Goal: Task Accomplishment & Management: Use online tool/utility

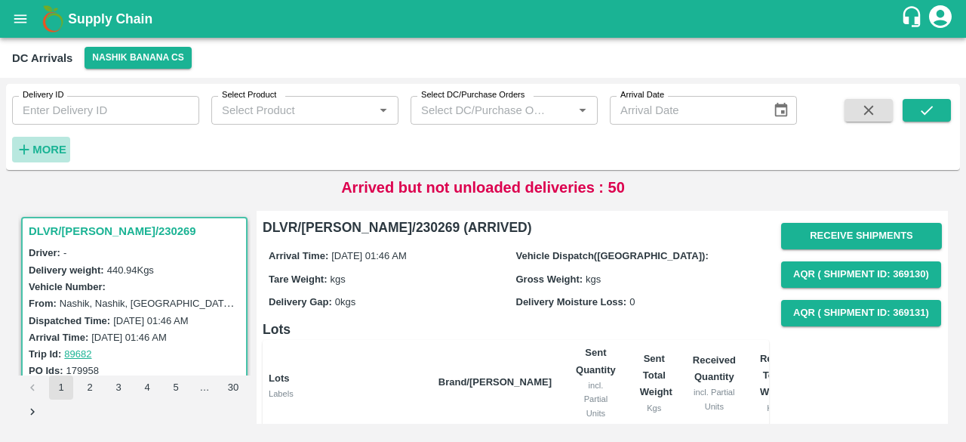
click at [48, 152] on strong "More" at bounding box center [49, 149] width 34 height 12
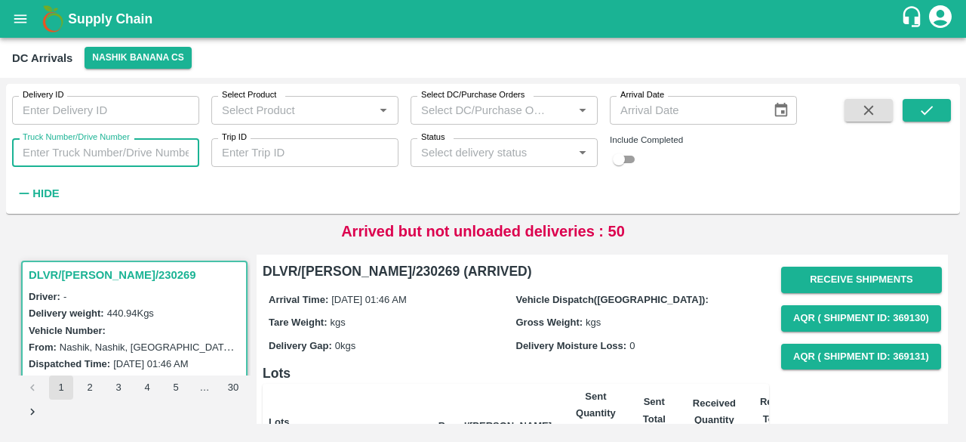
click at [80, 158] on input "Truck Number/Drive Number" at bounding box center [105, 152] width 187 height 29
type input "9520"
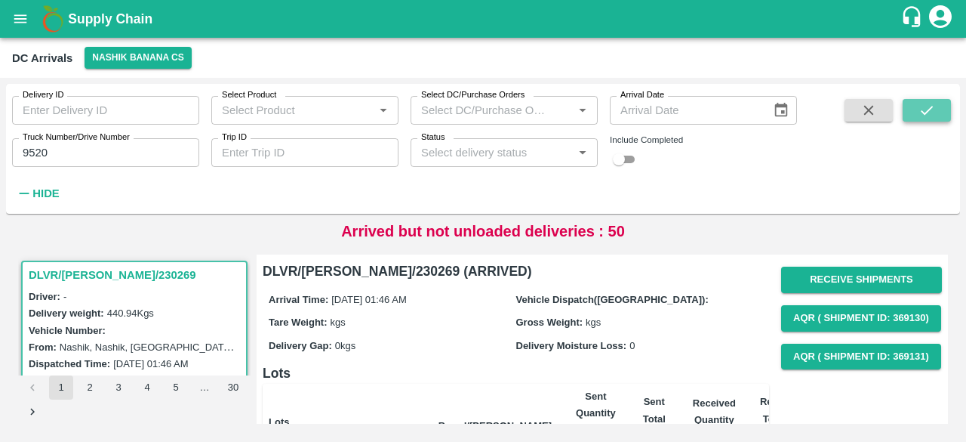
click at [929, 108] on icon "submit" at bounding box center [927, 110] width 17 height 17
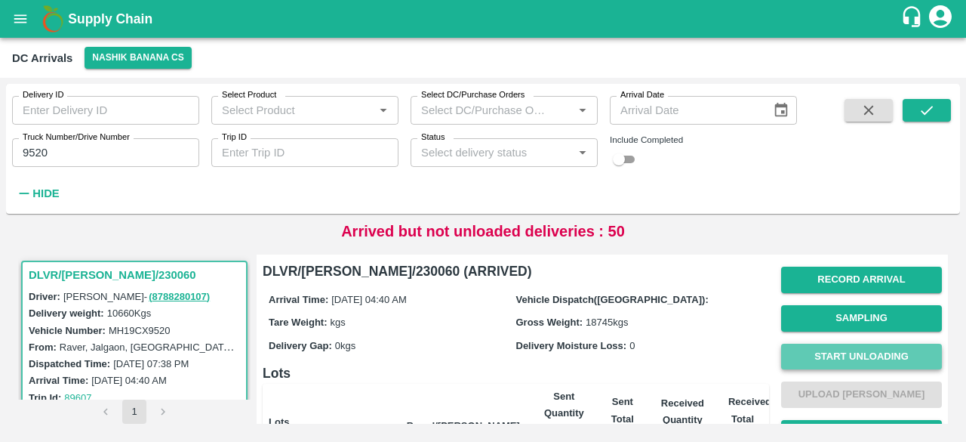
click at [858, 349] on button "Start Unloading" at bounding box center [861, 356] width 161 height 26
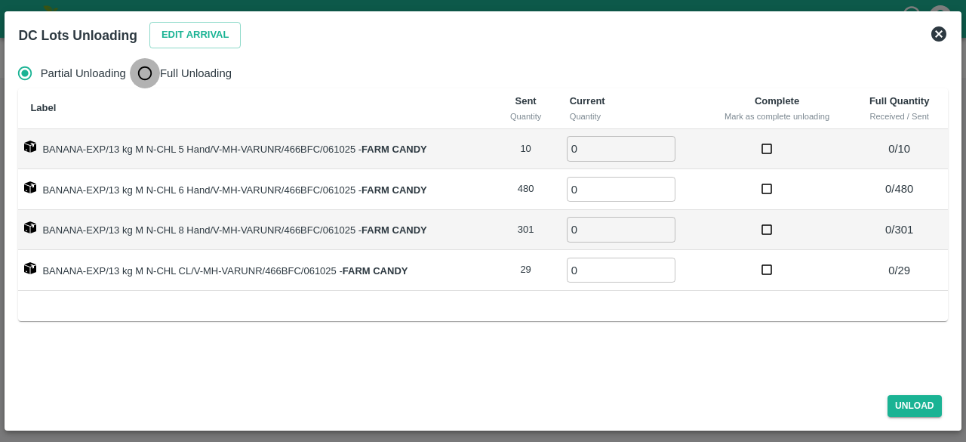
click at [143, 83] on input "Full Unloading" at bounding box center [145, 73] width 30 height 30
radio input "true"
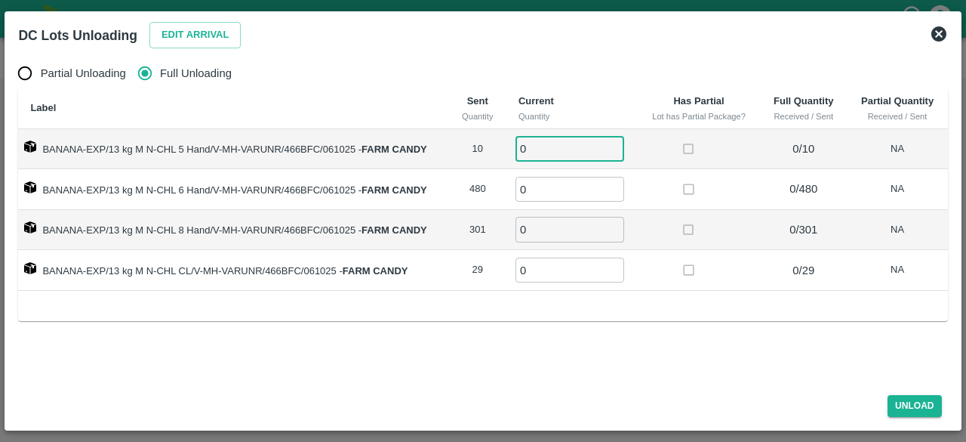
click at [550, 150] on input "0" at bounding box center [570, 148] width 109 height 25
type input "10"
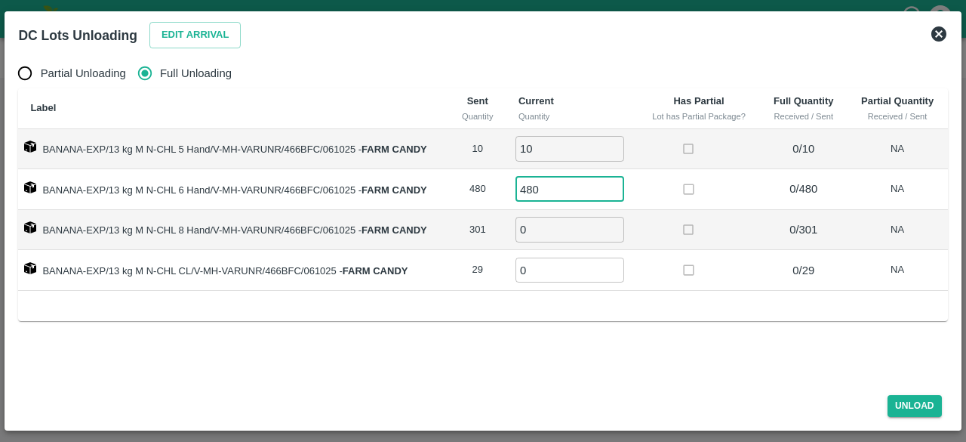
type input "480"
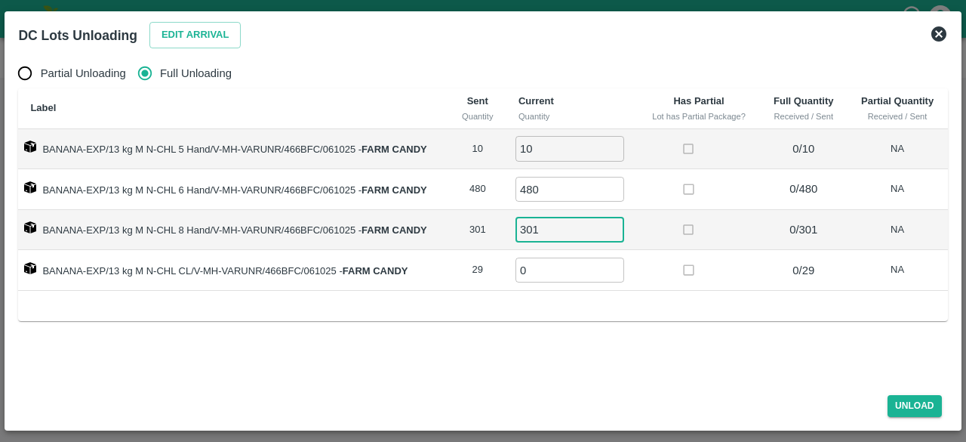
type input "301"
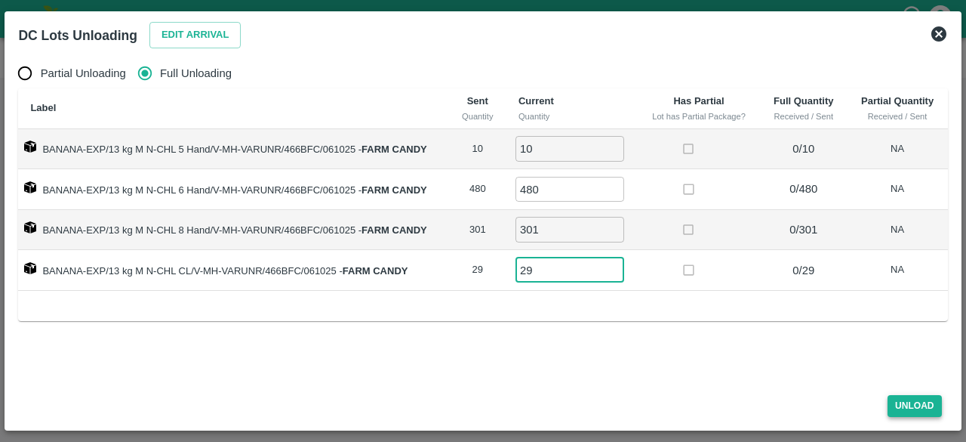
type input "29"
click at [910, 405] on button "Unload" at bounding box center [915, 406] width 54 height 22
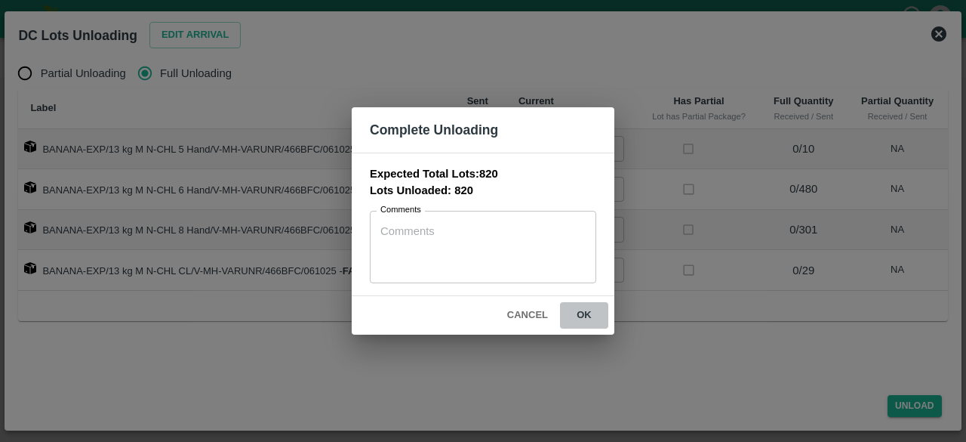
click at [580, 314] on button "ok" at bounding box center [584, 315] width 48 height 26
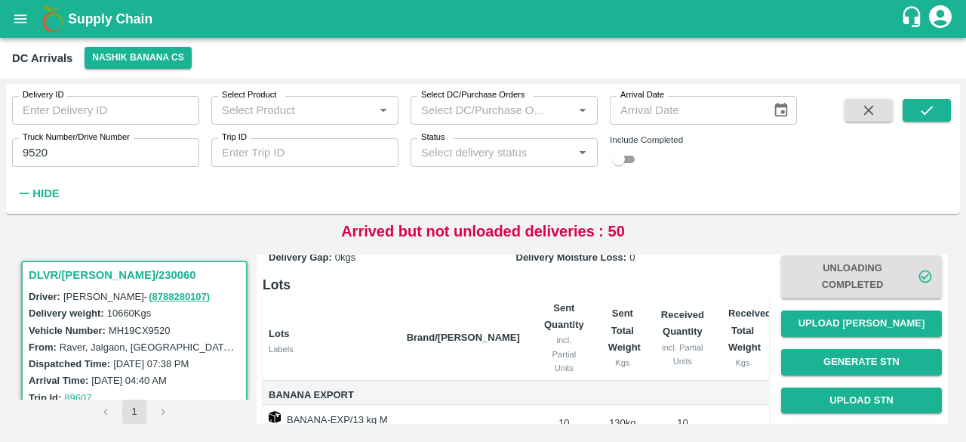
scroll to position [94, 0]
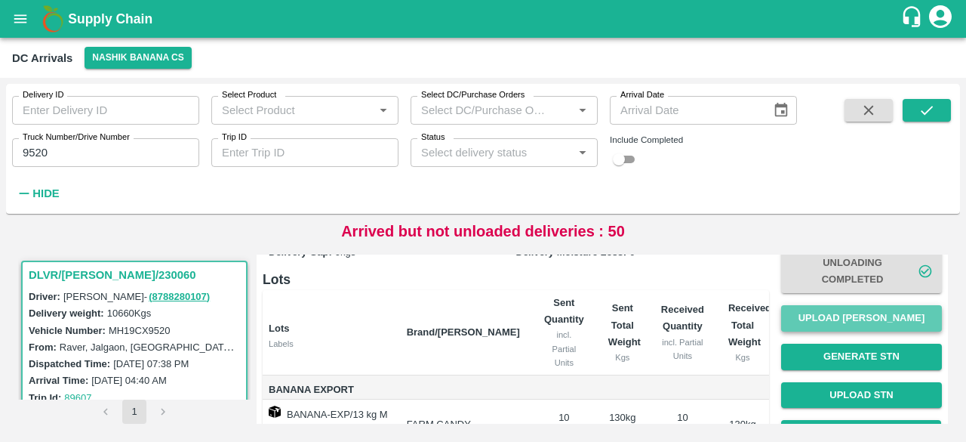
click at [854, 309] on button "Upload Tare Weight" at bounding box center [861, 318] width 161 height 26
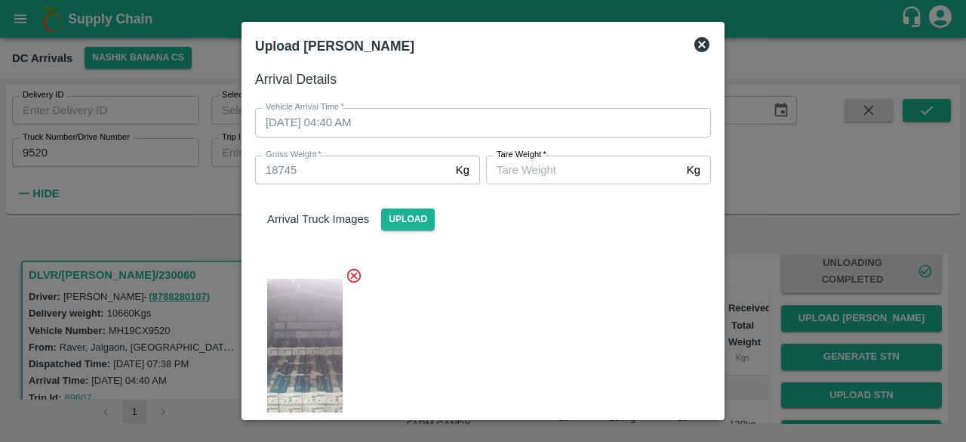
scroll to position [239, 0]
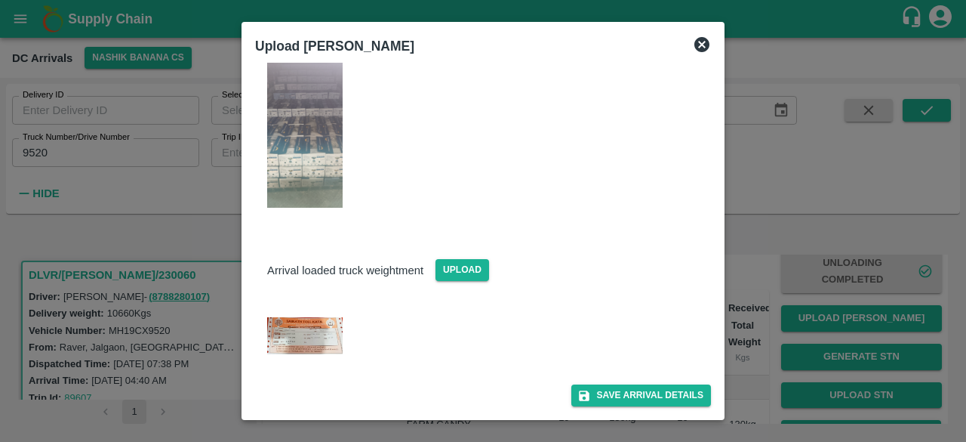
click at [319, 328] on img at bounding box center [304, 335] width 75 height 37
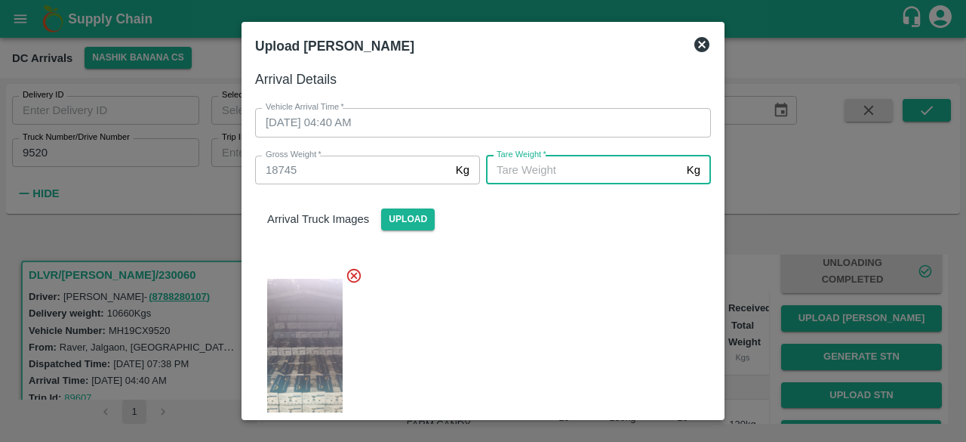
click at [586, 174] on input "Tare Weight   *" at bounding box center [583, 169] width 195 height 29
type input "7035"
click at [559, 336] on div at bounding box center [477, 357] width 468 height 207
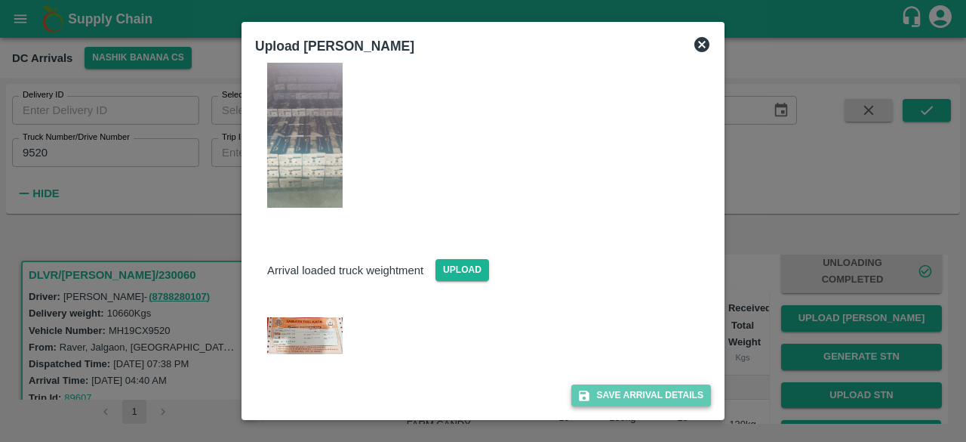
click at [628, 398] on button "Save Arrival Details" at bounding box center [641, 395] width 140 height 22
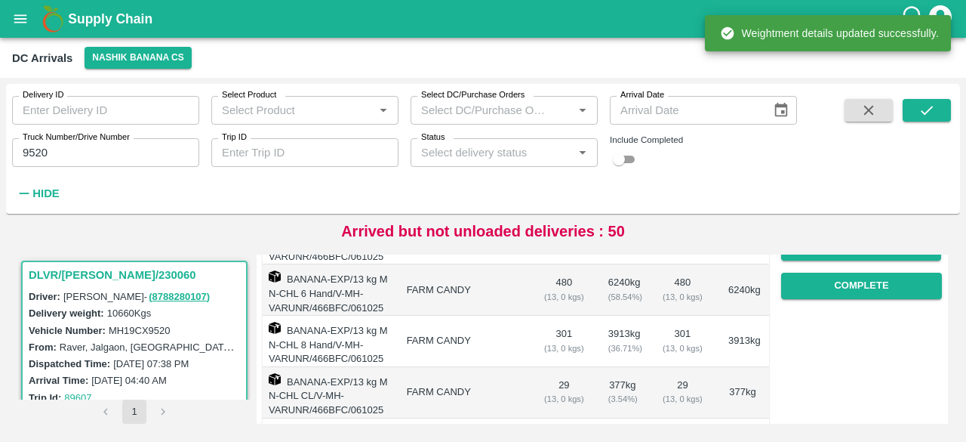
scroll to position [294, 0]
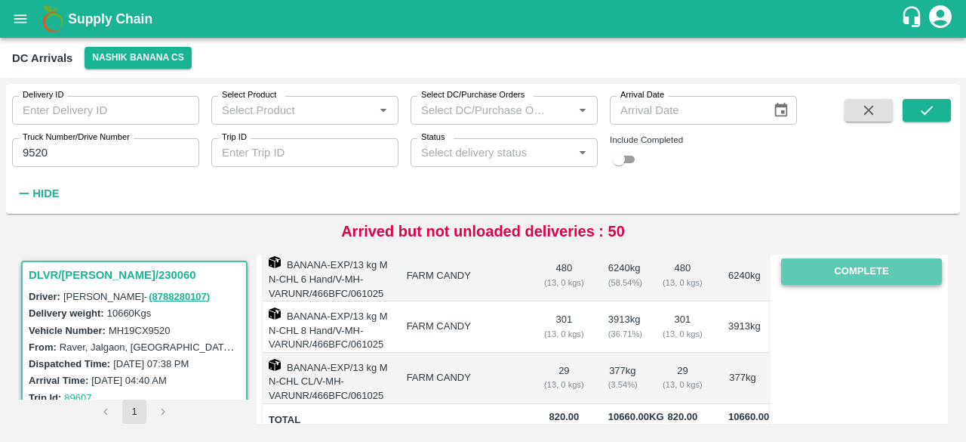
click at [827, 263] on button "Complete" at bounding box center [861, 271] width 161 height 26
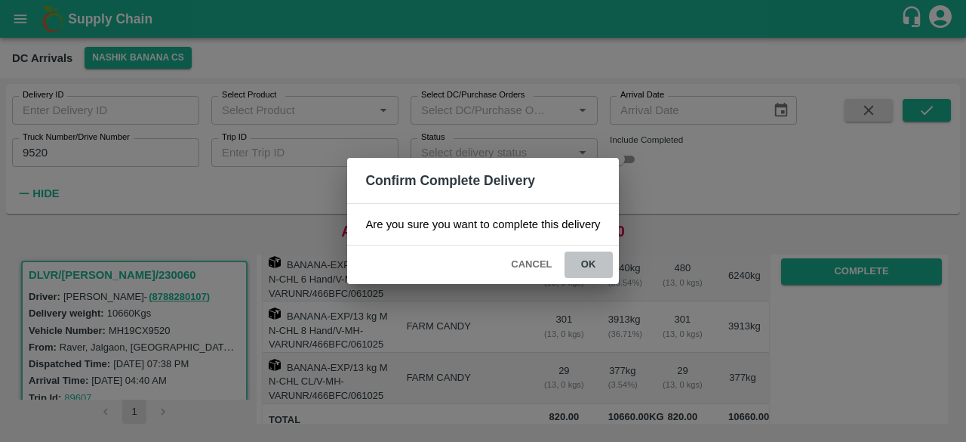
click at [589, 266] on button "ok" at bounding box center [589, 264] width 48 height 26
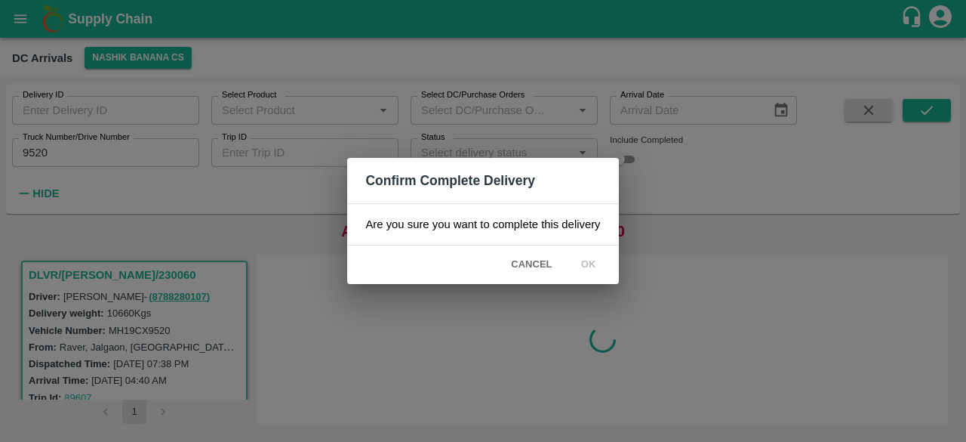
scroll to position [0, 0]
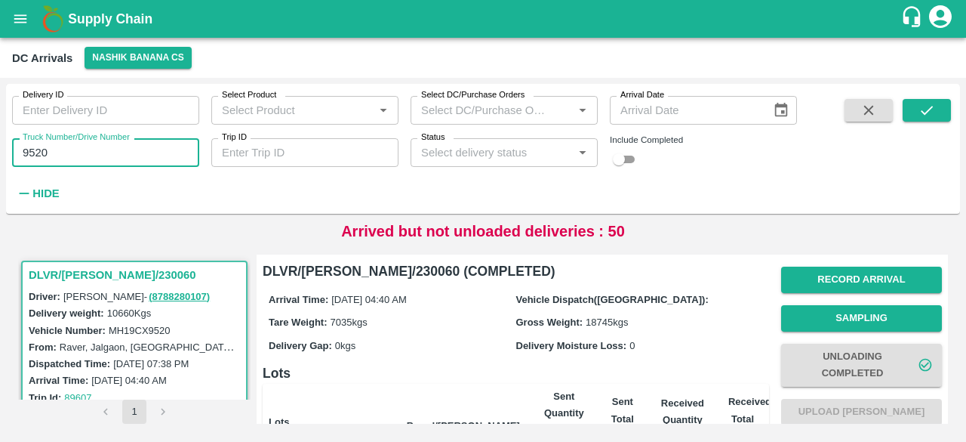
click at [35, 155] on input "9520" at bounding box center [105, 152] width 187 height 29
click at [931, 118] on icon "submit" at bounding box center [927, 110] width 17 height 17
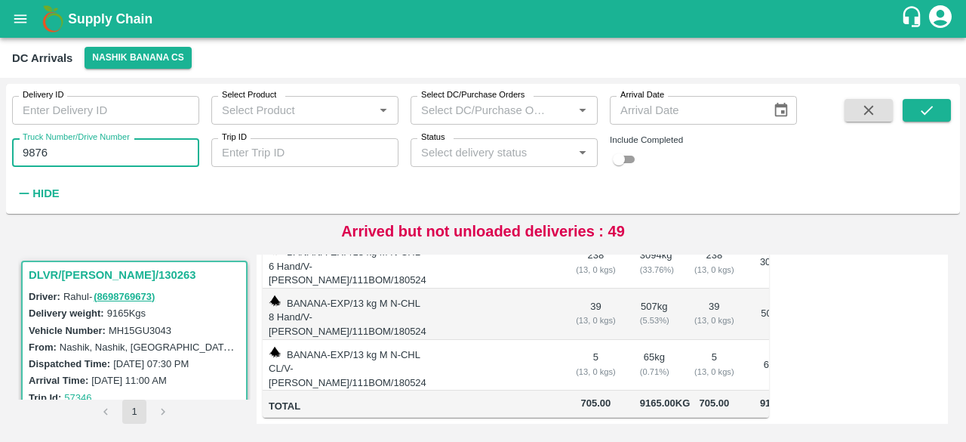
click at [88, 156] on input "9876" at bounding box center [105, 152] width 187 height 29
click at [918, 115] on button "submit" at bounding box center [927, 110] width 48 height 23
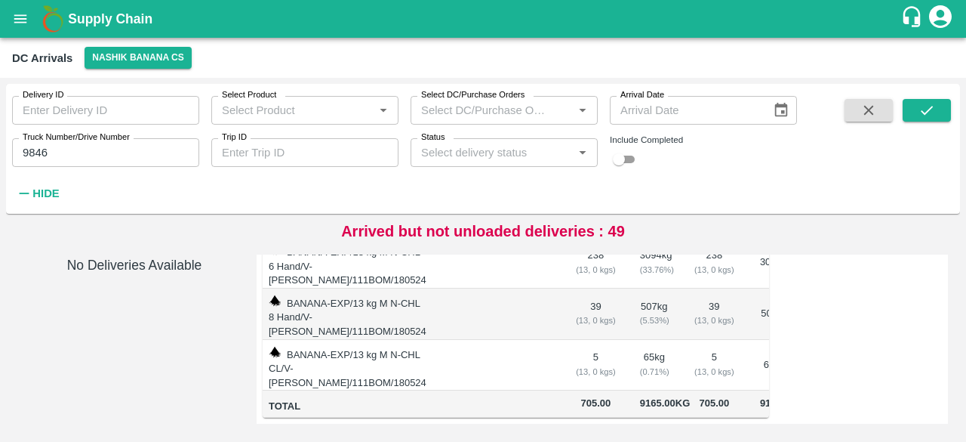
click at [36, 150] on input "9846" at bounding box center [105, 152] width 187 height 29
type input "9846"
type input "4977"
click at [929, 105] on icon "submit" at bounding box center [927, 110] width 17 height 17
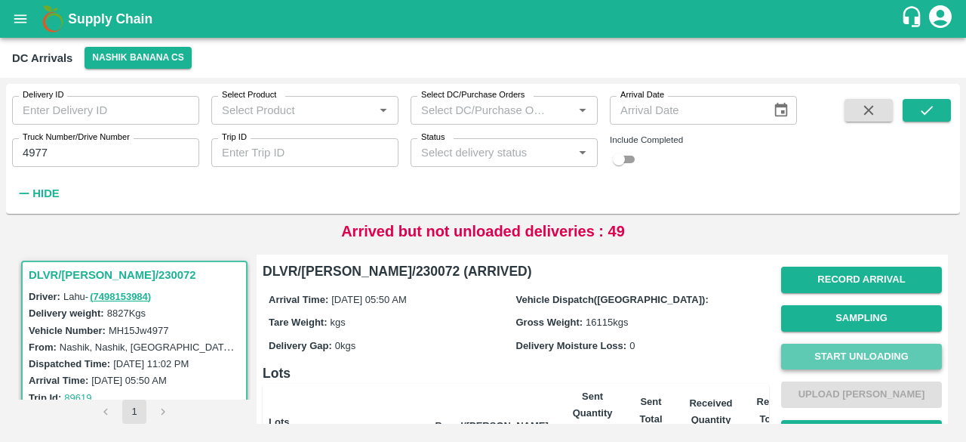
click at [847, 354] on button "Start Unloading" at bounding box center [861, 356] width 161 height 26
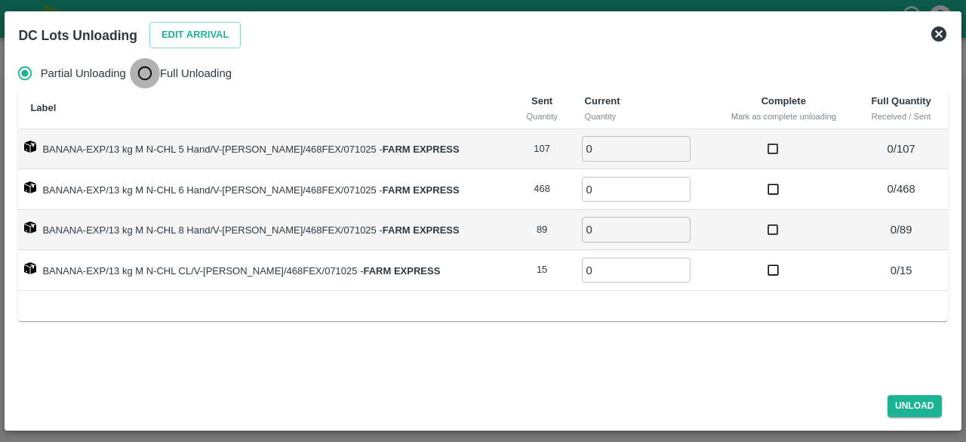
click at [150, 79] on input "Full Unloading" at bounding box center [145, 73] width 30 height 30
radio input "true"
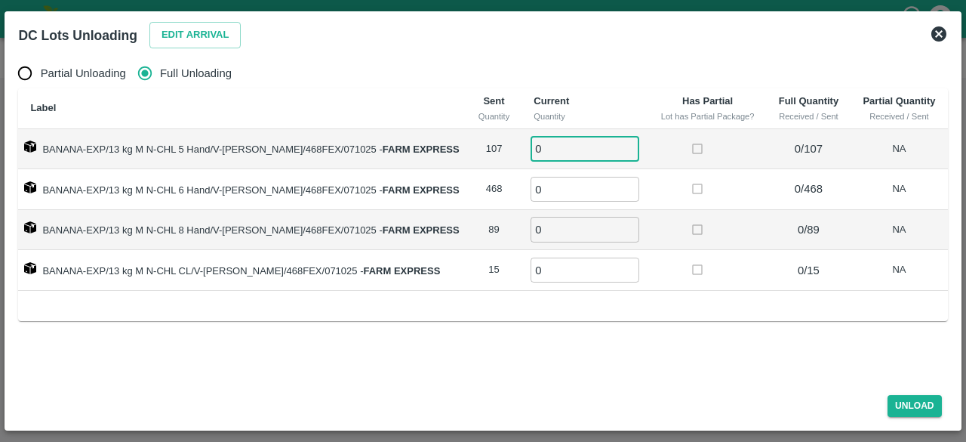
click at [543, 156] on input "0" at bounding box center [585, 148] width 109 height 25
type input "107"
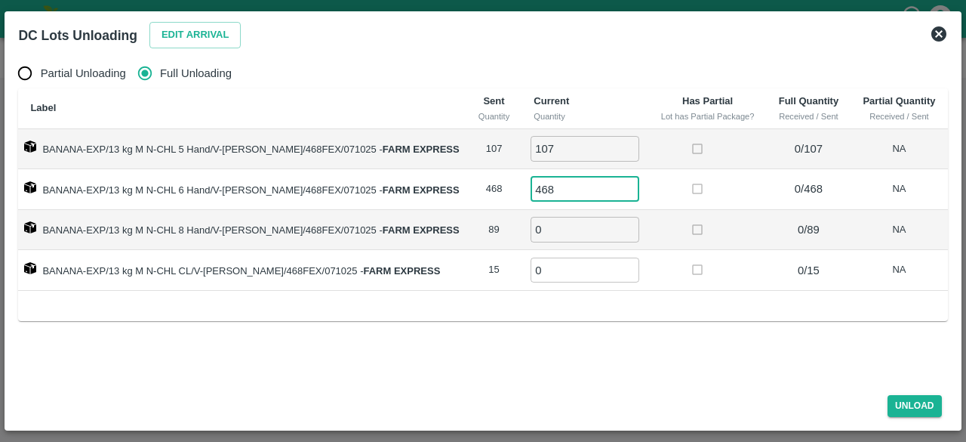
type input "468"
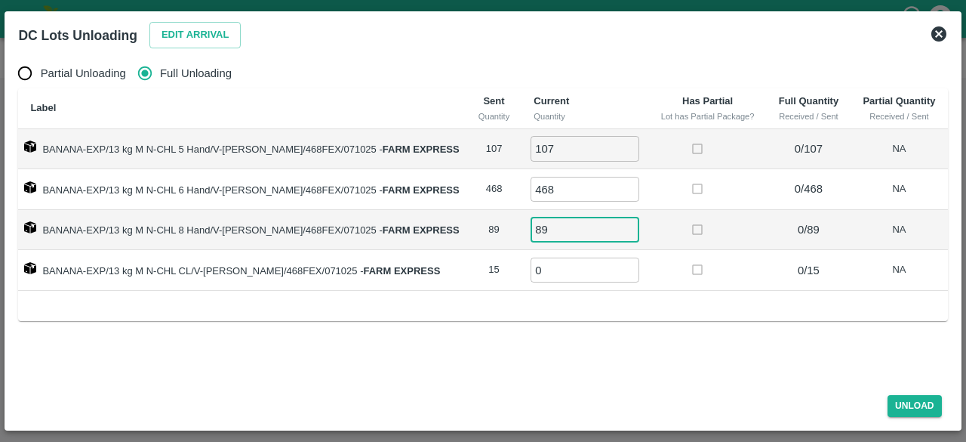
type input "89"
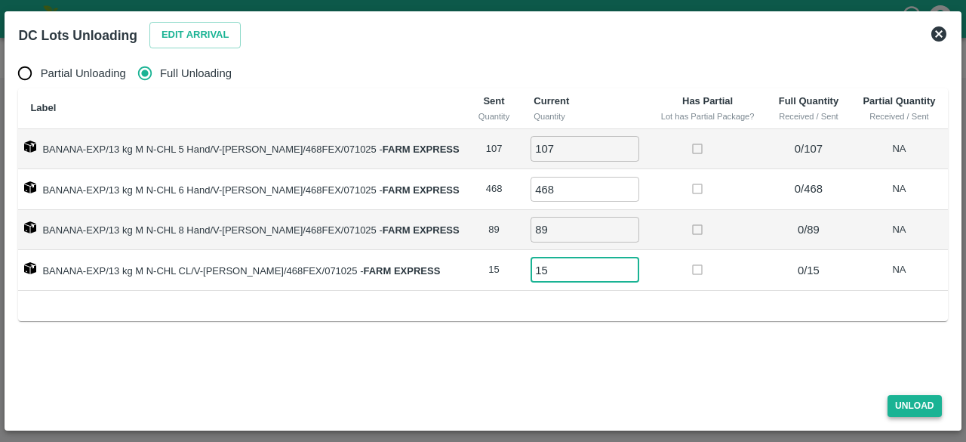
type input "15"
click at [910, 408] on button "Unload" at bounding box center [915, 406] width 54 height 22
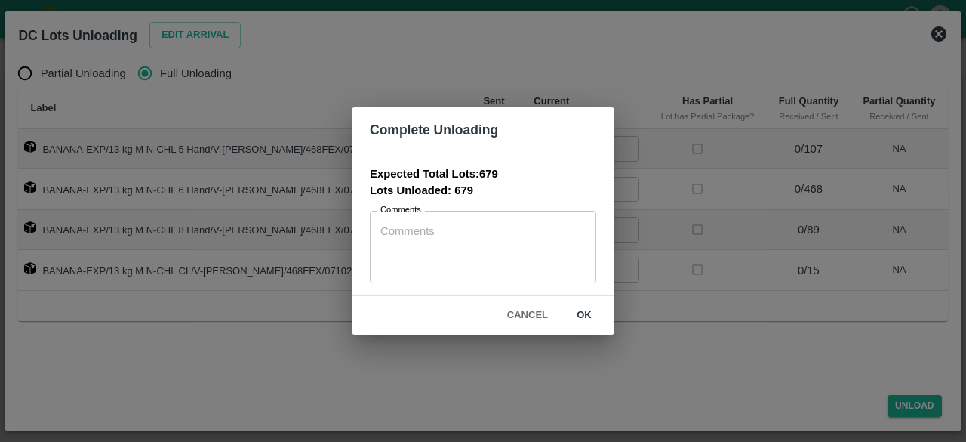
click at [584, 312] on button "ok" at bounding box center [584, 315] width 48 height 26
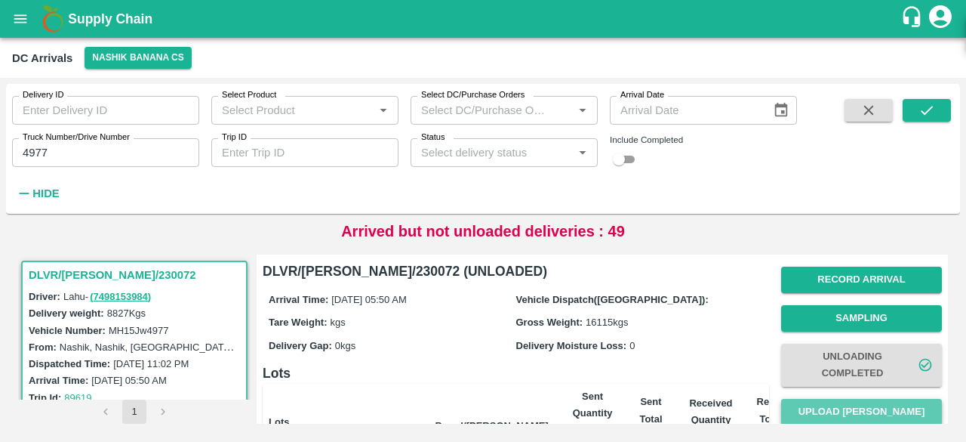
click at [854, 408] on button "Upload Tare Weight" at bounding box center [861, 412] width 161 height 26
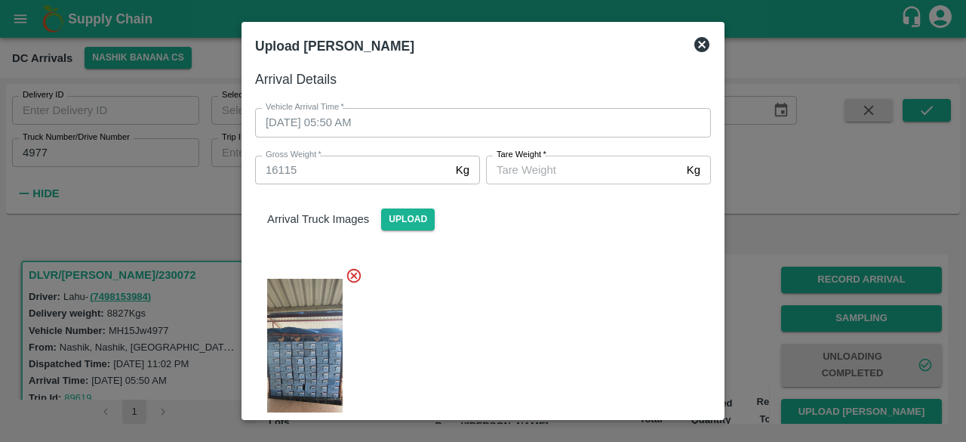
scroll to position [302, 0]
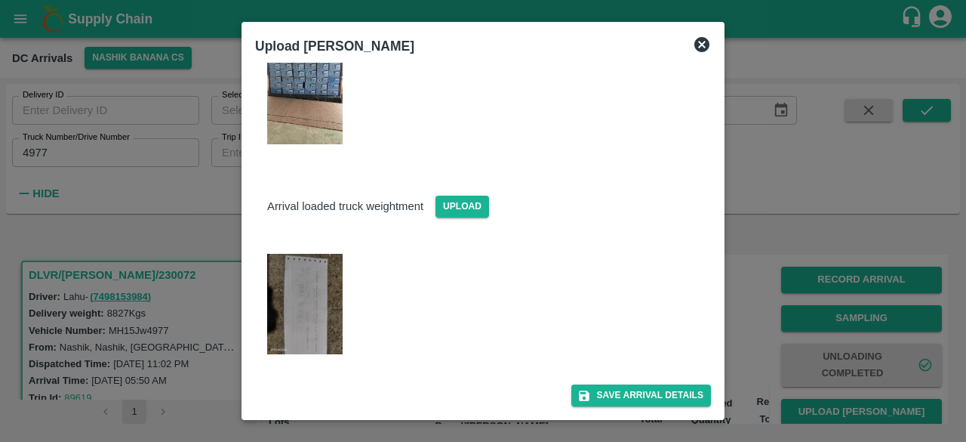
click at [285, 309] on img at bounding box center [304, 304] width 75 height 100
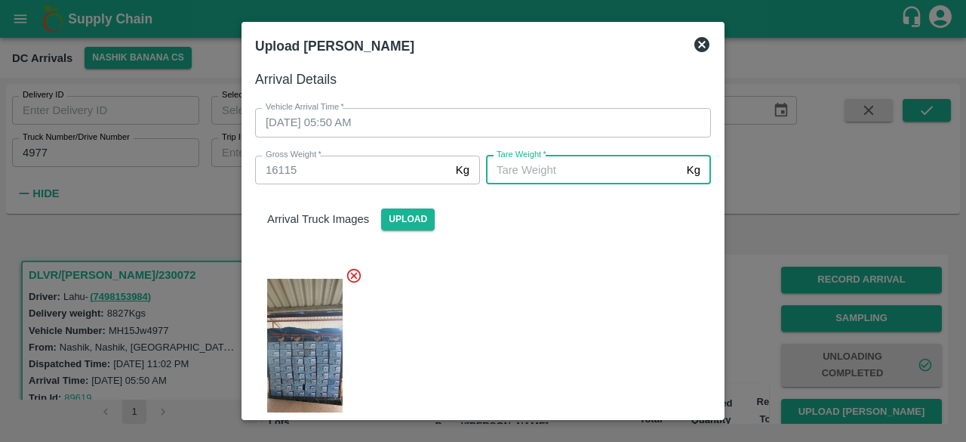
click at [559, 168] on input "Tare Weight   *" at bounding box center [583, 169] width 195 height 29
type input "8"
type input "7205"
click at [608, 321] on div at bounding box center [477, 357] width 468 height 207
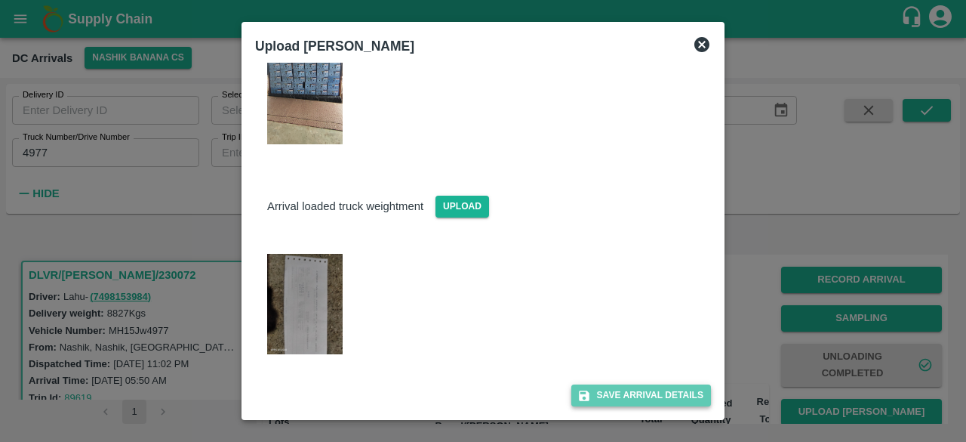
click at [636, 394] on button "Save Arrival Details" at bounding box center [641, 395] width 140 height 22
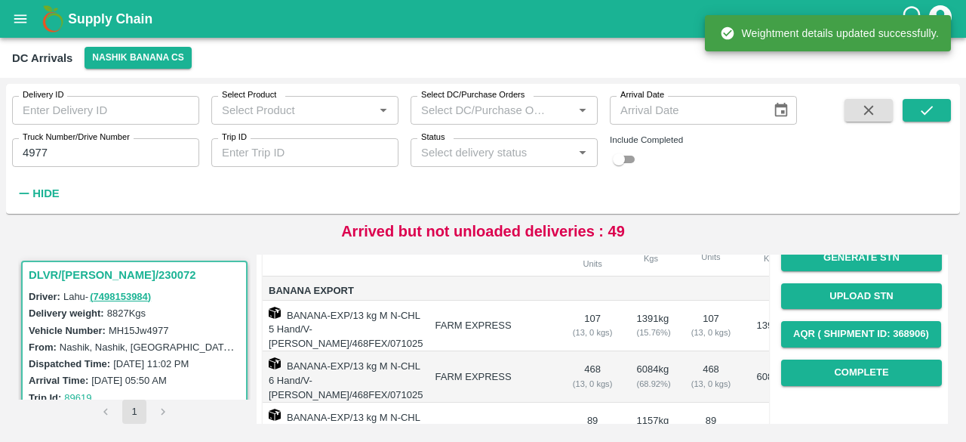
scroll to position [193, 0]
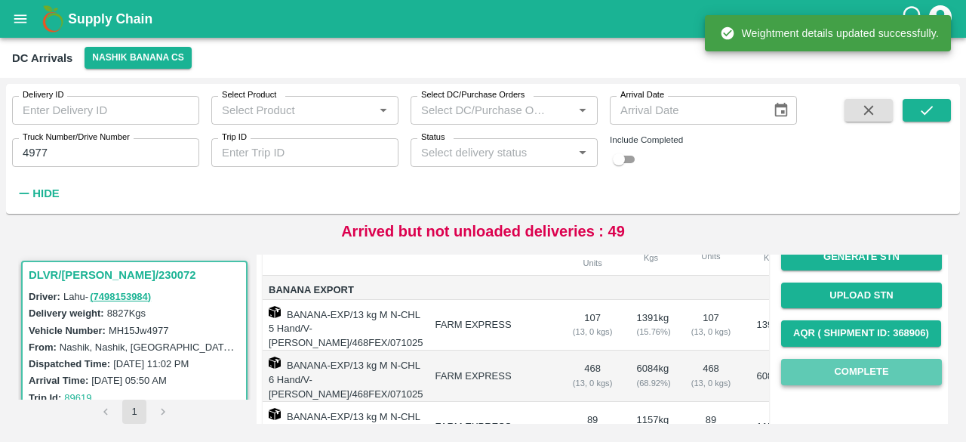
click at [844, 369] on button "Complete" at bounding box center [861, 372] width 161 height 26
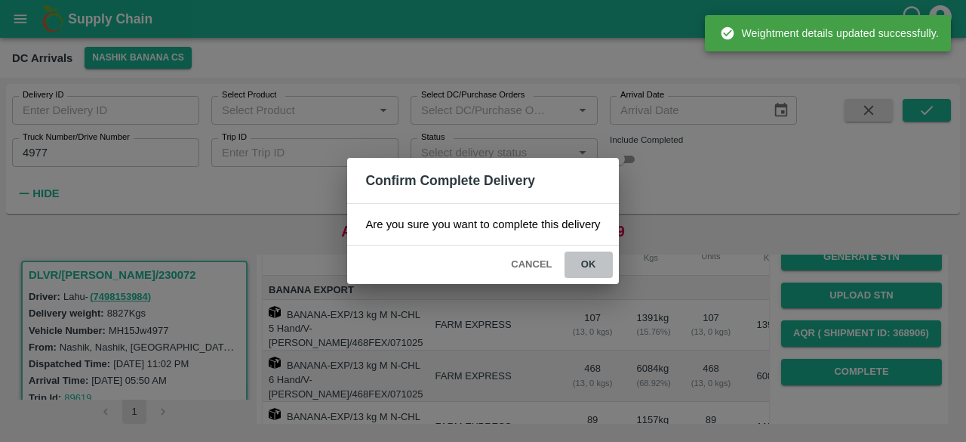
click at [578, 259] on button "ok" at bounding box center [589, 264] width 48 height 26
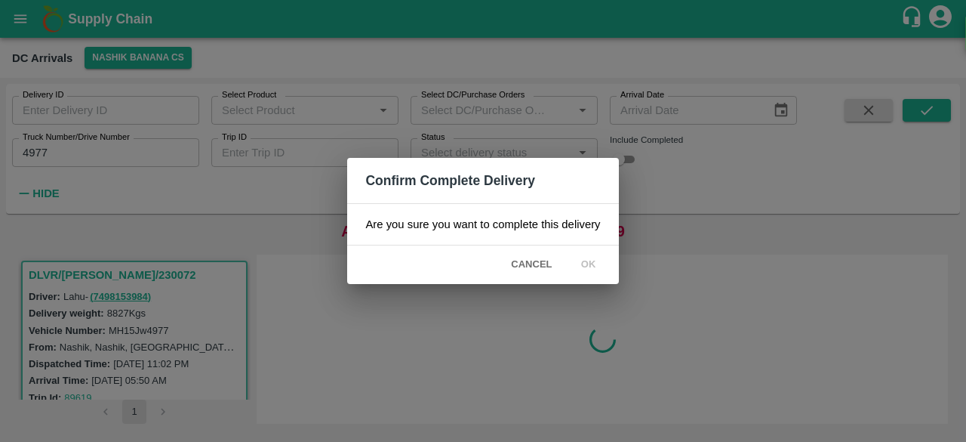
scroll to position [0, 0]
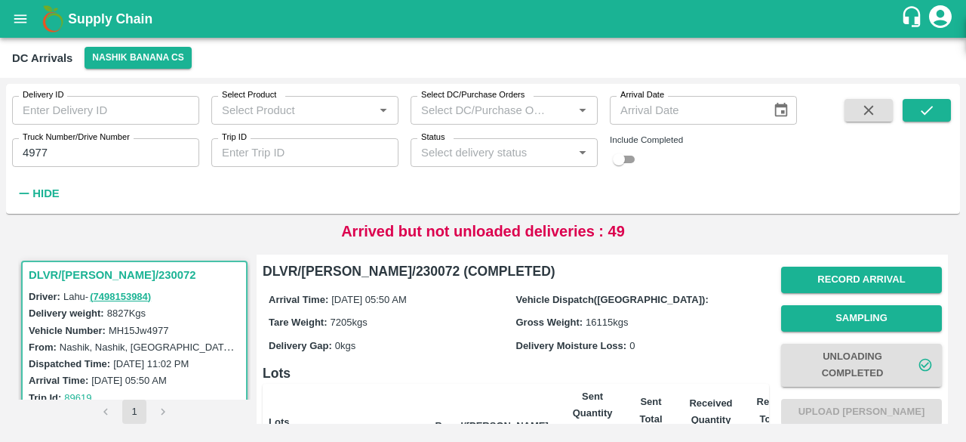
click at [35, 149] on input "4977" at bounding box center [105, 152] width 187 height 29
type input "9722"
click at [930, 109] on icon "submit" at bounding box center [927, 110] width 12 height 9
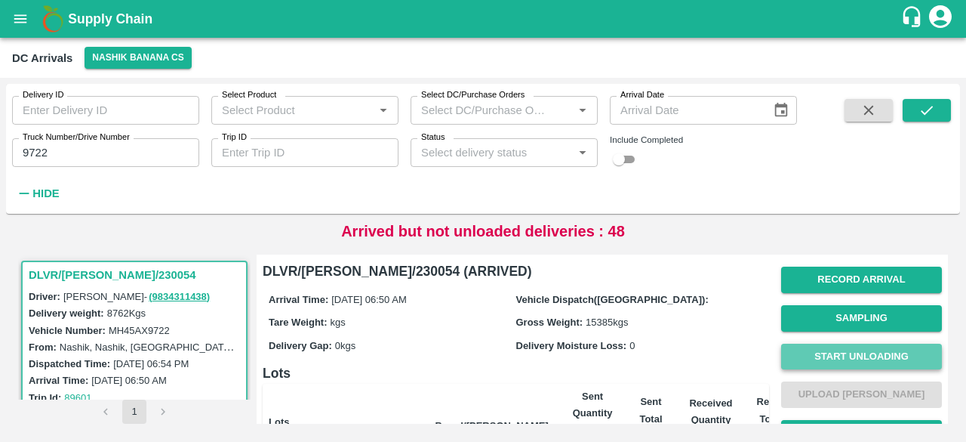
click at [852, 347] on button "Start Unloading" at bounding box center [861, 356] width 161 height 26
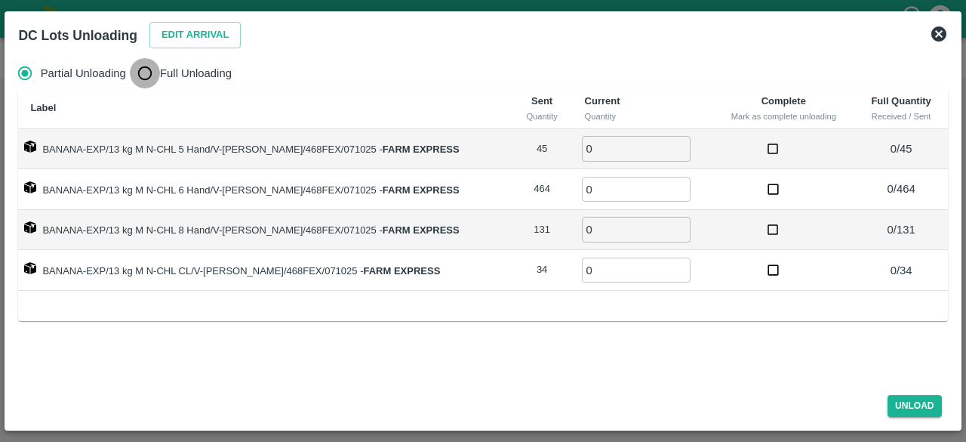
click at [149, 68] on input "Full Unloading" at bounding box center [145, 73] width 30 height 30
radio input "true"
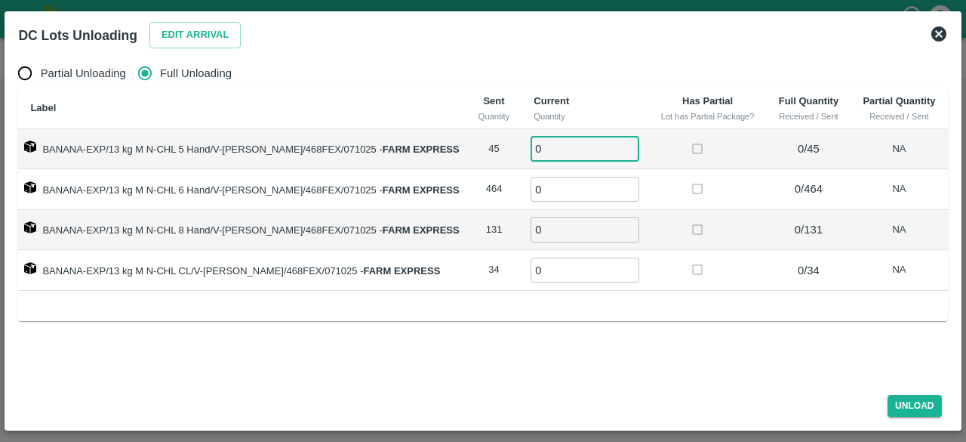
click at [539, 144] on input "0" at bounding box center [585, 148] width 109 height 25
type input "45"
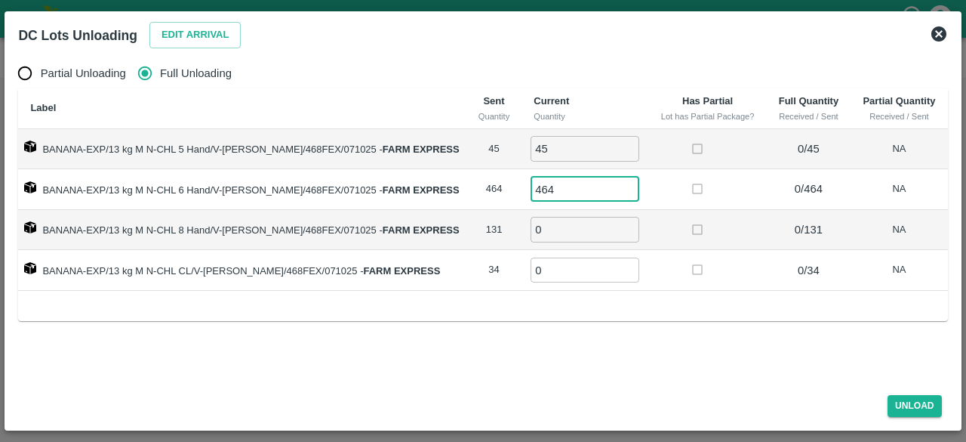
type input "464"
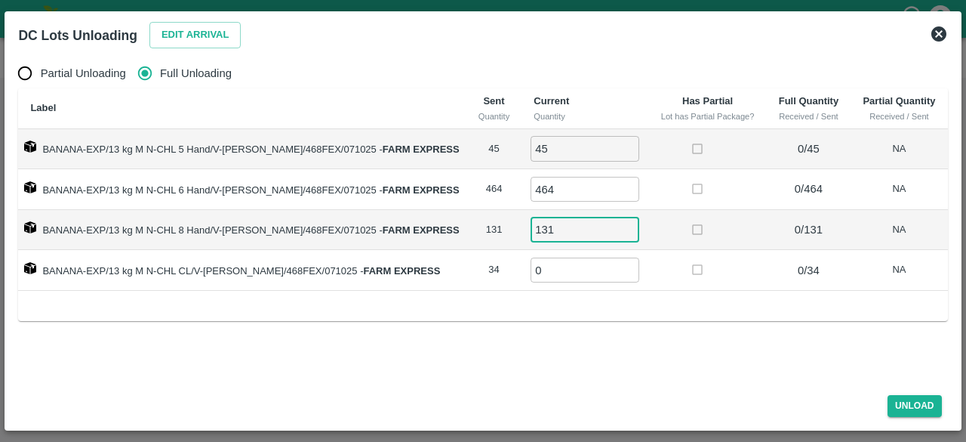
type input "131"
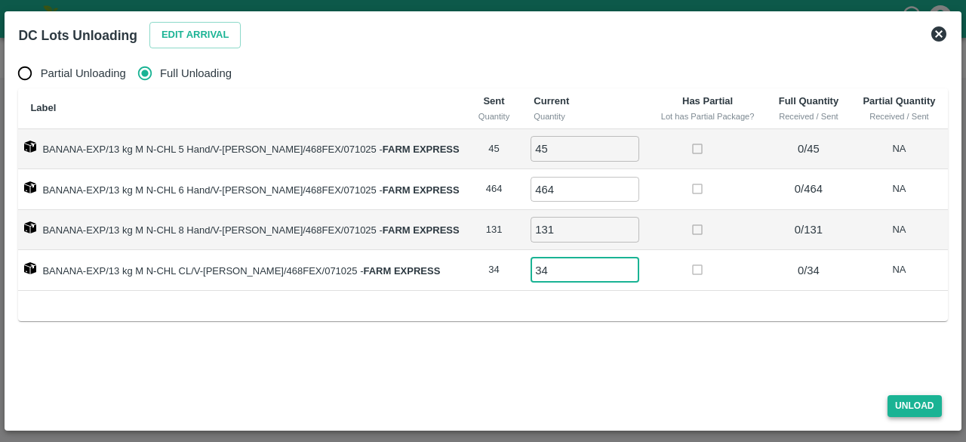
type input "34"
click at [916, 405] on button "Unload" at bounding box center [915, 406] width 54 height 22
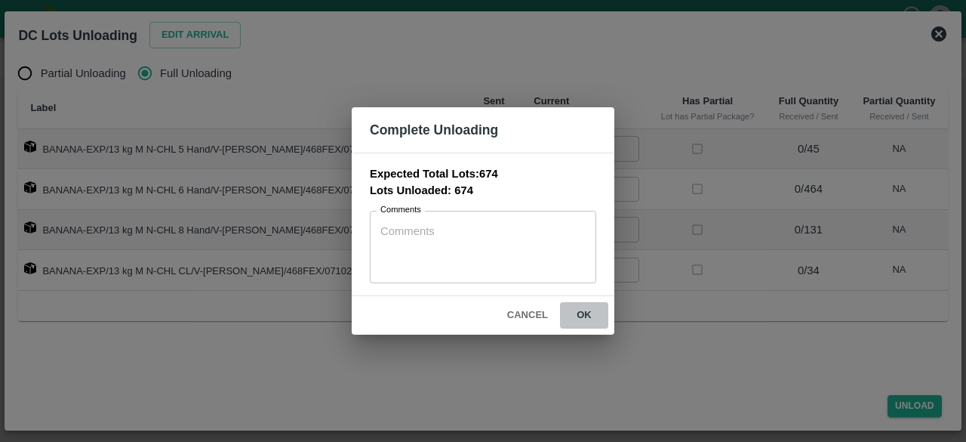
click at [581, 312] on button "ok" at bounding box center [584, 315] width 48 height 26
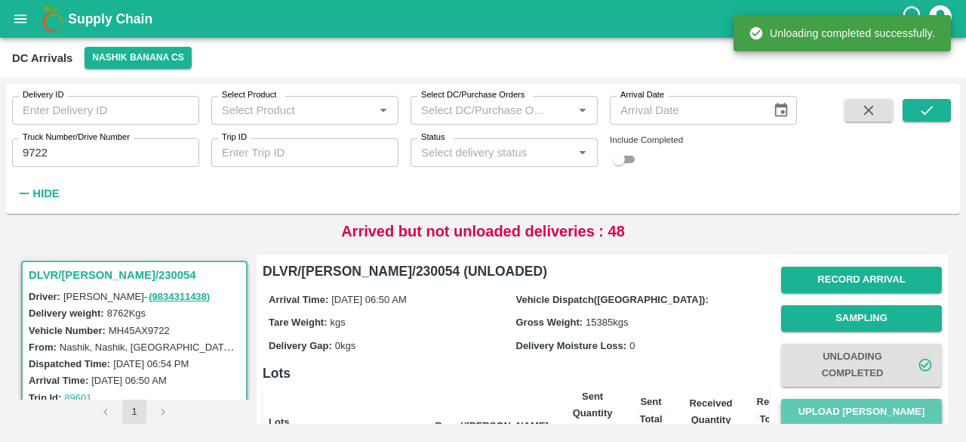
click at [845, 411] on button "Upload Tare Weight" at bounding box center [861, 412] width 161 height 26
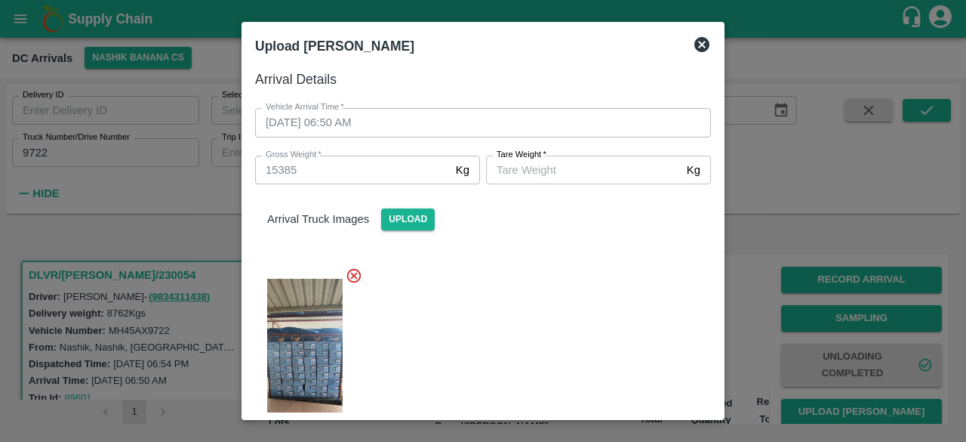
scroll to position [250, 0]
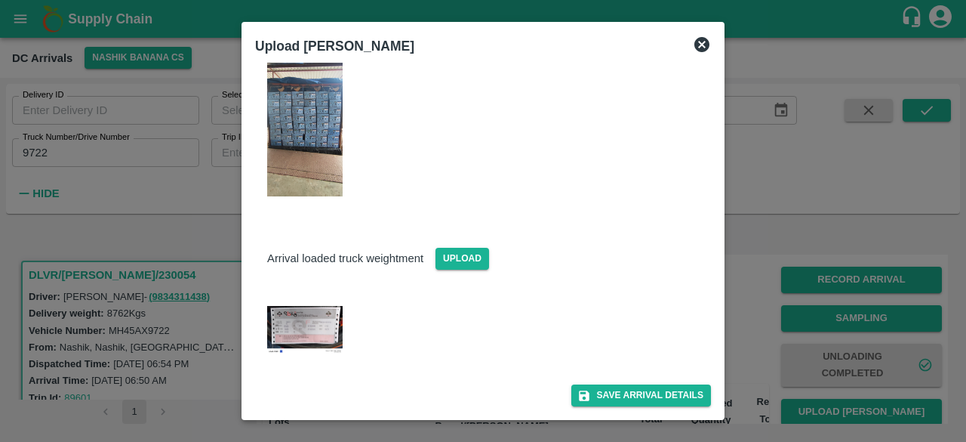
click at [296, 325] on img at bounding box center [304, 330] width 75 height 48
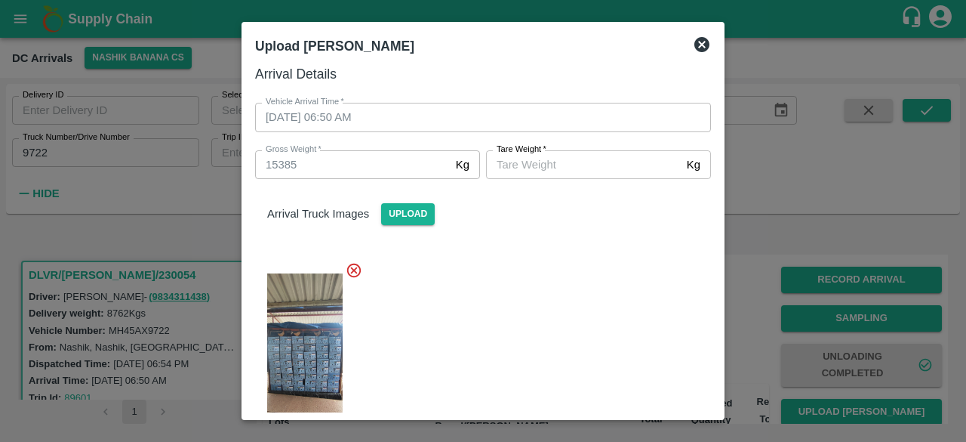
scroll to position [0, 0]
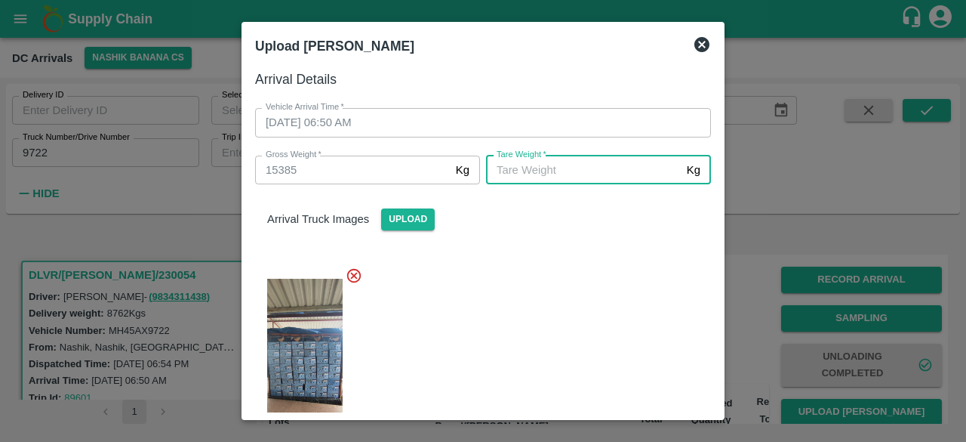
click at [550, 165] on input "Tare Weight   *" at bounding box center [583, 169] width 195 height 29
type input "5955"
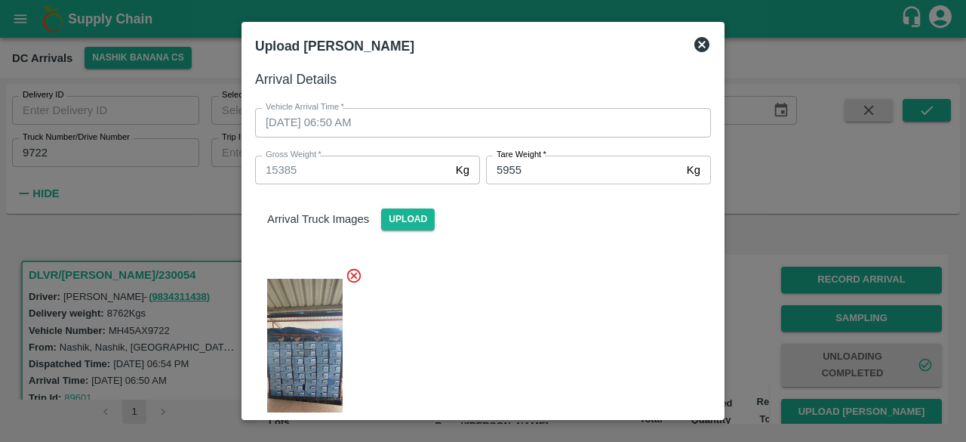
click at [578, 312] on div at bounding box center [477, 357] width 468 height 207
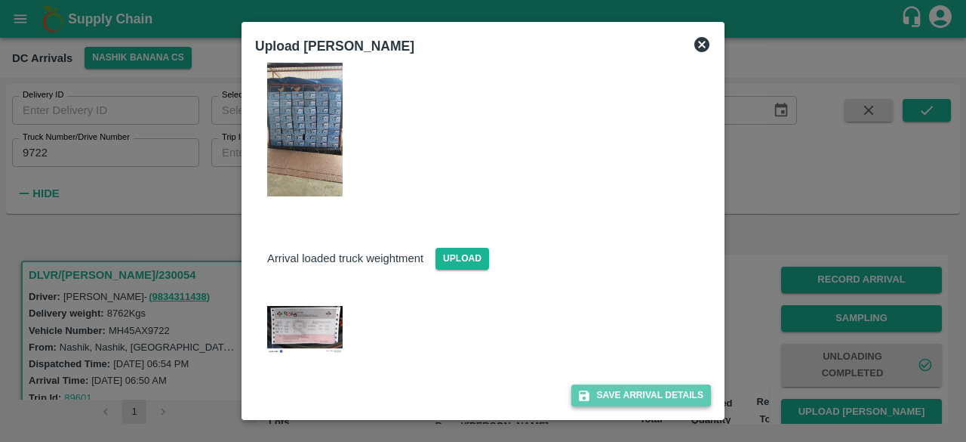
click at [621, 392] on button "Save Arrival Details" at bounding box center [641, 395] width 140 height 22
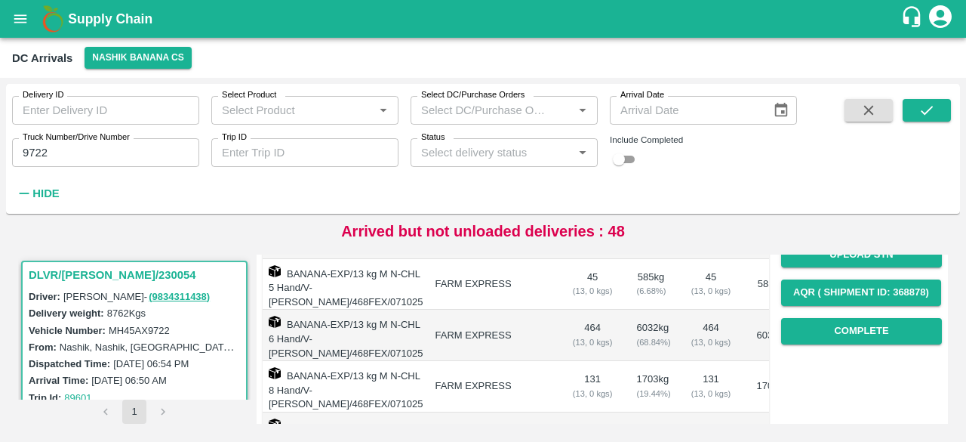
scroll to position [230, 0]
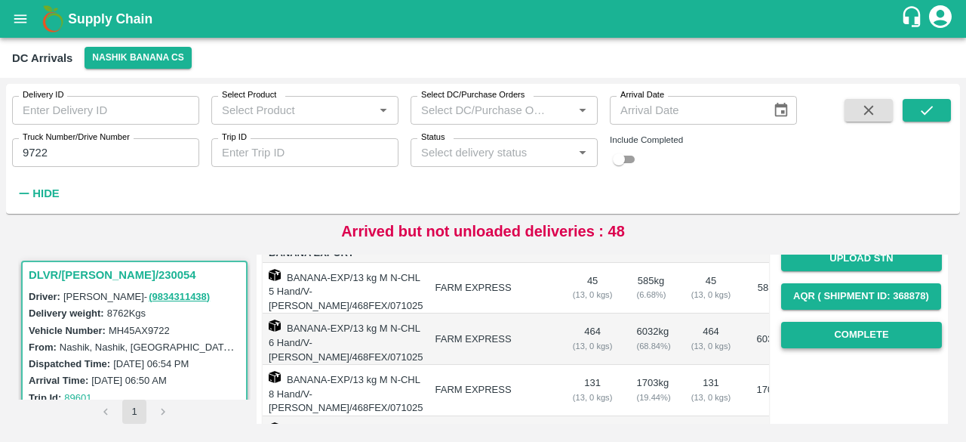
click at [848, 333] on button "Complete" at bounding box center [861, 335] width 161 height 26
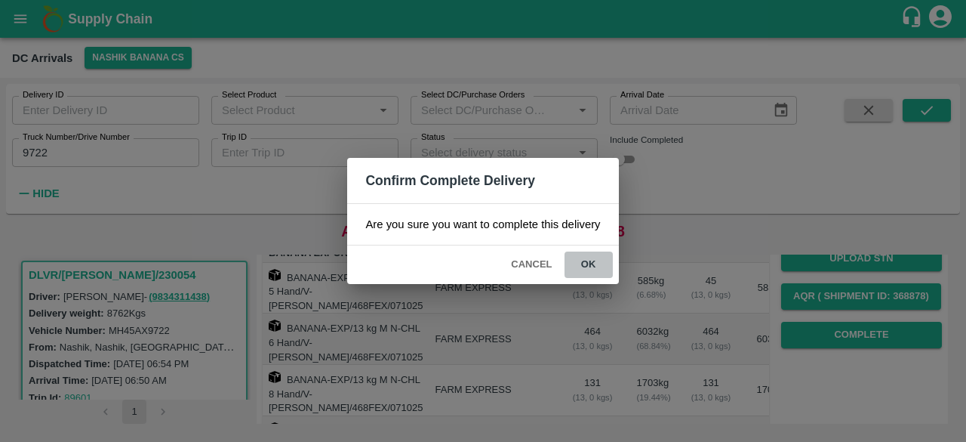
click at [583, 260] on button "ok" at bounding box center [589, 264] width 48 height 26
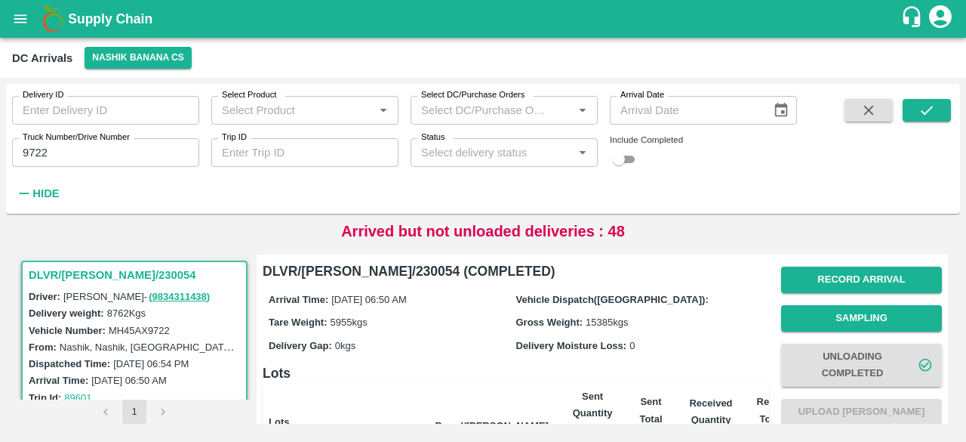
click at [34, 152] on input "9722" at bounding box center [105, 152] width 187 height 29
type input "7861"
click at [931, 114] on icon "submit" at bounding box center [927, 110] width 17 height 17
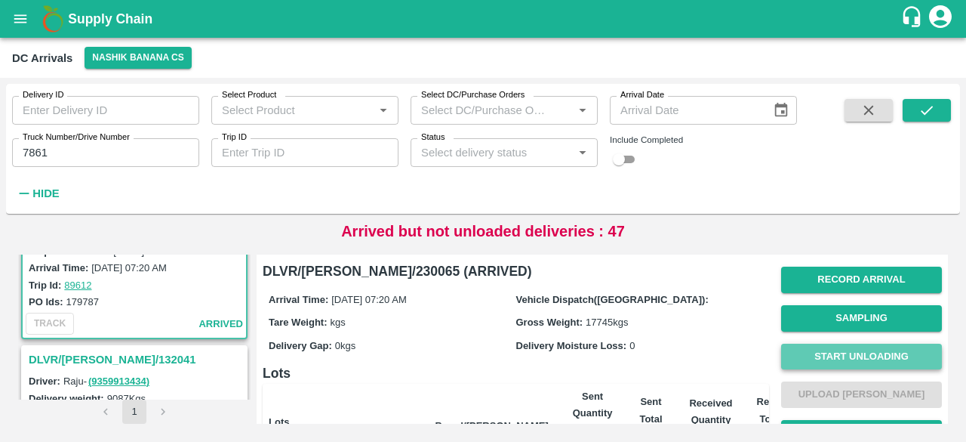
click at [867, 343] on button "Start Unloading" at bounding box center [861, 356] width 161 height 26
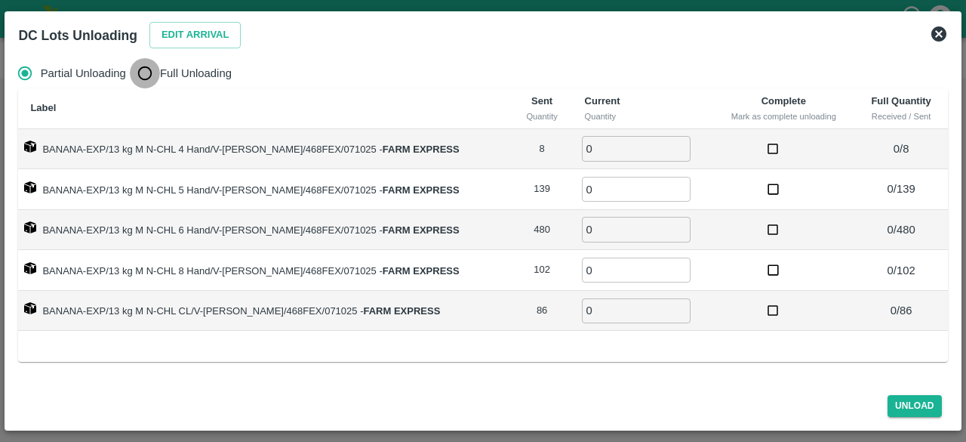
click at [144, 70] on input "Full Unloading" at bounding box center [145, 73] width 30 height 30
radio input "true"
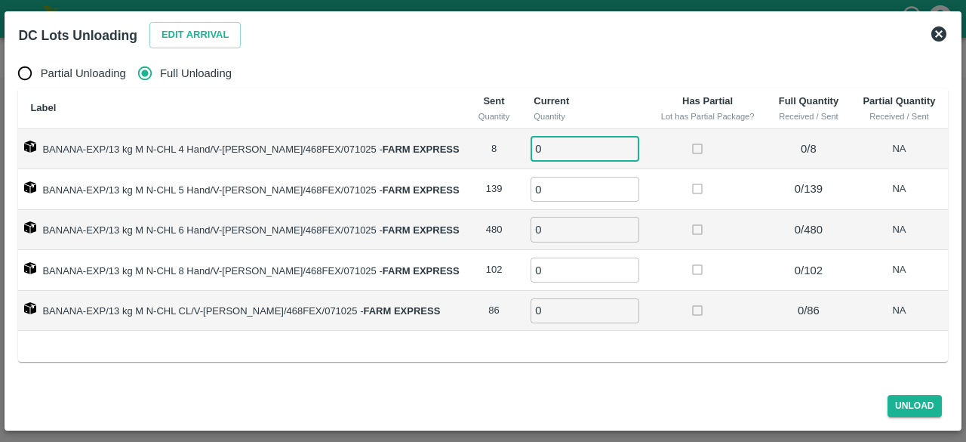
click at [540, 156] on input "0" at bounding box center [585, 148] width 109 height 25
type input "8"
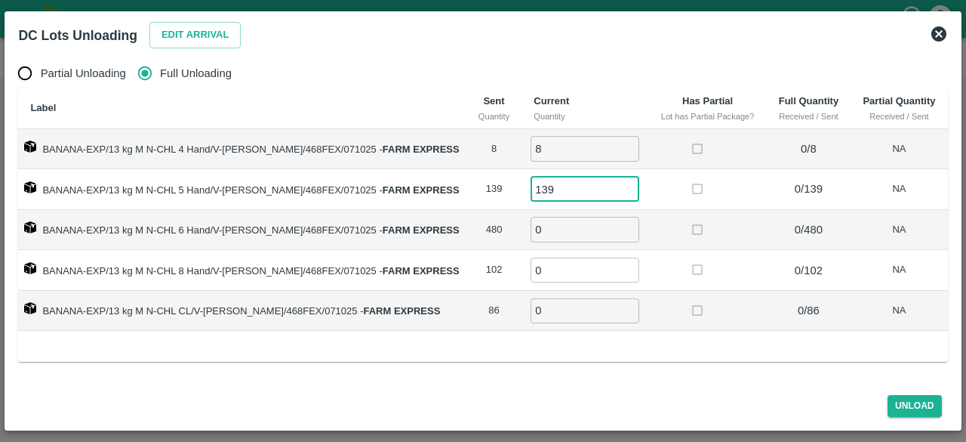
type input "139"
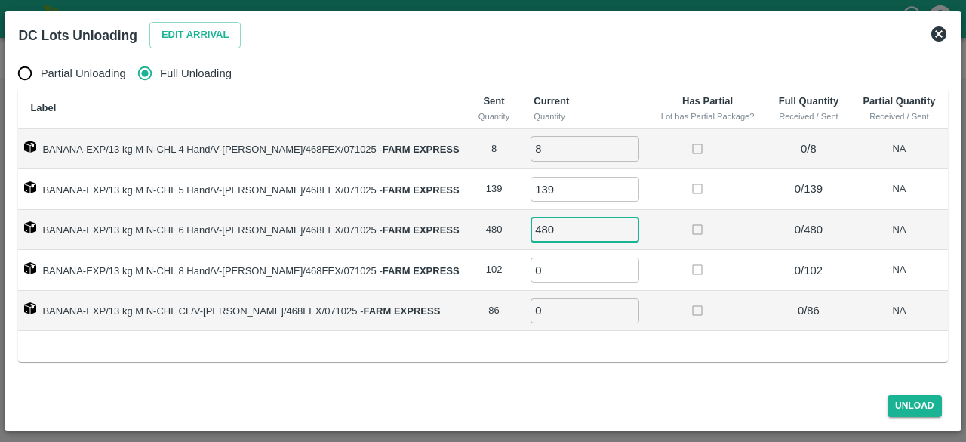
type input "480"
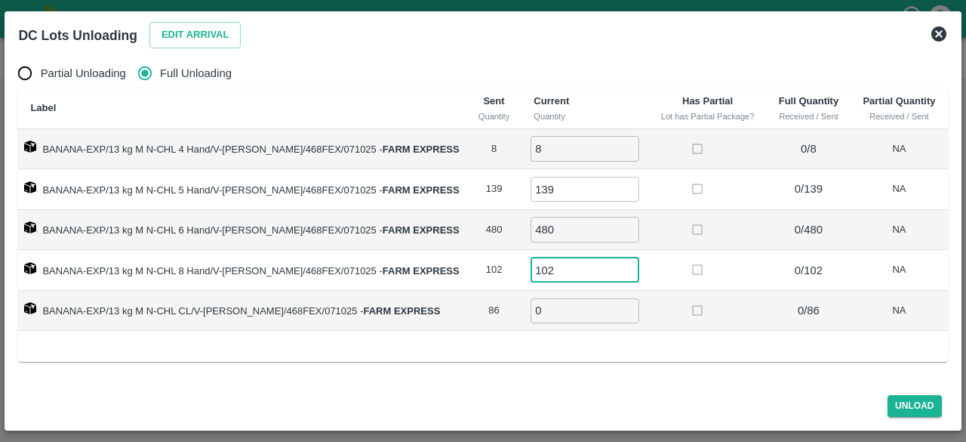
type input "102"
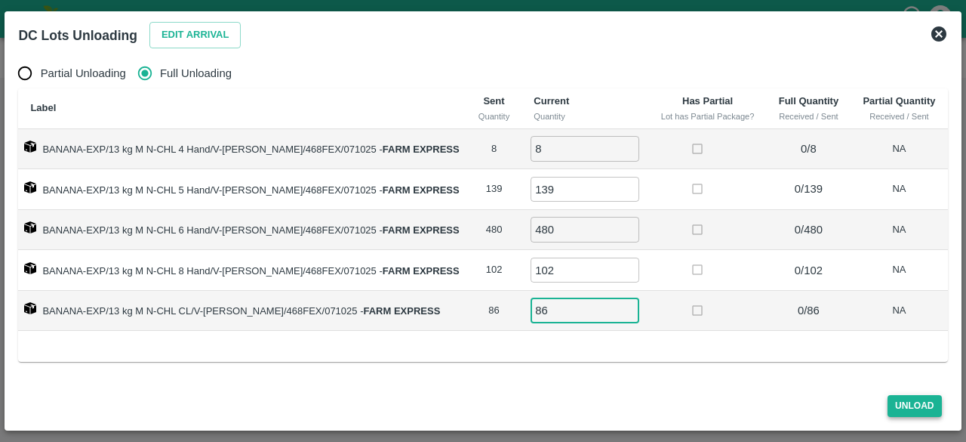
type input "86"
click at [904, 409] on button "Unload" at bounding box center [915, 406] width 54 height 22
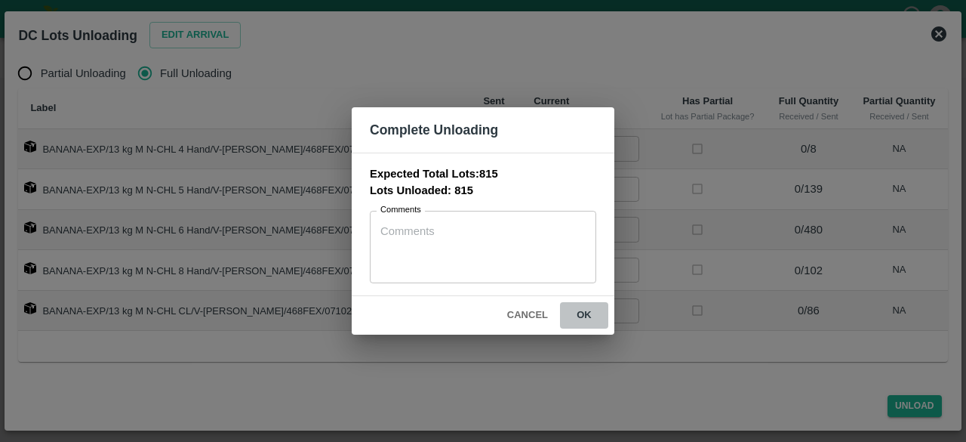
click at [583, 312] on button "ok" at bounding box center [584, 315] width 48 height 26
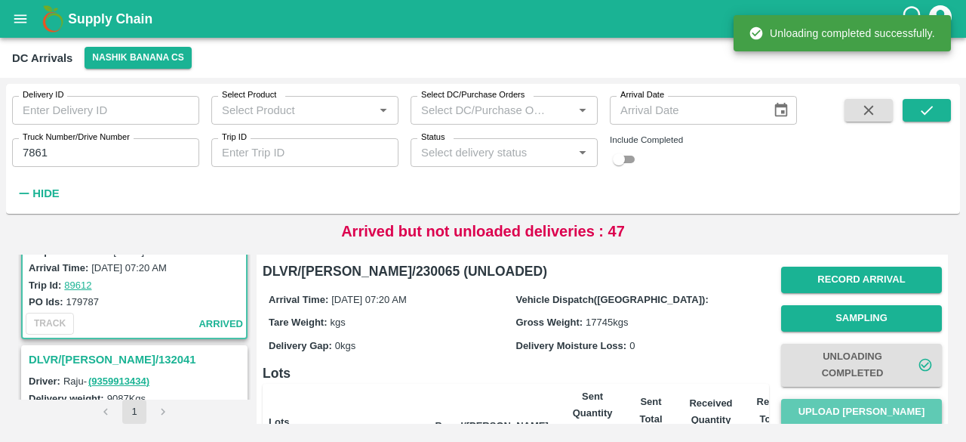
click at [864, 413] on button "Upload Tare Weight" at bounding box center [861, 412] width 161 height 26
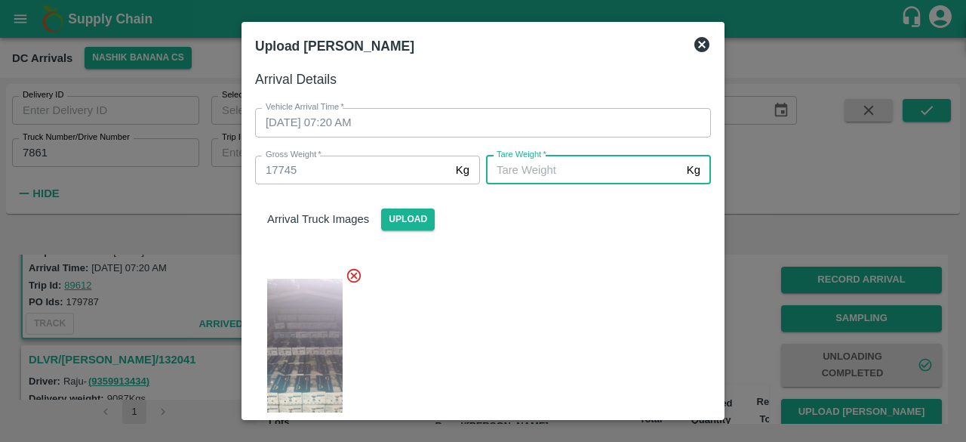
click at [593, 179] on input "Tare Weight   *" at bounding box center [583, 169] width 195 height 29
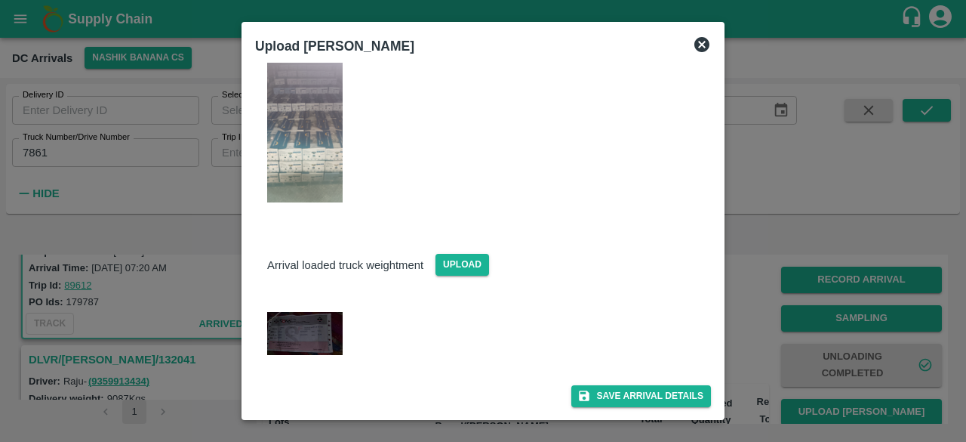
click at [307, 325] on img at bounding box center [304, 333] width 75 height 42
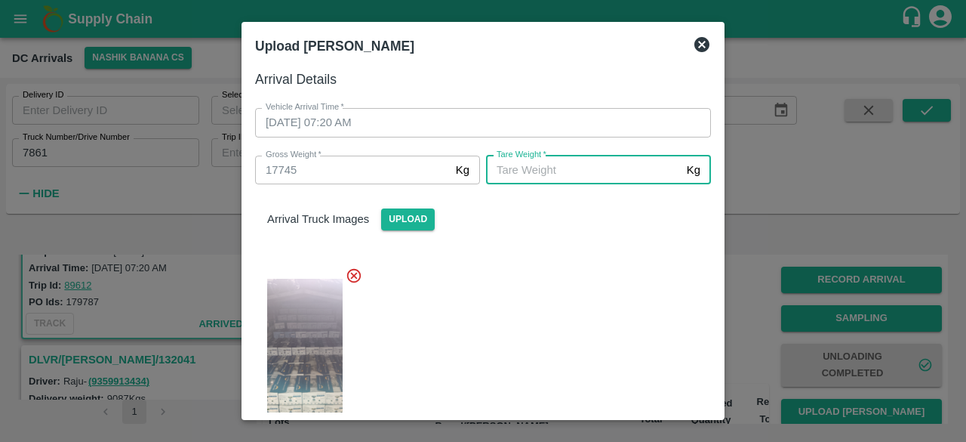
click at [583, 174] on input "Tare Weight   *" at bounding box center [583, 169] width 195 height 29
type input "6200"
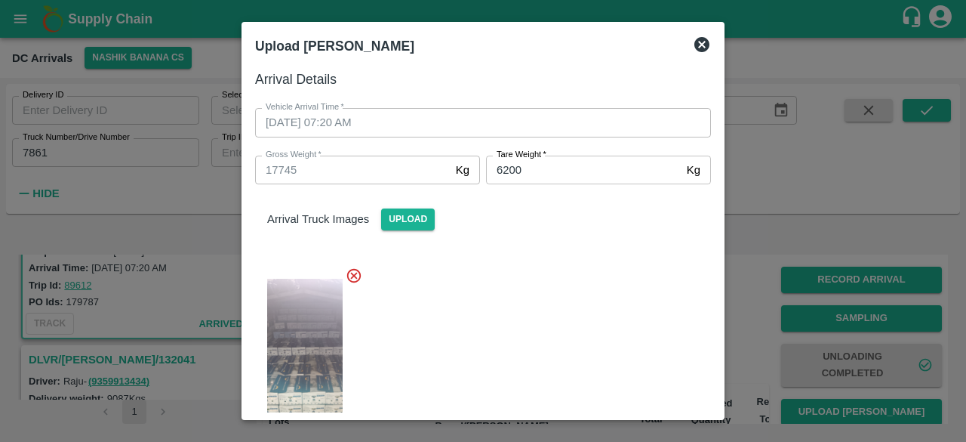
click at [587, 300] on div at bounding box center [477, 357] width 468 height 207
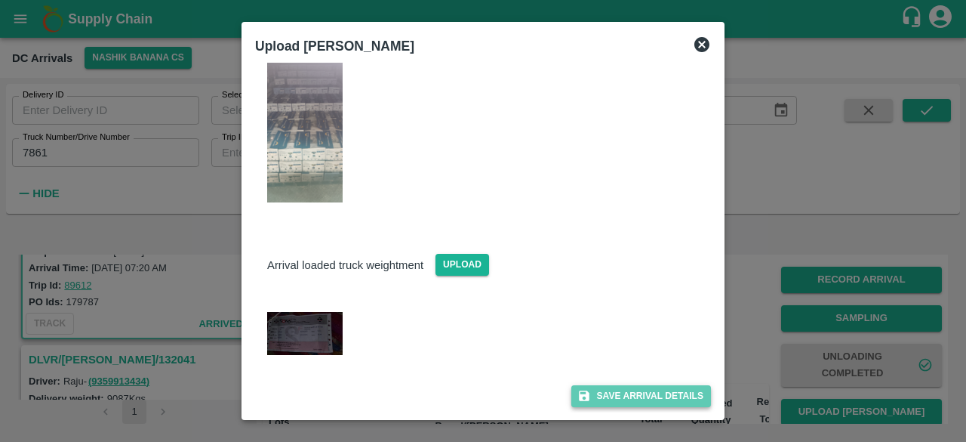
click at [628, 399] on button "Save Arrival Details" at bounding box center [641, 396] width 140 height 22
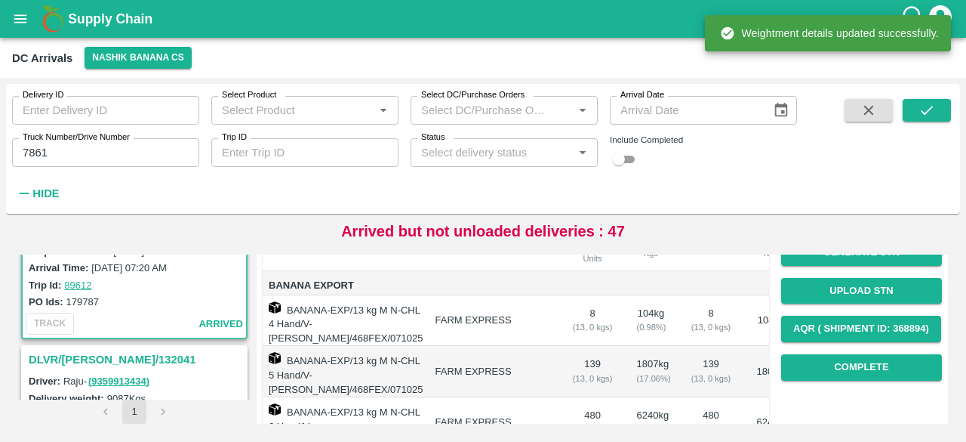
scroll to position [202, 0]
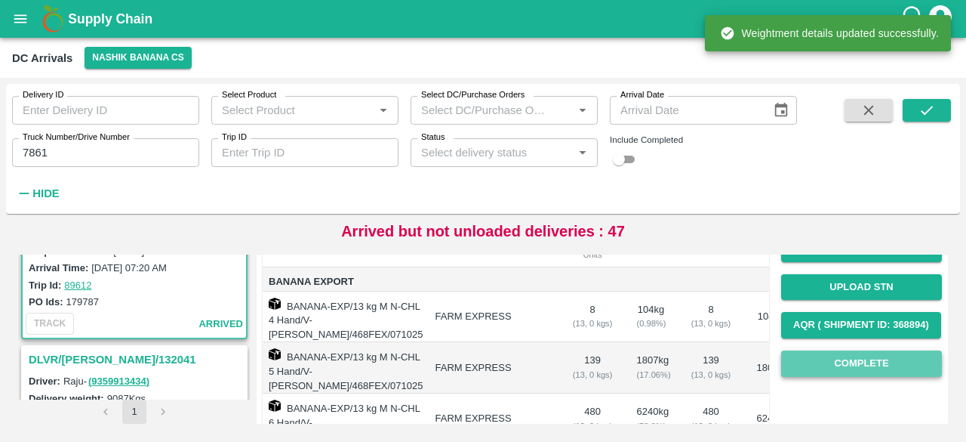
click at [853, 365] on button "Complete" at bounding box center [861, 363] width 161 height 26
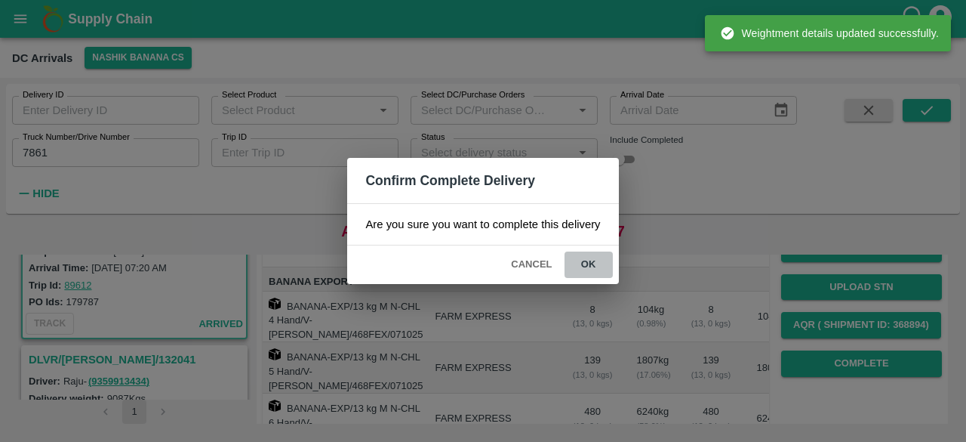
click at [587, 260] on button "ok" at bounding box center [589, 264] width 48 height 26
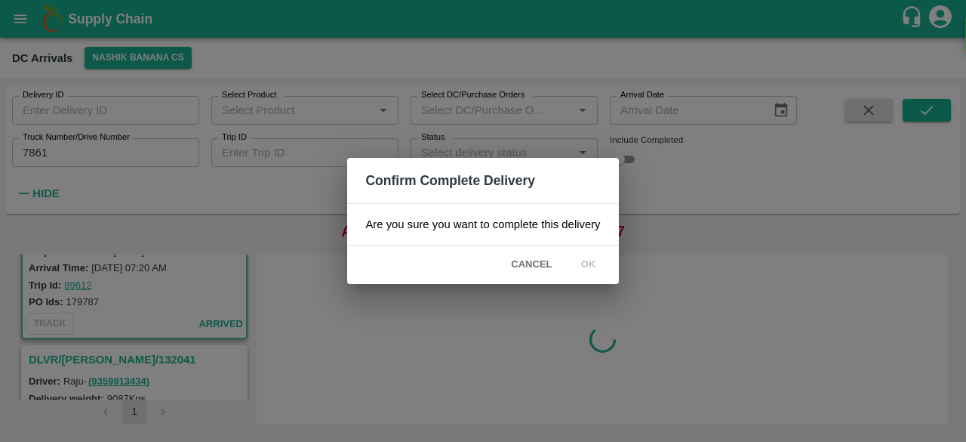
scroll to position [0, 0]
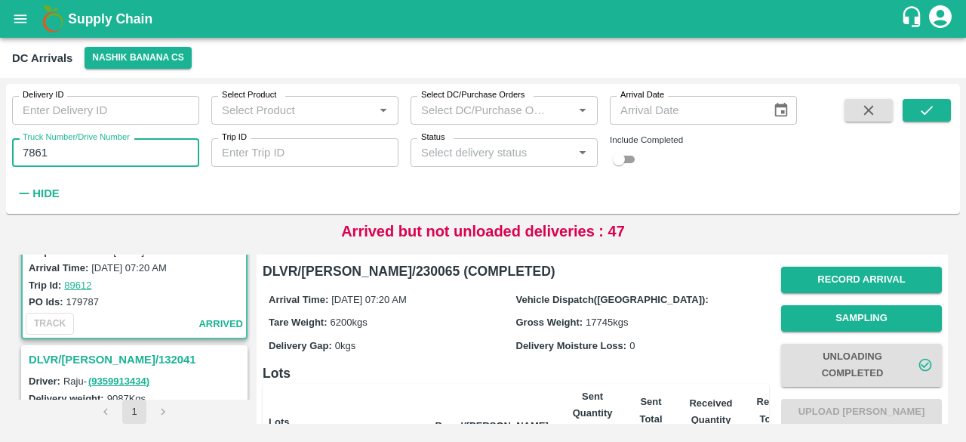
click at [36, 151] on input "7861" at bounding box center [105, 152] width 187 height 29
type input "3333"
click at [916, 112] on button "submit" at bounding box center [927, 110] width 48 height 23
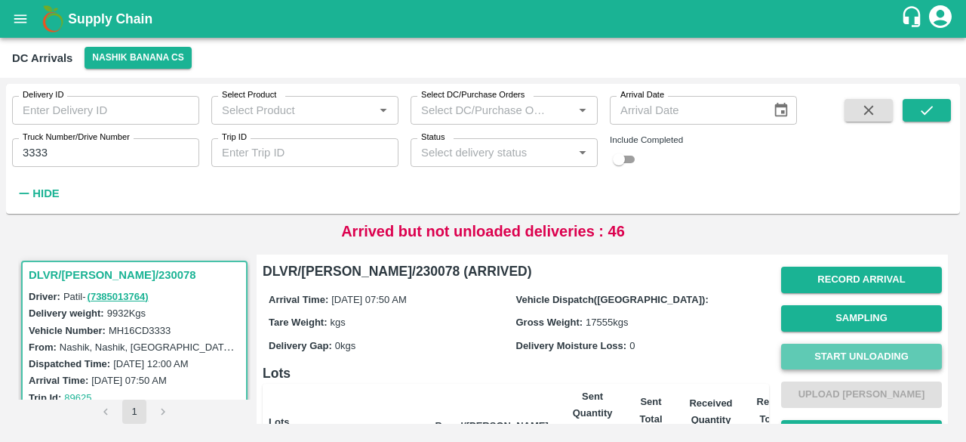
click at [857, 352] on button "Start Unloading" at bounding box center [861, 356] width 161 height 26
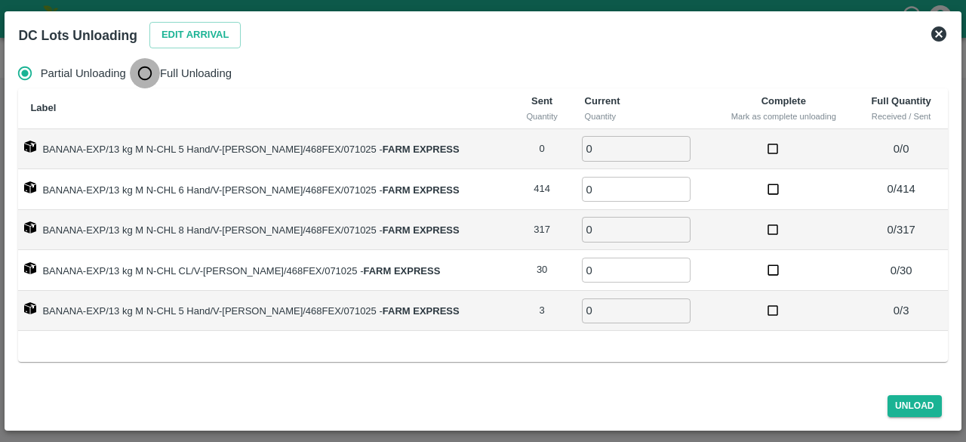
click at [154, 69] on input "Full Unloading" at bounding box center [145, 73] width 30 height 30
radio input "true"
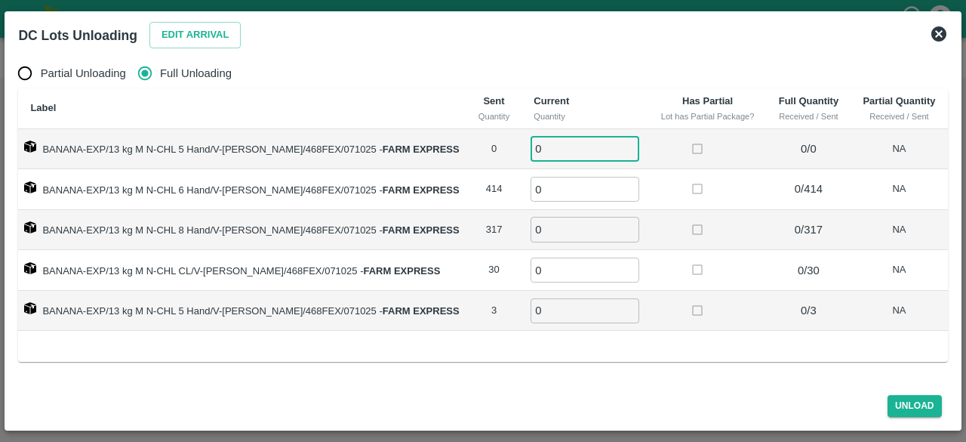
click at [549, 151] on input "0" at bounding box center [585, 148] width 109 height 25
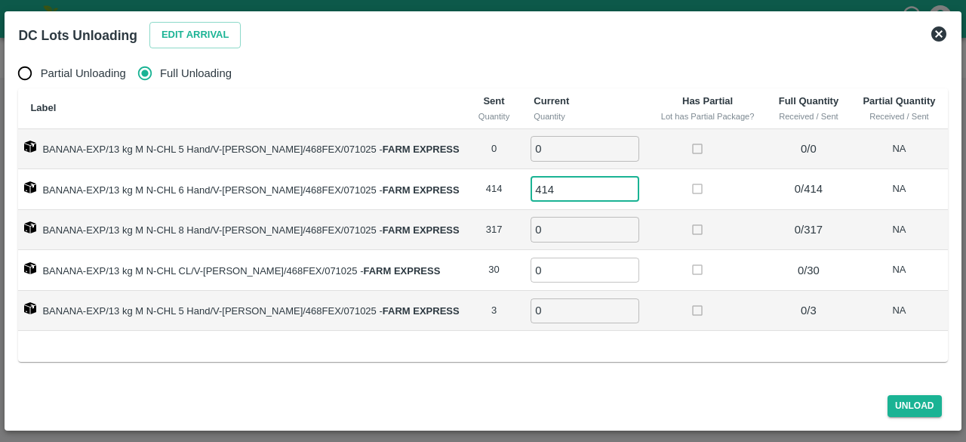
type input "414"
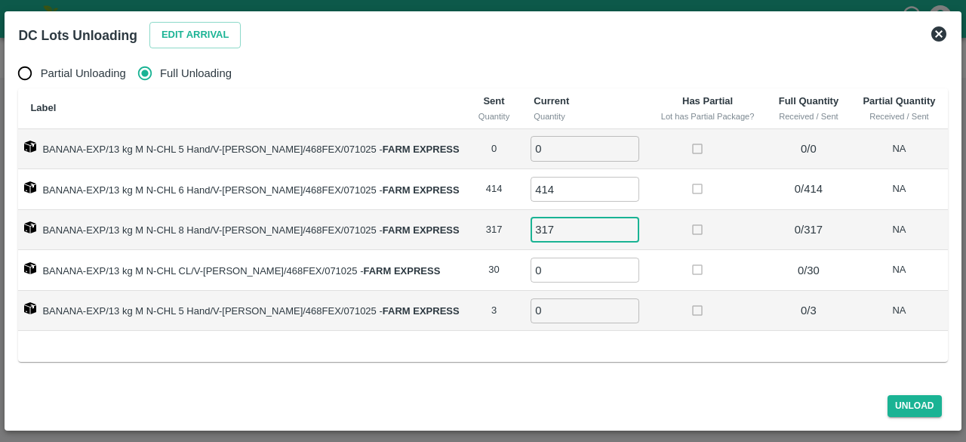
type input "317"
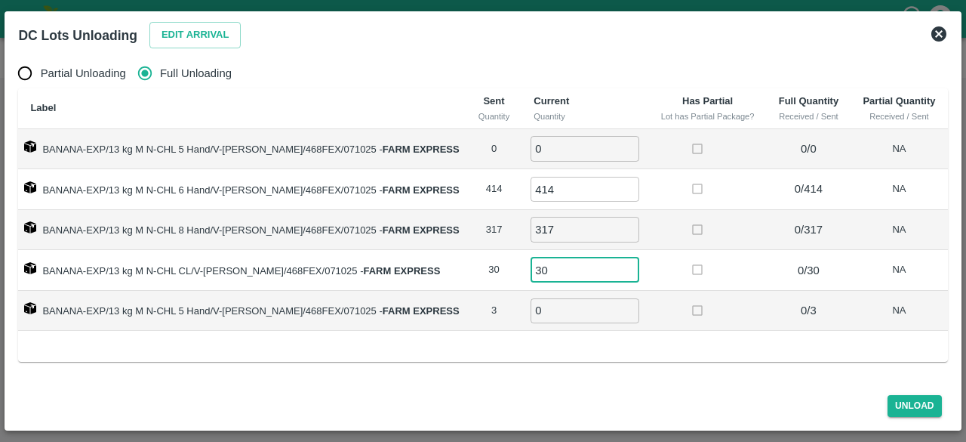
type input "30"
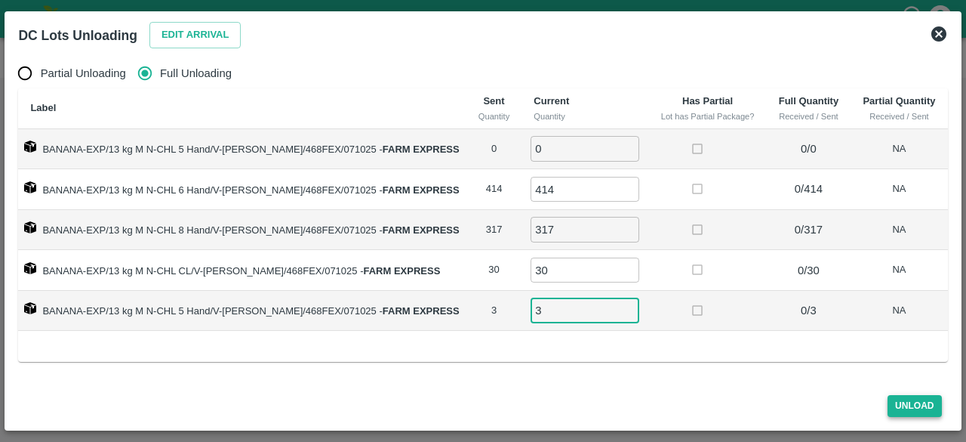
type input "3"
click at [912, 408] on button "Unload" at bounding box center [915, 406] width 54 height 22
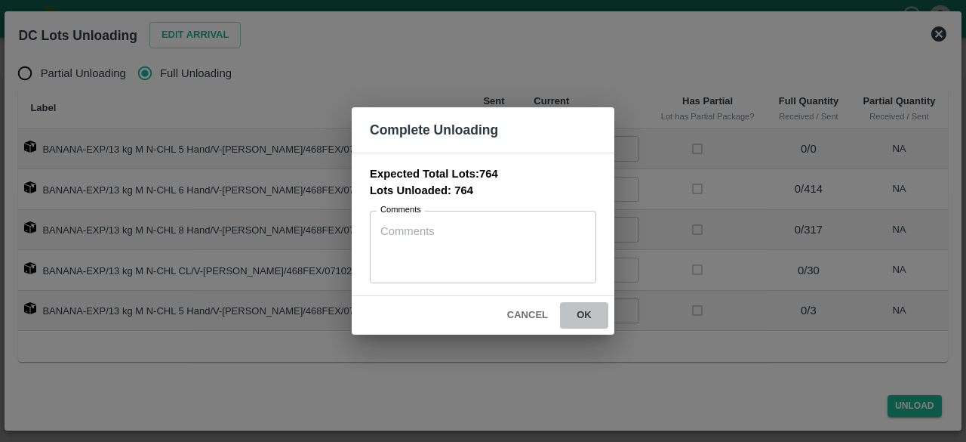
click at [581, 310] on button "ok" at bounding box center [584, 315] width 48 height 26
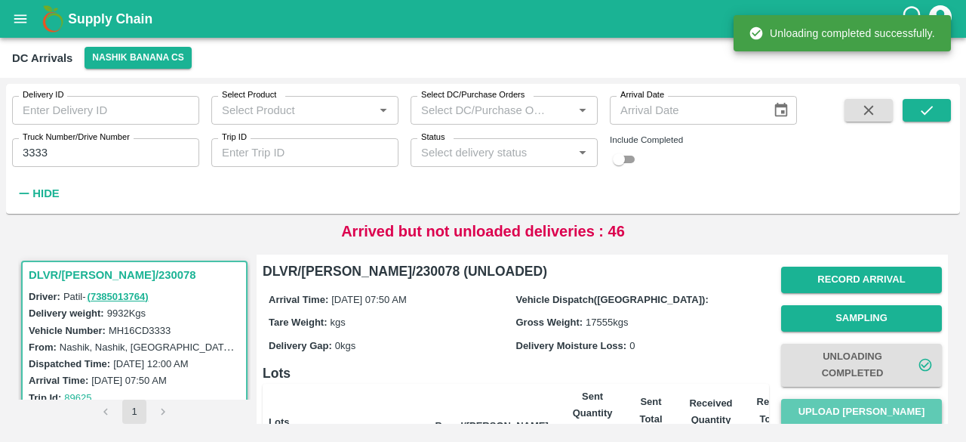
click at [854, 411] on button "Upload Tare Weight" at bounding box center [861, 412] width 161 height 26
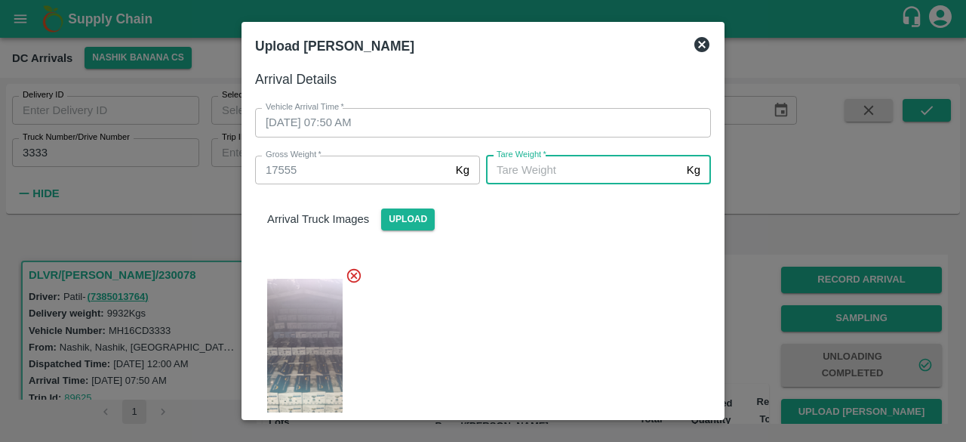
scroll to position [231, 0]
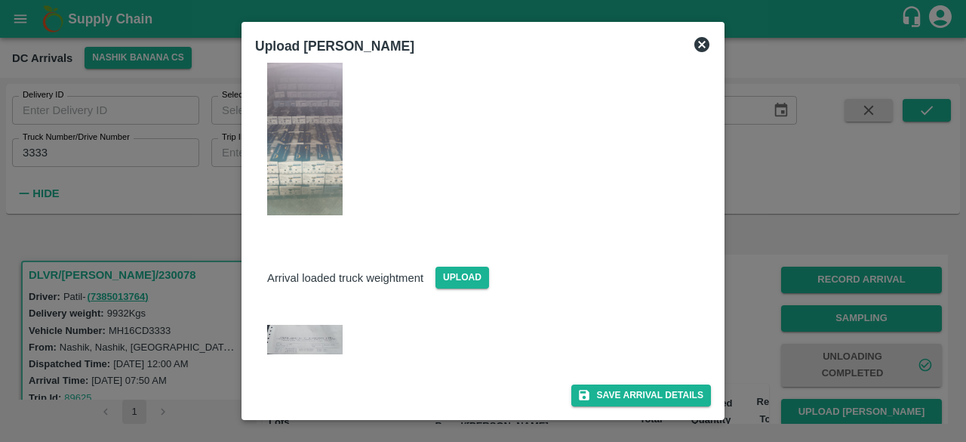
click at [311, 336] on img at bounding box center [304, 339] width 75 height 29
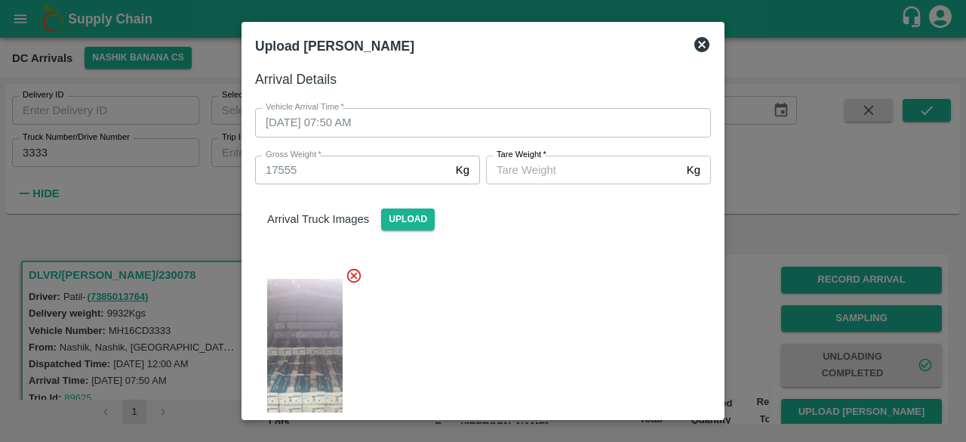
click at [580, 165] on input "Tare Weight   *" at bounding box center [583, 169] width 195 height 29
type input "6830"
click at [580, 309] on div at bounding box center [477, 357] width 468 height 207
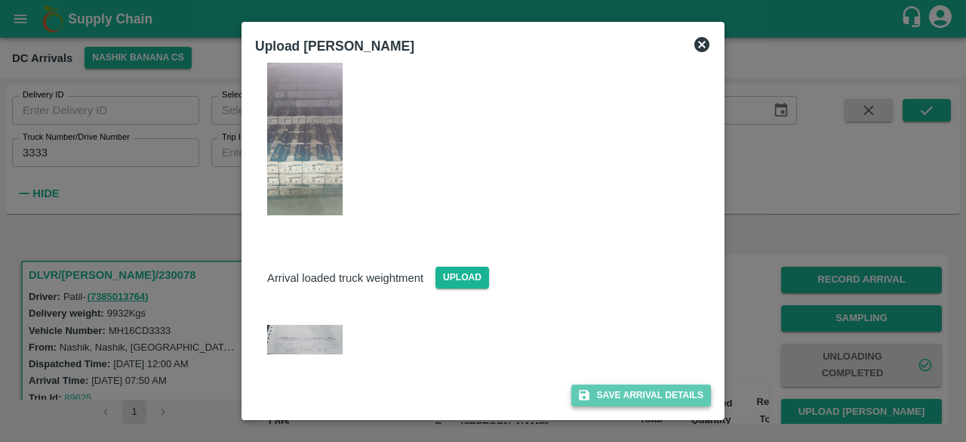
click at [617, 399] on button "Save Arrival Details" at bounding box center [641, 395] width 140 height 22
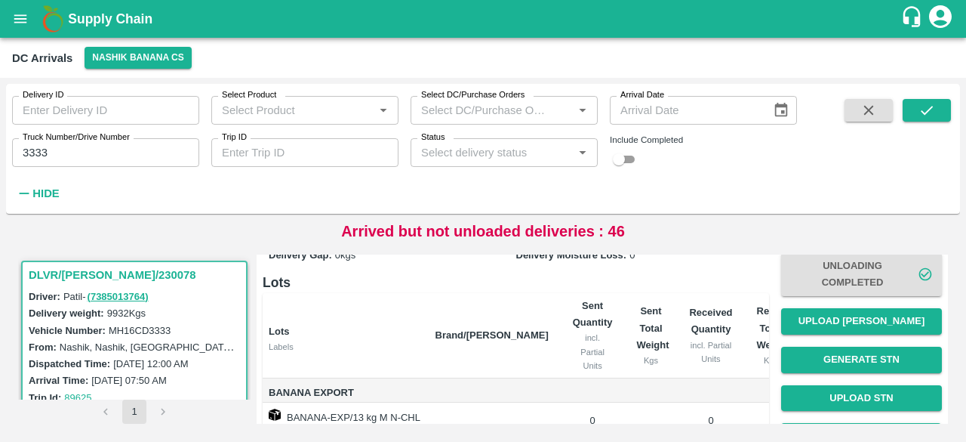
scroll to position [93, 0]
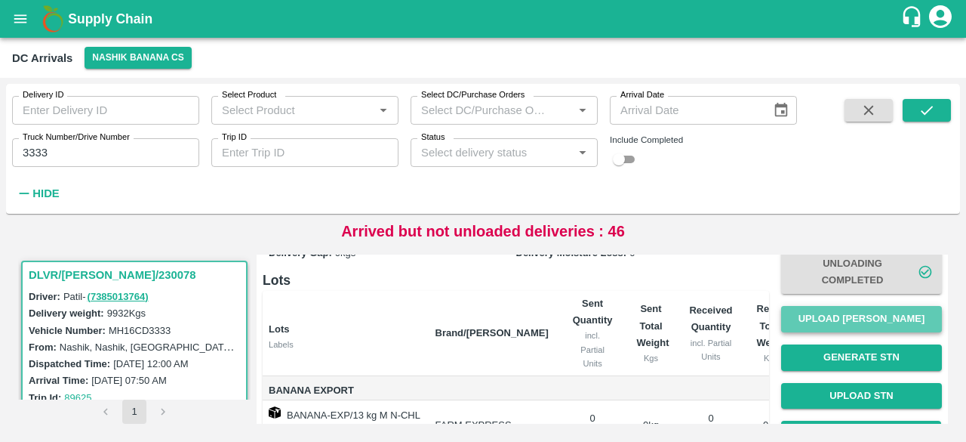
click at [850, 325] on button "Upload Tare Weight" at bounding box center [861, 319] width 161 height 26
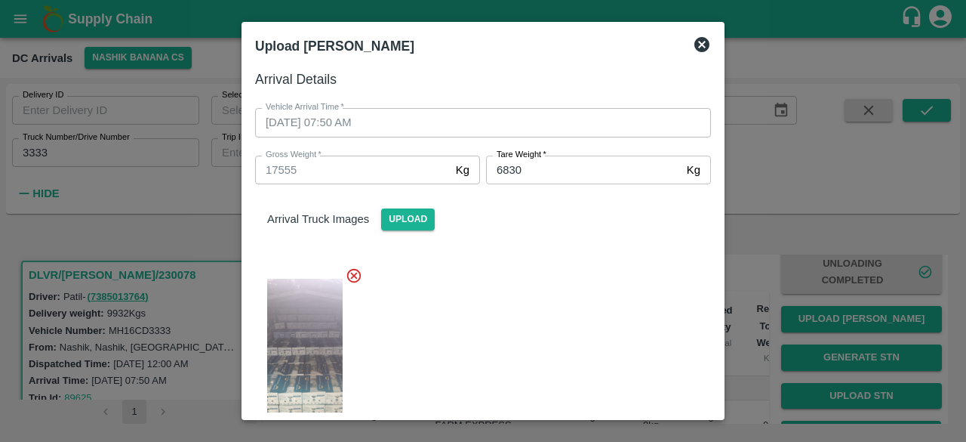
click at [699, 44] on icon at bounding box center [701, 44] width 15 height 15
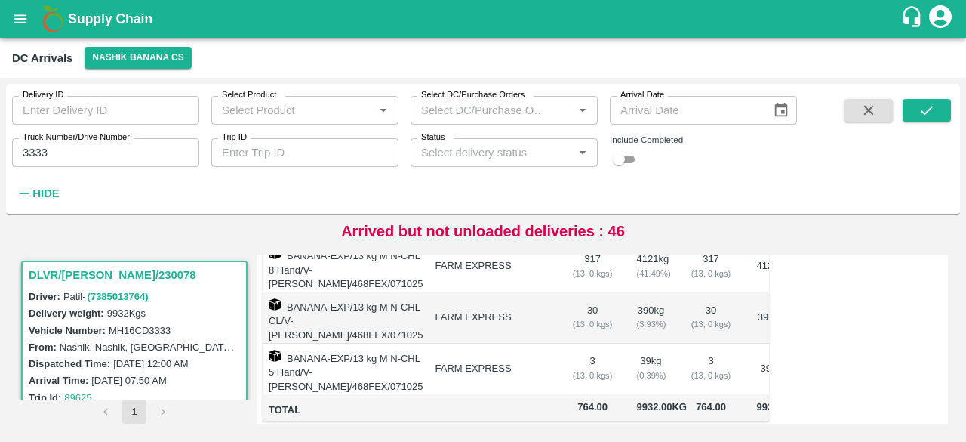
scroll to position [286, 0]
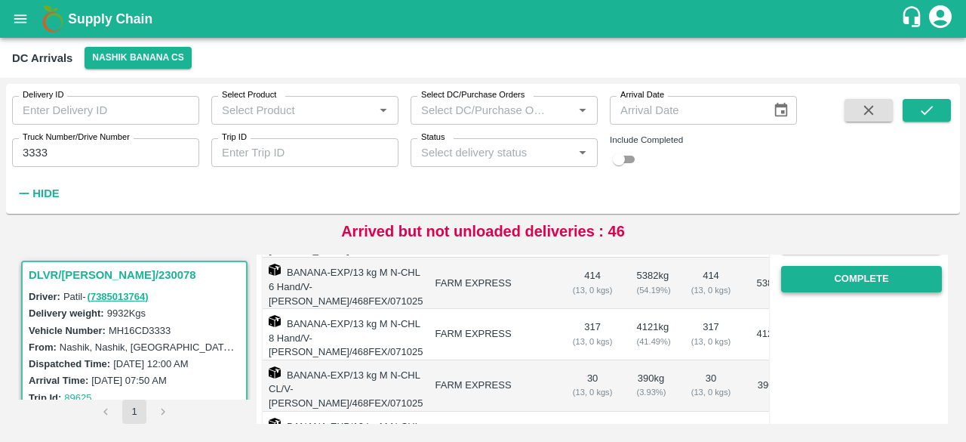
click at [845, 288] on button "Complete" at bounding box center [861, 279] width 161 height 26
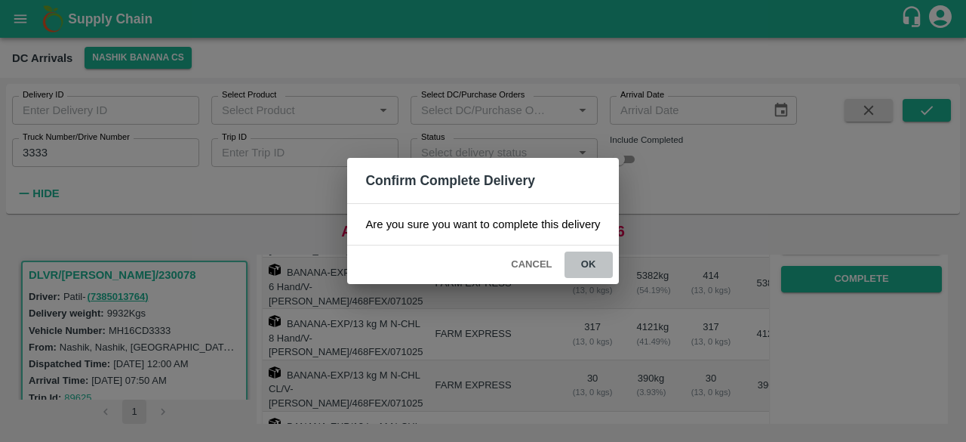
click at [586, 263] on button "ok" at bounding box center [589, 264] width 48 height 26
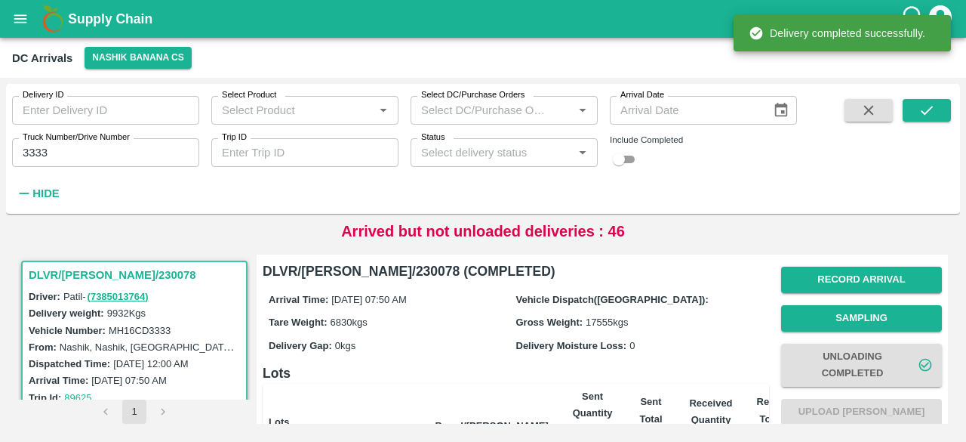
click at [38, 152] on input "3333" at bounding box center [105, 152] width 187 height 29
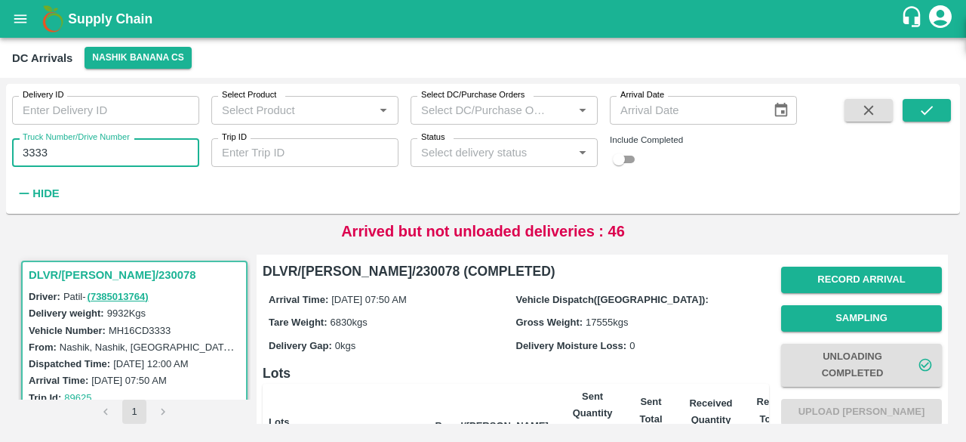
click at [38, 152] on input "3333" at bounding box center [105, 152] width 187 height 29
type input "4367"
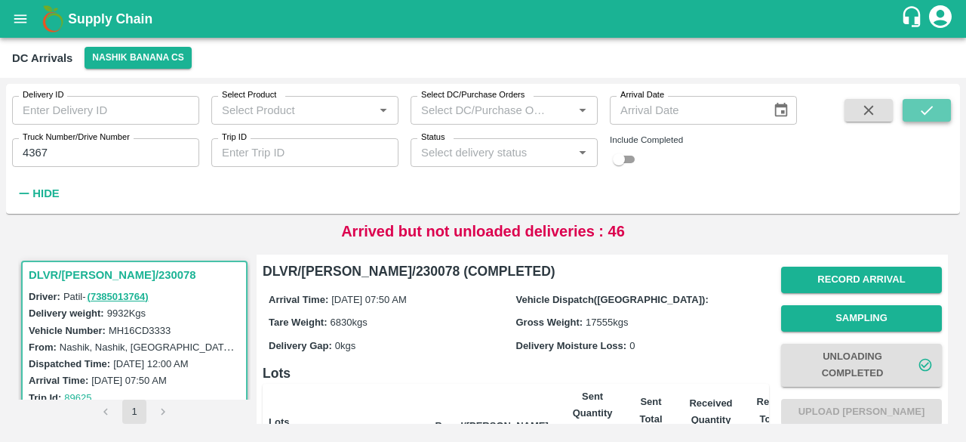
click at [923, 115] on icon "submit" at bounding box center [927, 110] width 17 height 17
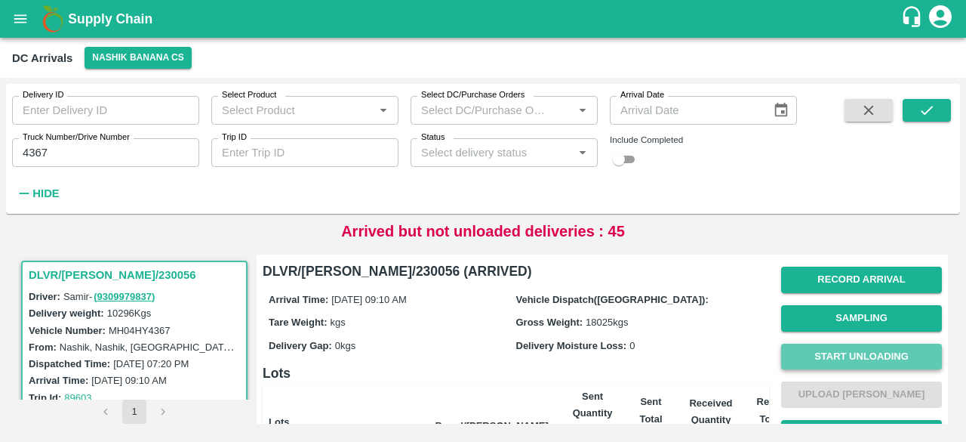
click at [852, 349] on button "Start Unloading" at bounding box center [861, 356] width 161 height 26
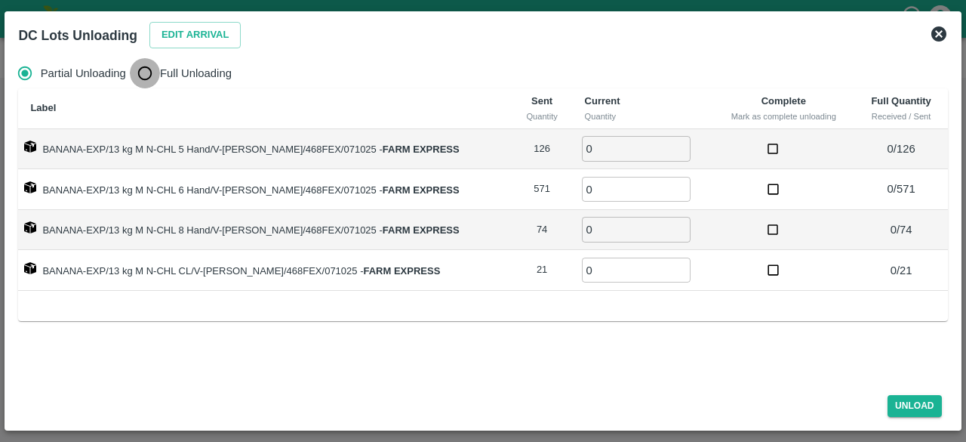
click at [146, 79] on input "Full Unloading" at bounding box center [145, 73] width 30 height 30
radio input "true"
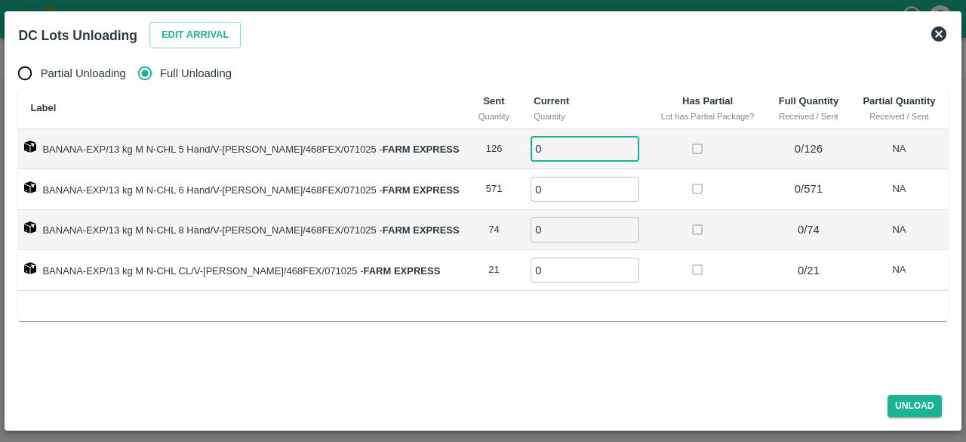
click at [550, 153] on input "0" at bounding box center [585, 148] width 109 height 25
type input "126"
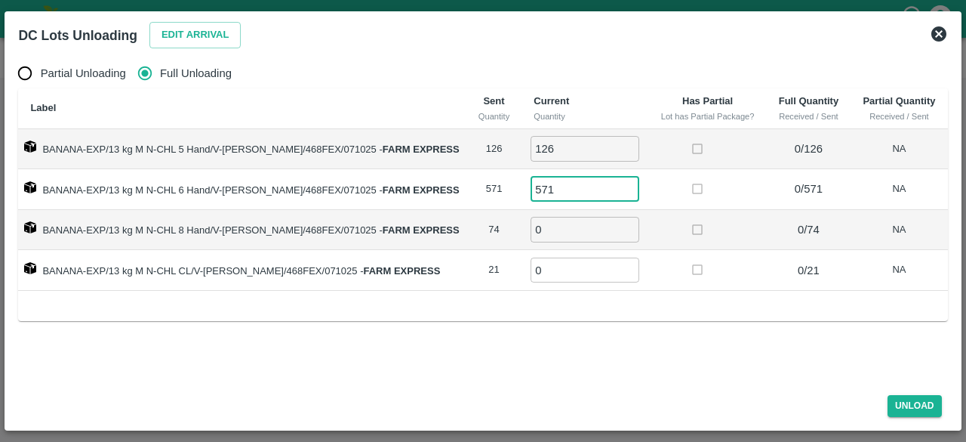
type input "571"
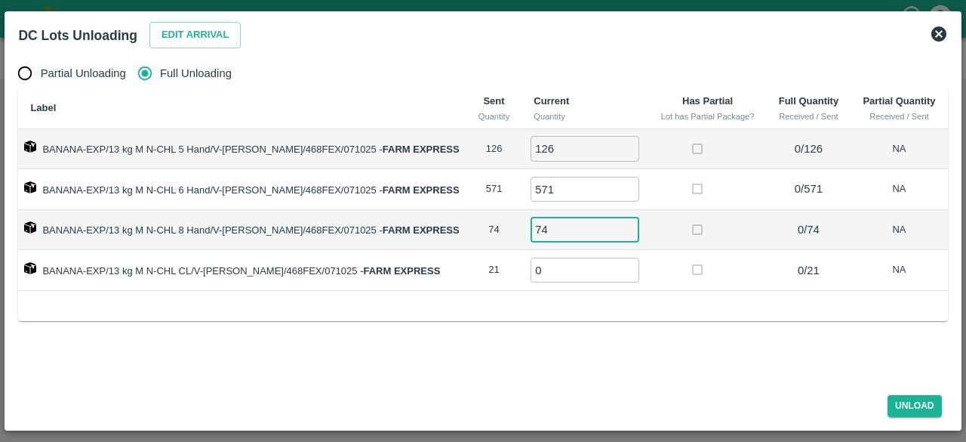
type input "74"
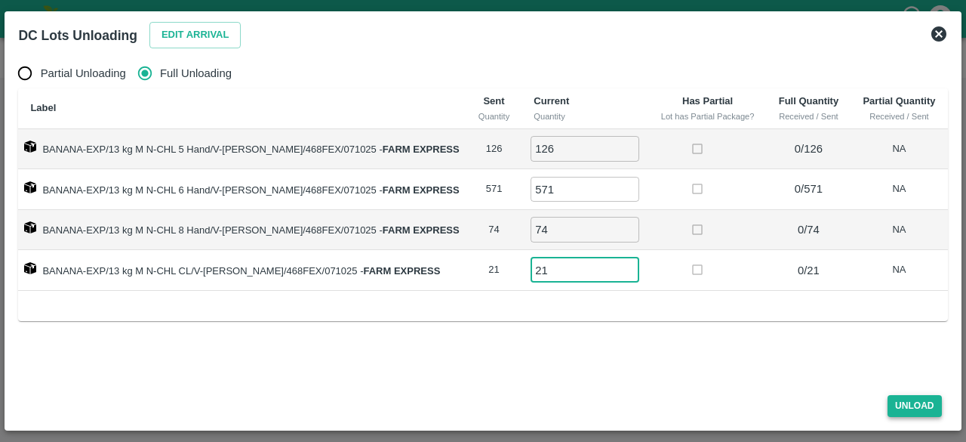
type input "21"
click at [907, 396] on button "Unload" at bounding box center [915, 406] width 54 height 22
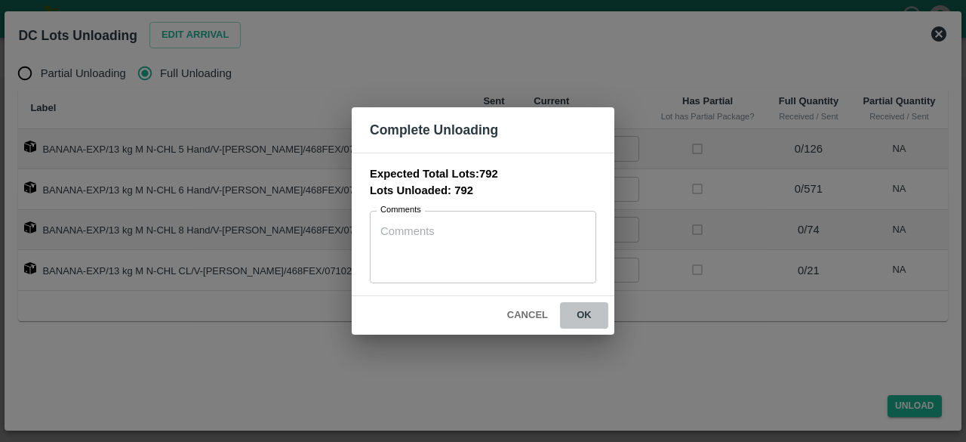
click at [584, 312] on button "ok" at bounding box center [584, 315] width 48 height 26
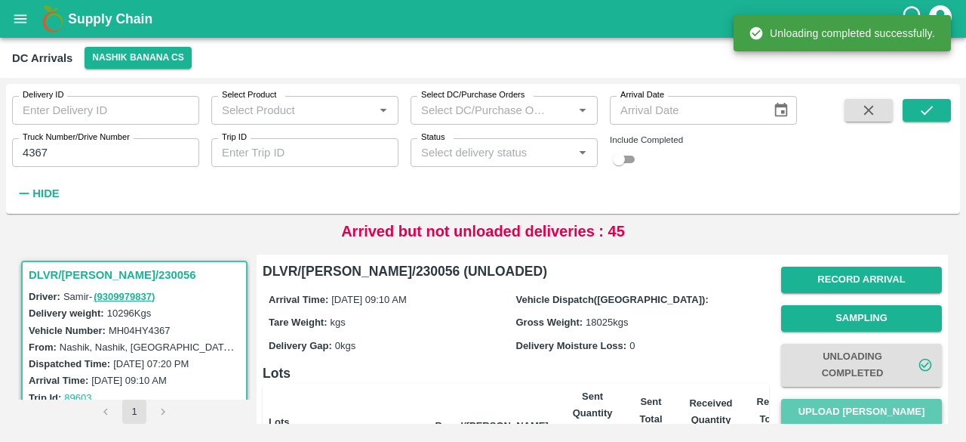
click at [854, 413] on button "Upload Tare Weight" at bounding box center [861, 412] width 161 height 26
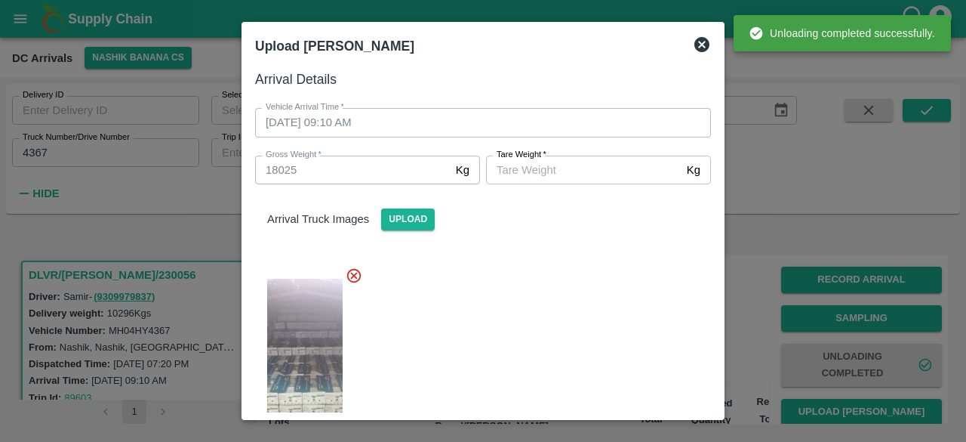
scroll to position [242, 0]
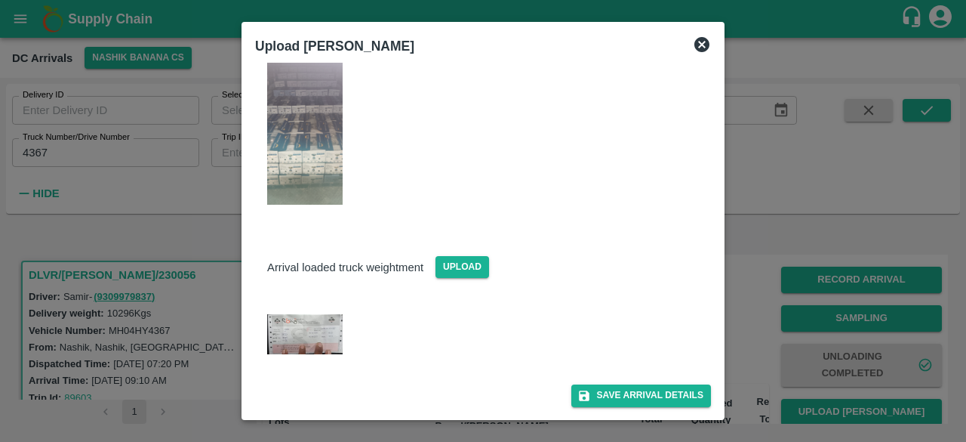
click at [316, 324] on img at bounding box center [304, 334] width 75 height 40
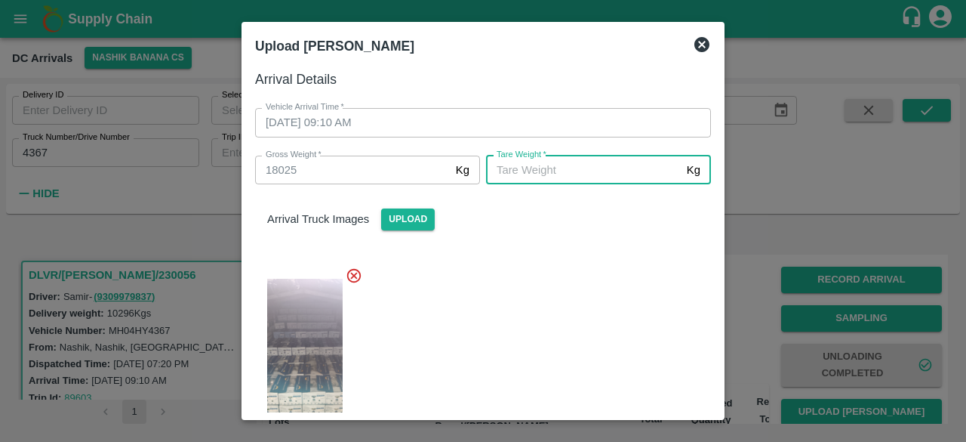
click at [553, 178] on input "Tare Weight   *" at bounding box center [583, 169] width 195 height 29
type input "6595"
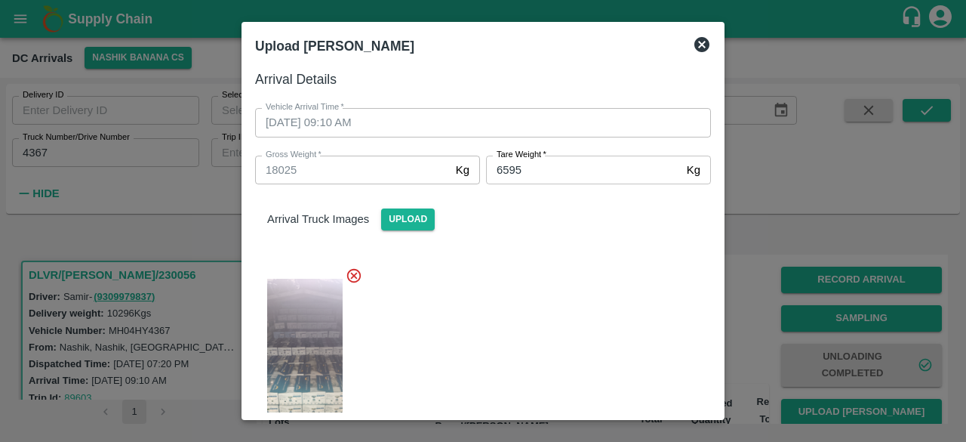
click at [557, 313] on div at bounding box center [477, 357] width 468 height 207
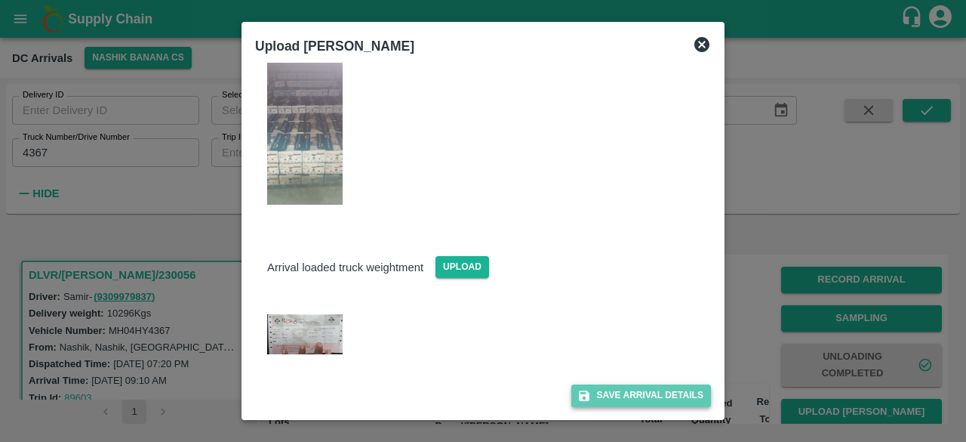
click at [619, 390] on button "Save Arrival Details" at bounding box center [641, 395] width 140 height 22
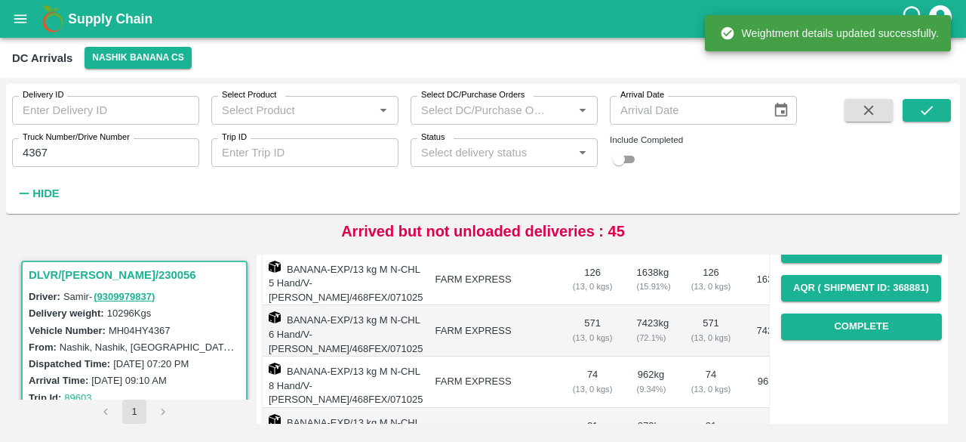
scroll to position [252, 0]
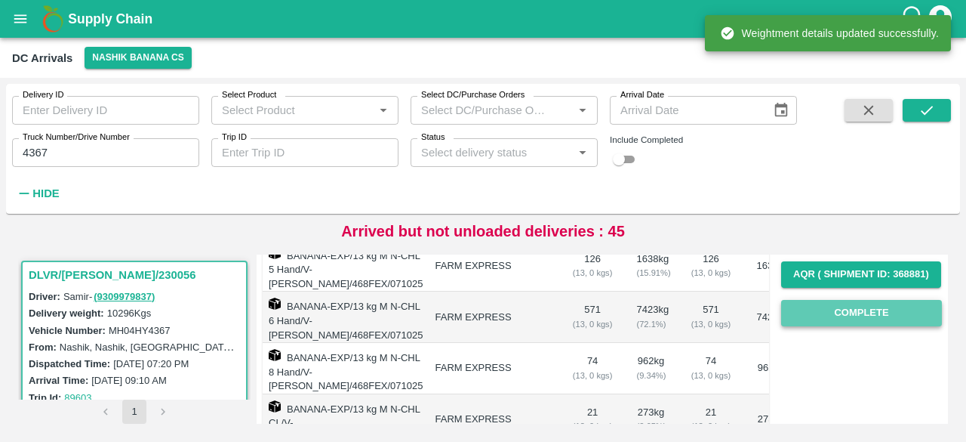
click at [850, 316] on button "Complete" at bounding box center [861, 313] width 161 height 26
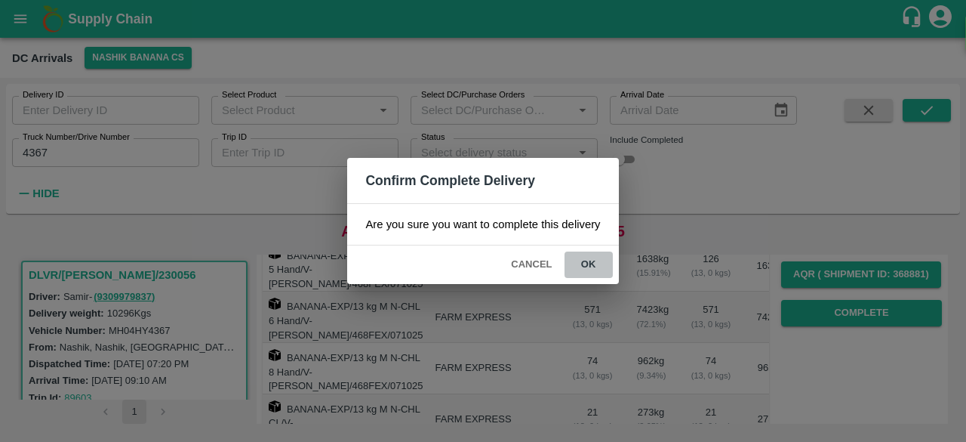
click at [586, 260] on button "ok" at bounding box center [589, 264] width 48 height 26
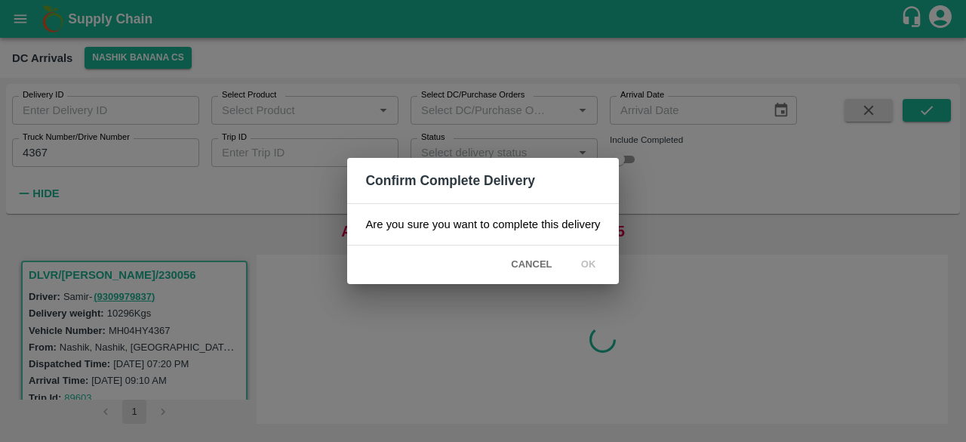
scroll to position [0, 0]
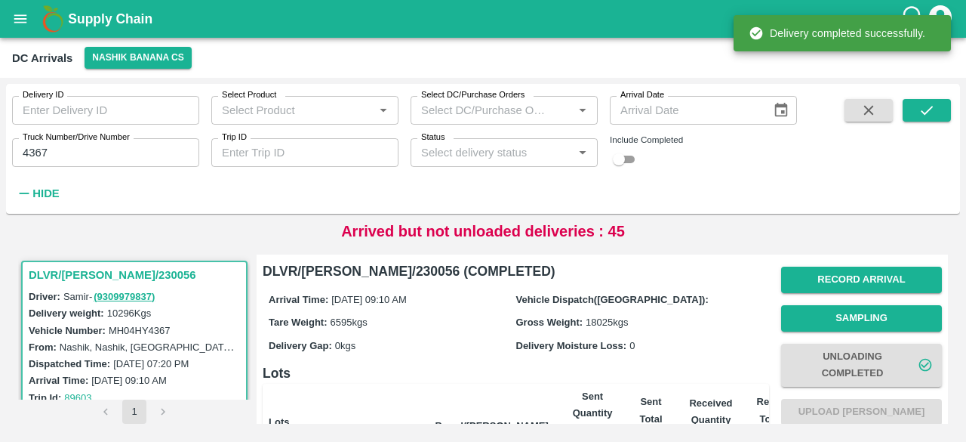
click at [35, 150] on input "4367" at bounding box center [105, 152] width 187 height 29
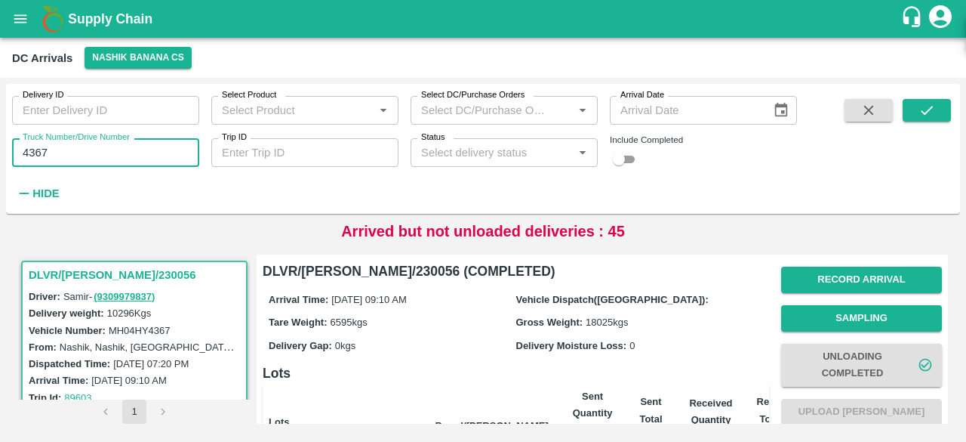
click at [35, 150] on input "4367" at bounding box center [105, 152] width 187 height 29
type input "6963"
click at [924, 113] on icon "submit" at bounding box center [927, 110] width 12 height 9
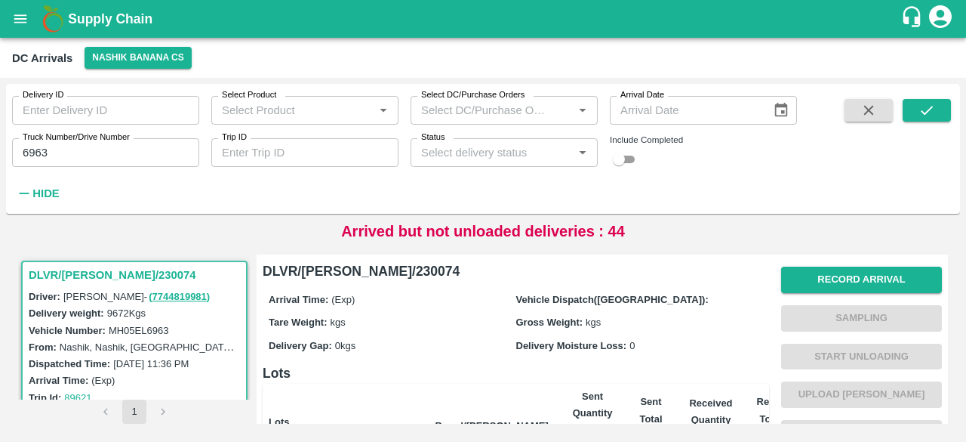
click at [147, 331] on label "MH05EL6963" at bounding box center [139, 330] width 60 height 11
copy label "MH05EL6963"
click at [632, 160] on input "checkbox" at bounding box center [619, 159] width 54 height 18
checkbox input "true"
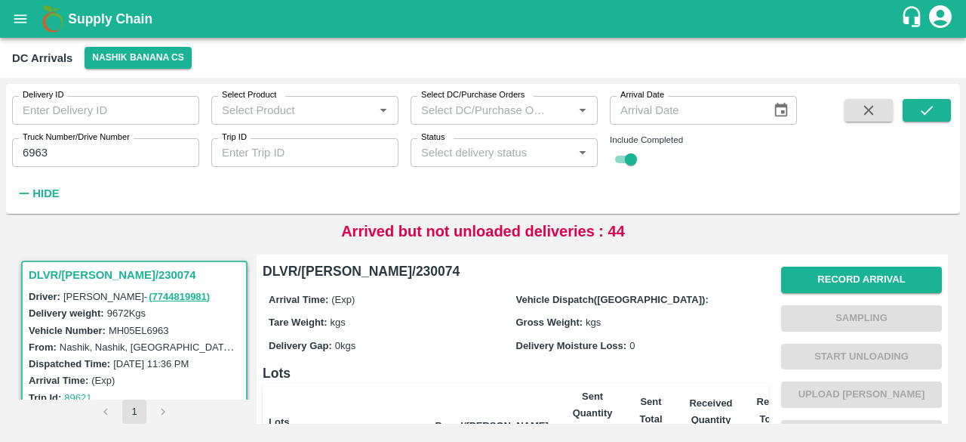
click at [41, 149] on input "6963" at bounding box center [105, 152] width 187 height 29
paste input "text"
type input "MH05EL6963"
click at [925, 111] on icon "submit" at bounding box center [927, 110] width 17 height 17
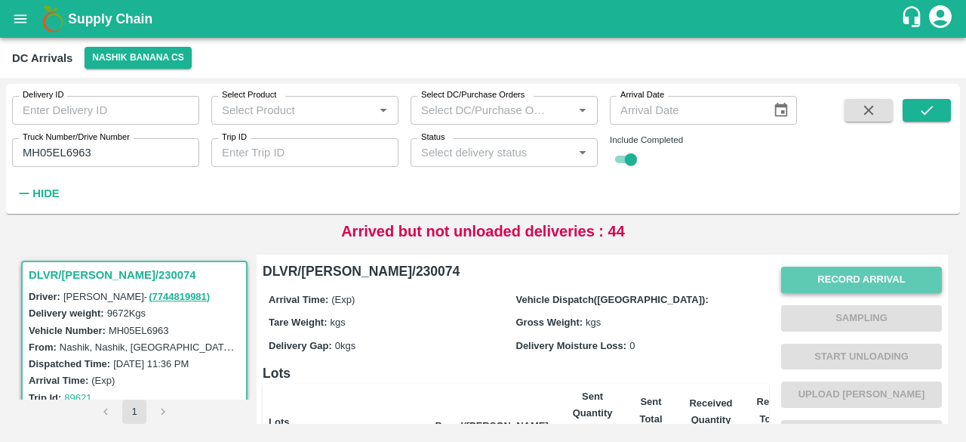
click at [859, 280] on button "Record Arrival" at bounding box center [861, 279] width 161 height 26
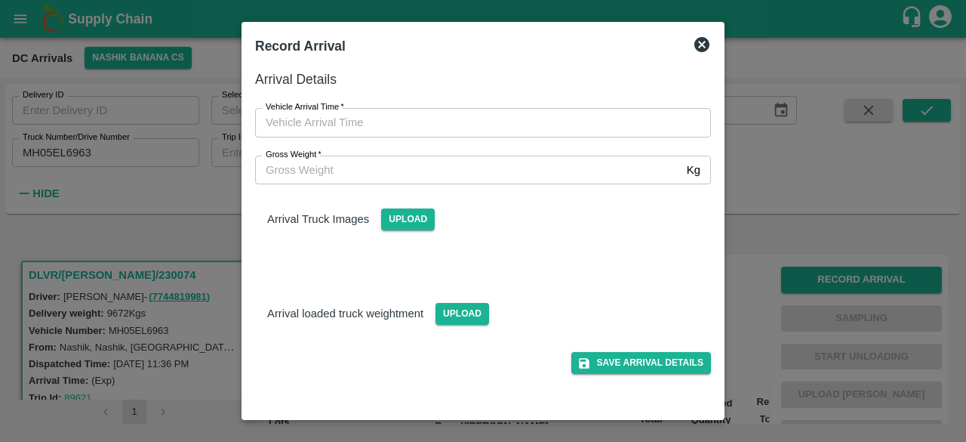
type input "DD/MM/YYYY hh:mm aa"
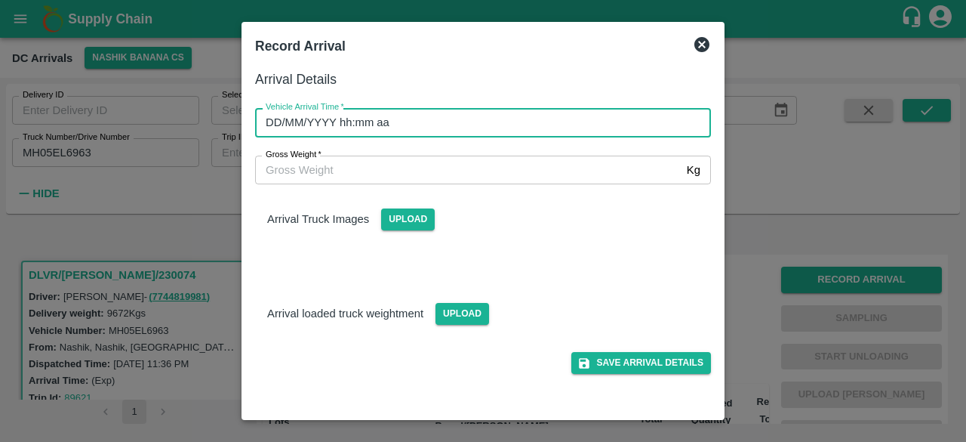
click at [435, 123] on input "DD/MM/YYYY hh:mm aa" at bounding box center [477, 122] width 445 height 29
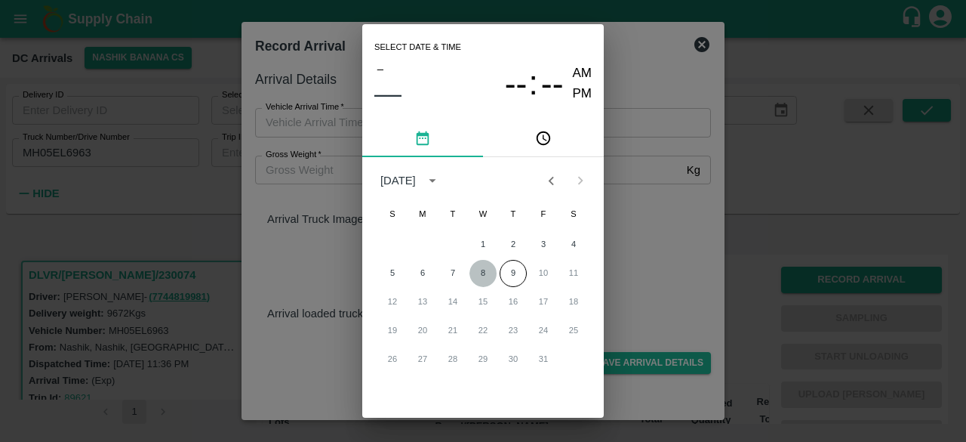
click at [482, 276] on button "8" at bounding box center [483, 273] width 27 height 27
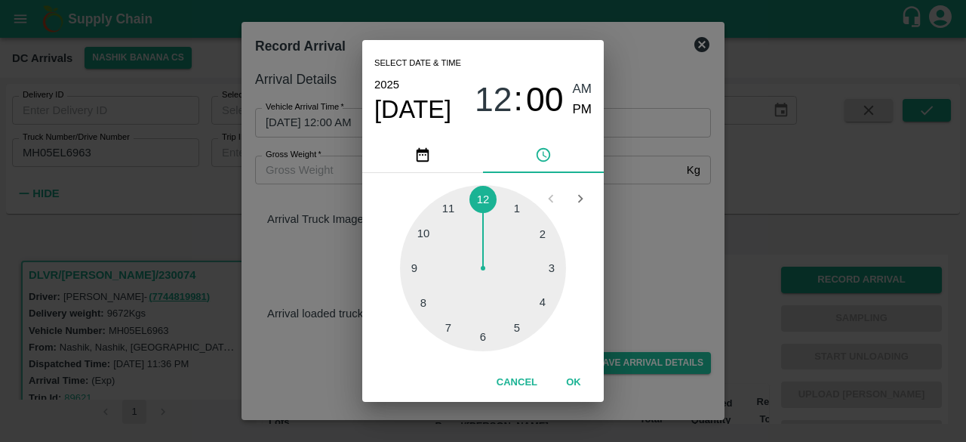
click at [445, 268] on div at bounding box center [483, 268] width 166 height 166
click at [548, 269] on div at bounding box center [483, 268] width 166 height 166
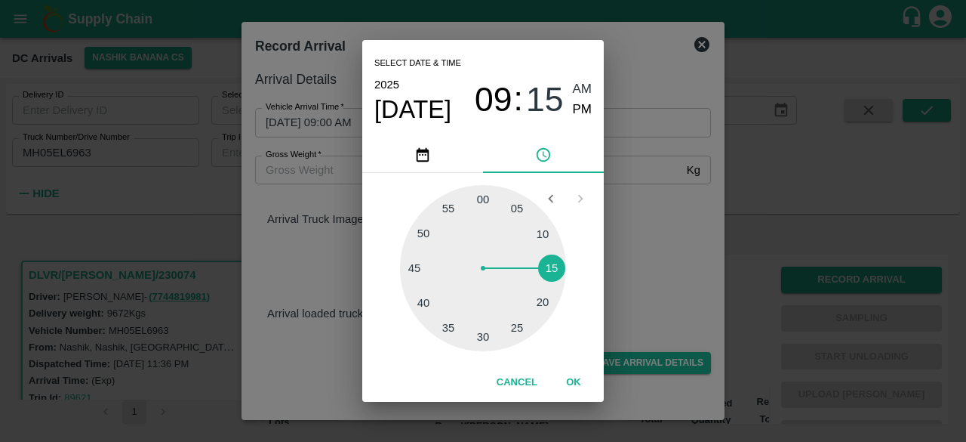
type input "08/10/2025 09:15 AM"
click at [638, 262] on div "Select date & time 2025 Oct 8 09 : 15 AM PM 05 10 15 20 25 30 35 40 45 50 55 00…" at bounding box center [483, 221] width 966 height 442
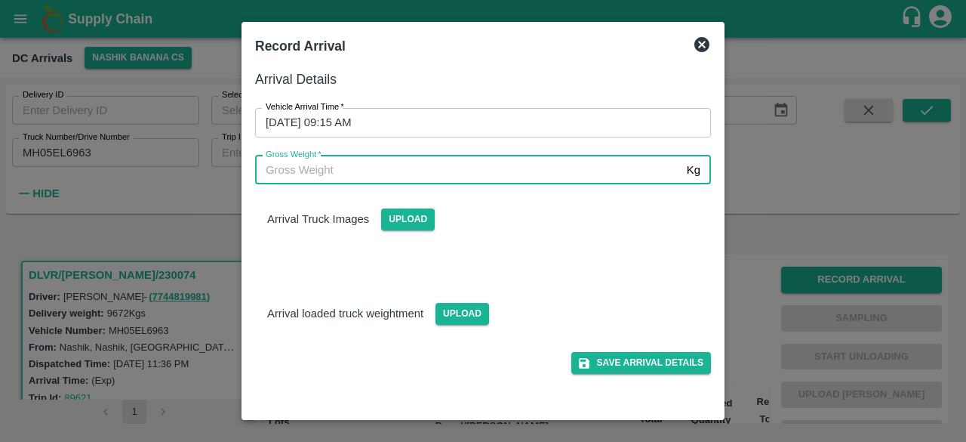
click at [318, 167] on input "Gross Weight   *" at bounding box center [468, 169] width 426 height 29
type input "16830"
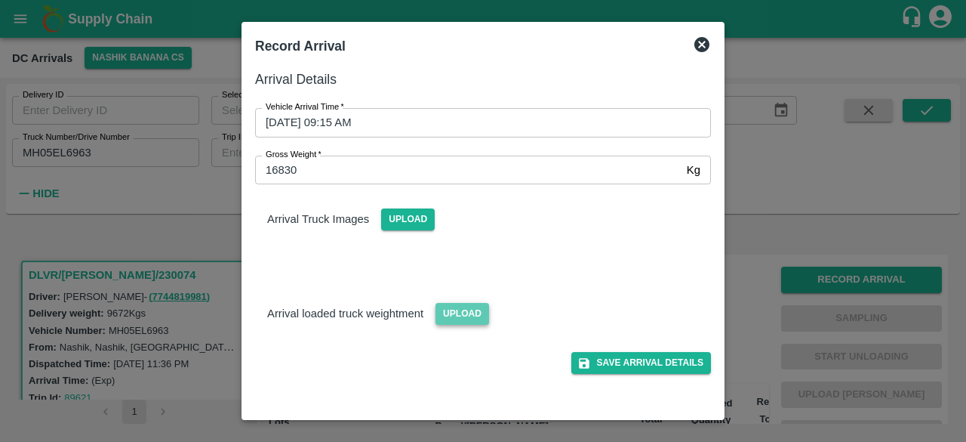
click at [463, 315] on span "Upload" at bounding box center [463, 314] width 54 height 22
click at [0, 0] on input "Upload" at bounding box center [0, 0] width 0 height 0
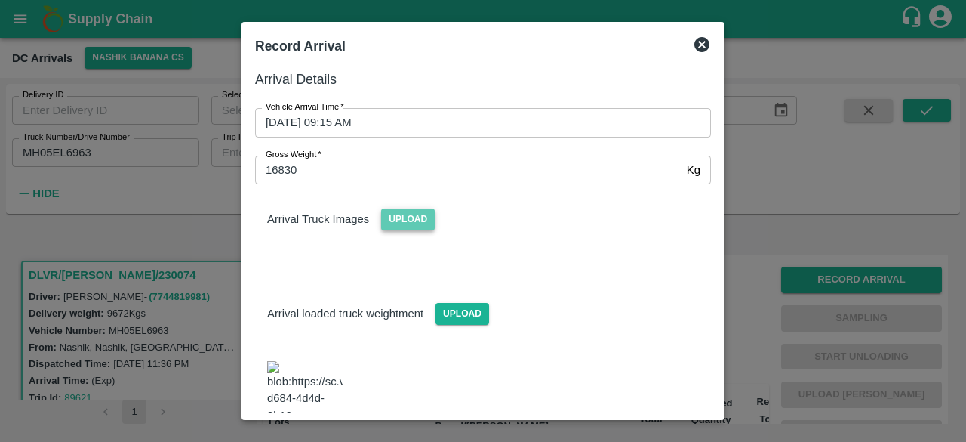
click at [412, 215] on span "Upload" at bounding box center [408, 219] width 54 height 22
click at [0, 0] on input "Upload" at bounding box center [0, 0] width 0 height 0
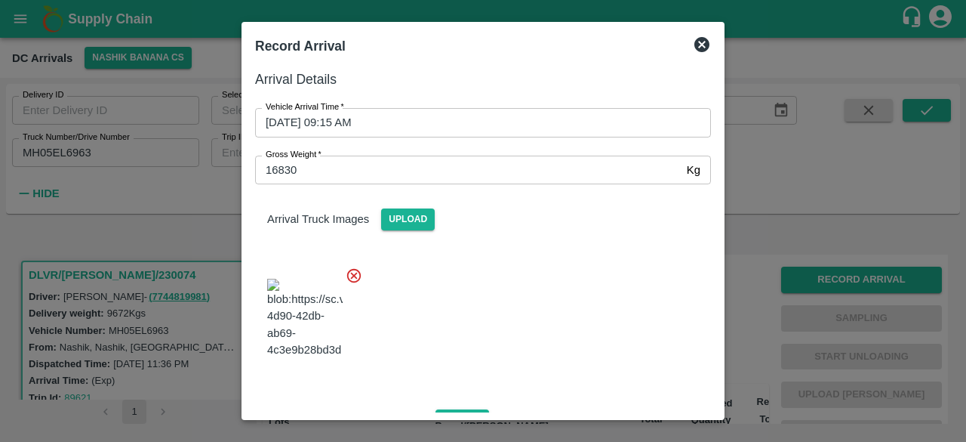
scroll to position [232, 0]
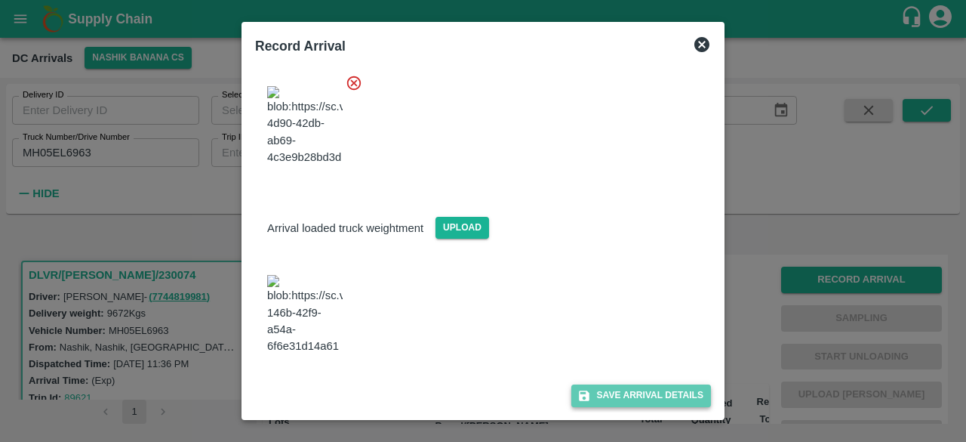
click at [605, 393] on button "Save Arrival Details" at bounding box center [641, 395] width 140 height 22
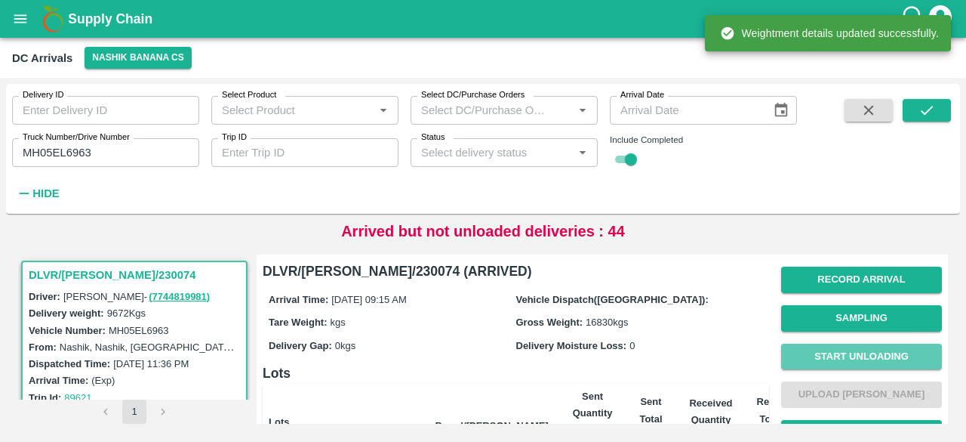
click at [851, 358] on button "Start Unloading" at bounding box center [861, 356] width 161 height 26
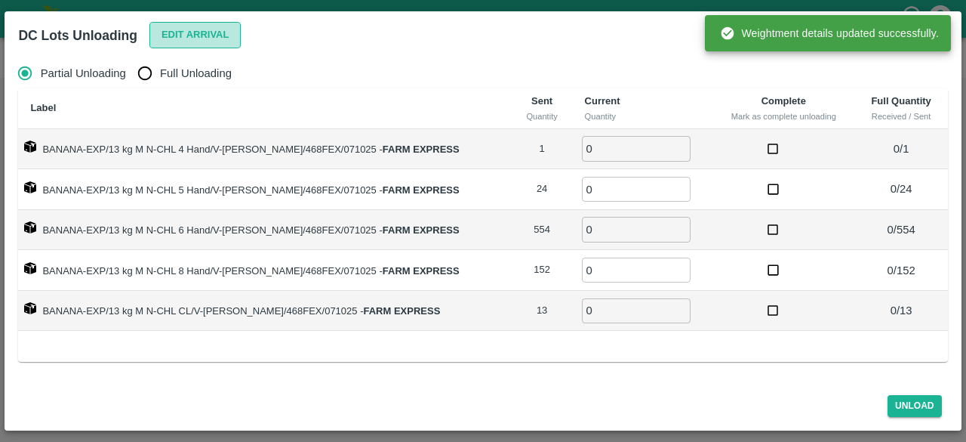
click at [176, 40] on button "Edit Arrival" at bounding box center [195, 35] width 92 height 26
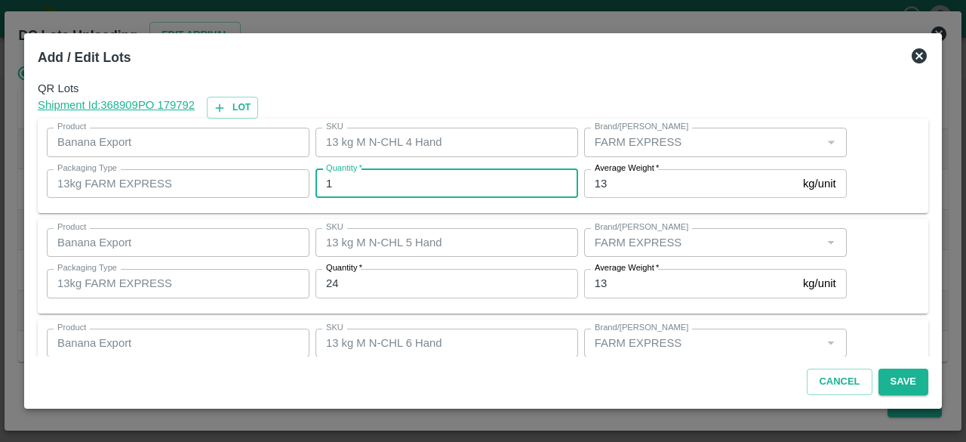
click at [362, 179] on input "1" at bounding box center [447, 183] width 263 height 29
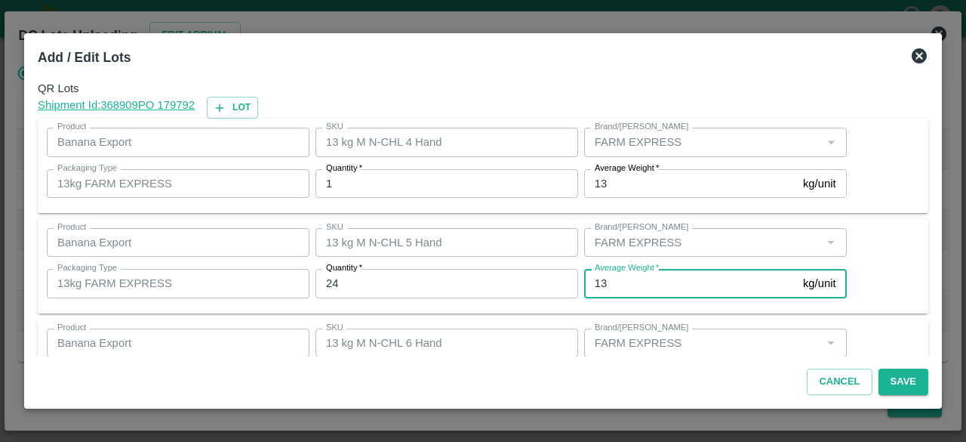
scroll to position [168, 0]
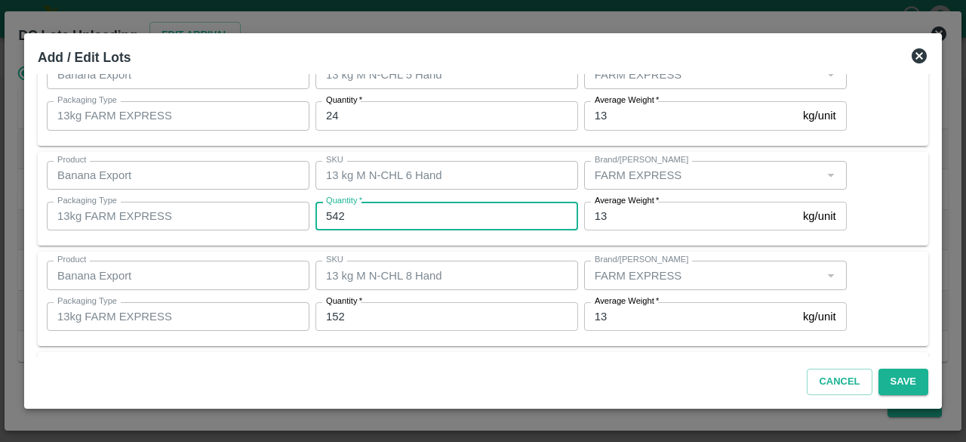
type input "542"
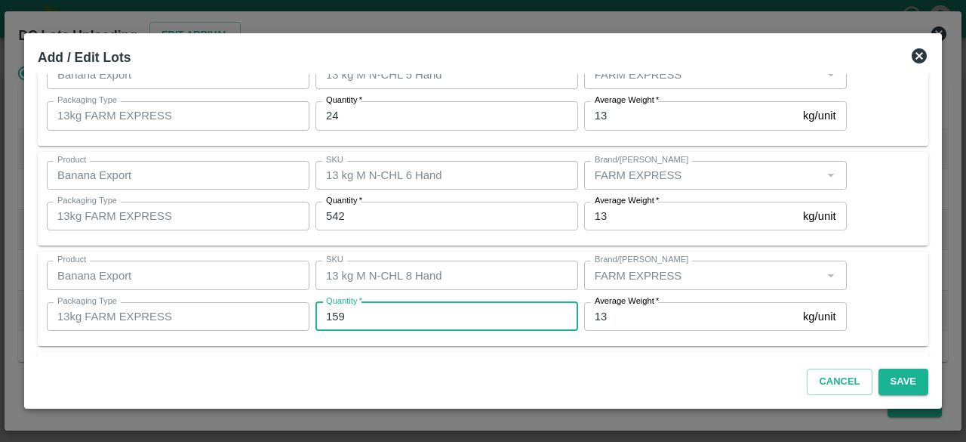
type input "159"
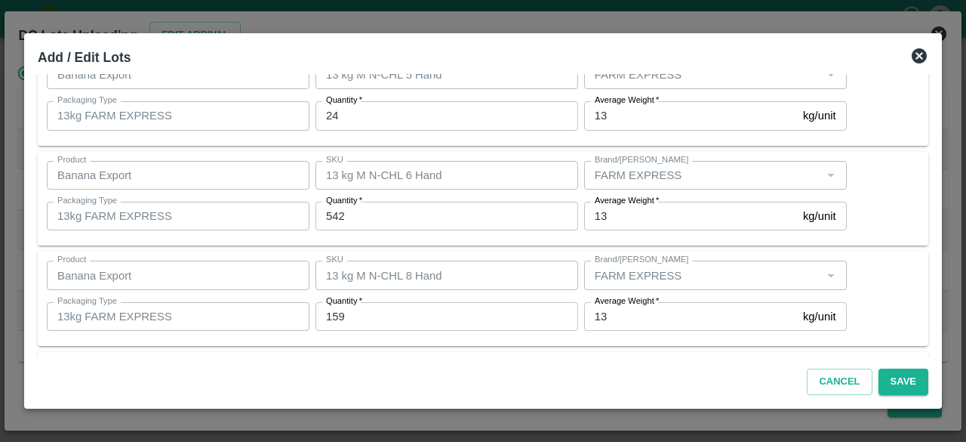
scroll to position [268, 0]
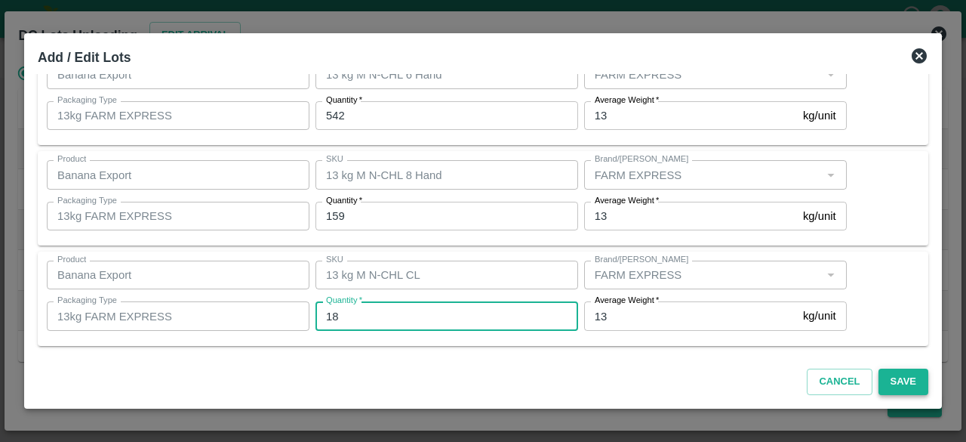
type input "18"
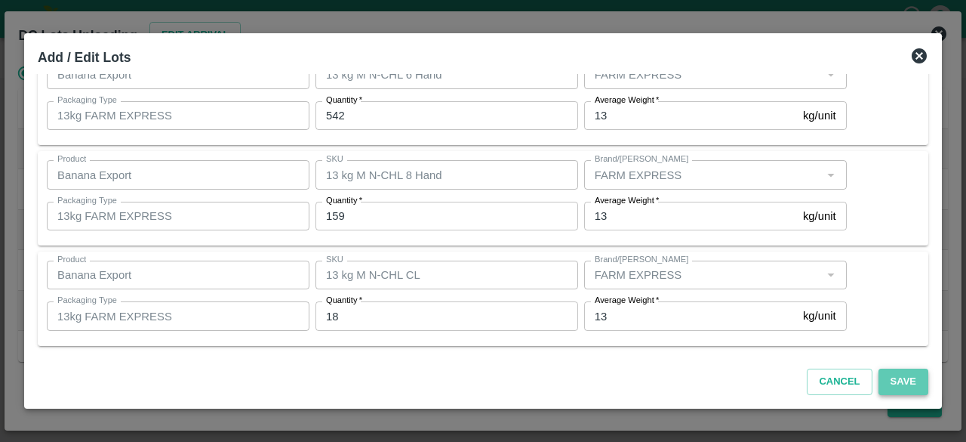
click at [898, 380] on button "Save" at bounding box center [904, 381] width 50 height 26
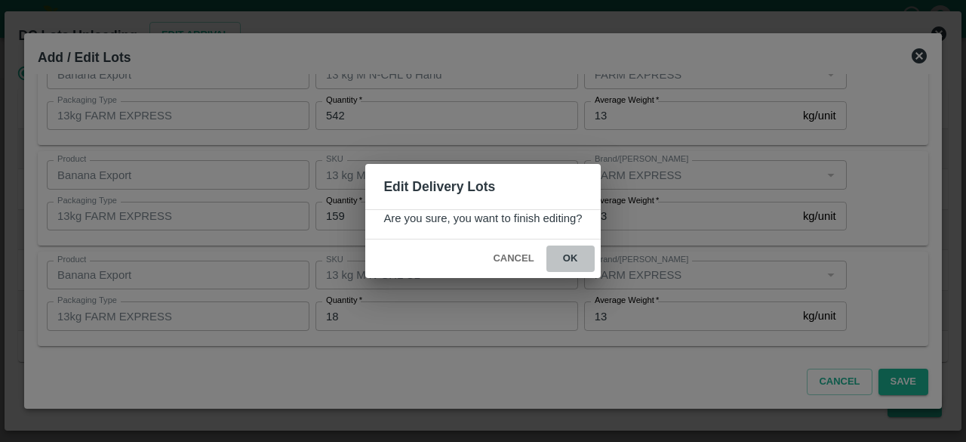
click at [569, 257] on button "ok" at bounding box center [571, 258] width 48 height 26
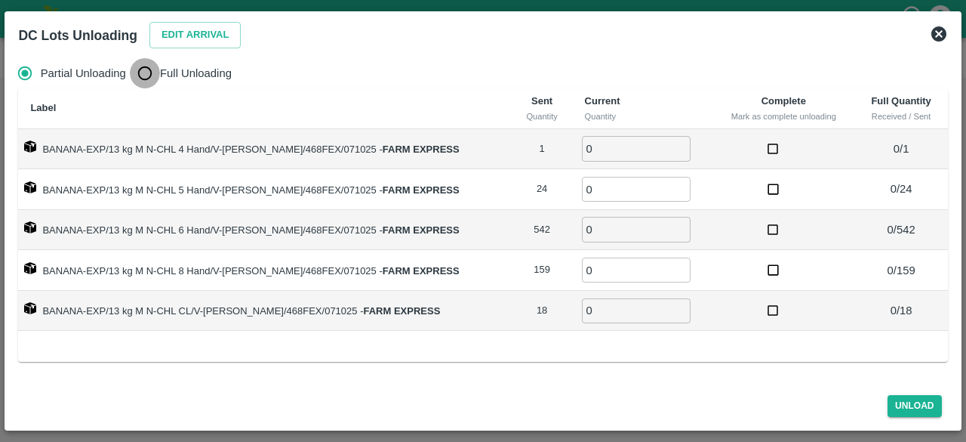
click at [142, 82] on input "Full Unloading" at bounding box center [145, 73] width 30 height 30
radio input "true"
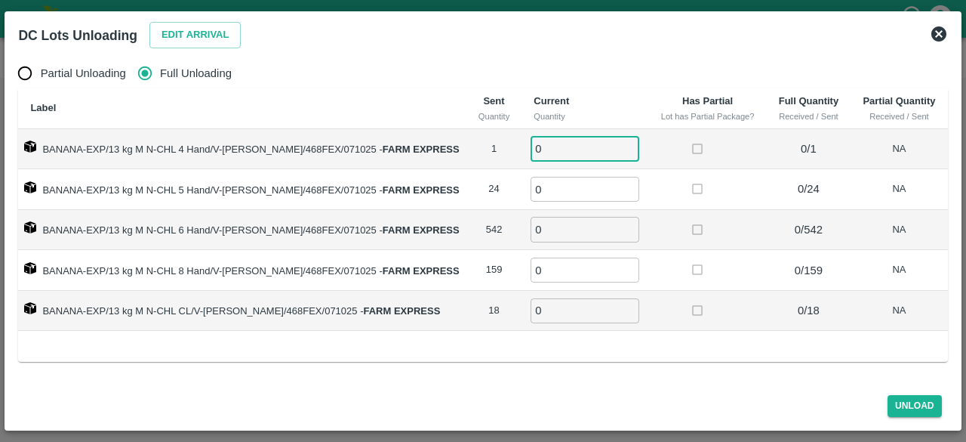
click at [533, 149] on input "0" at bounding box center [585, 148] width 109 height 25
type input "1"
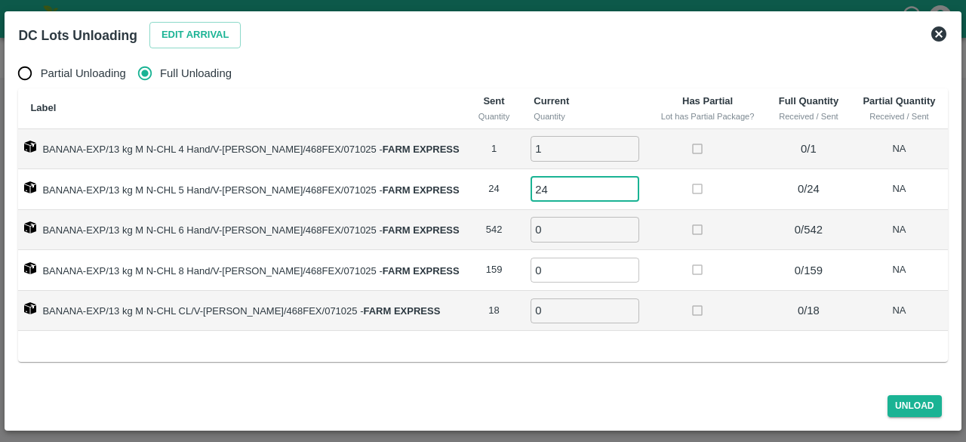
type input "24"
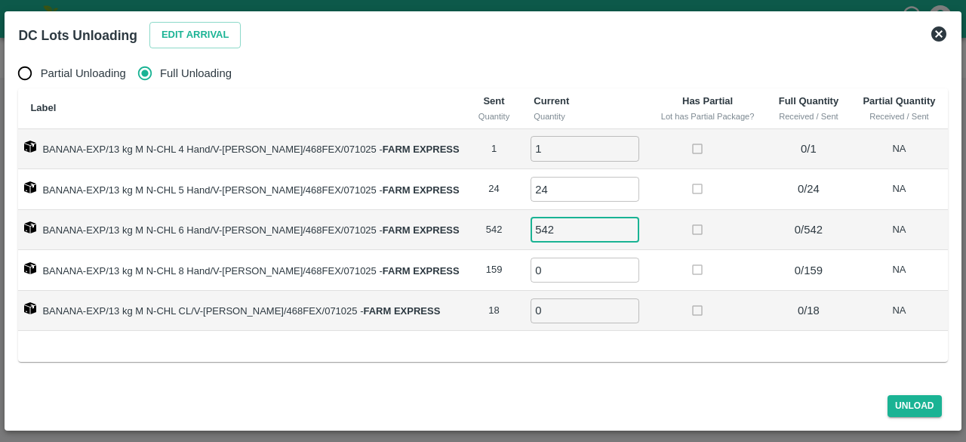
type input "542"
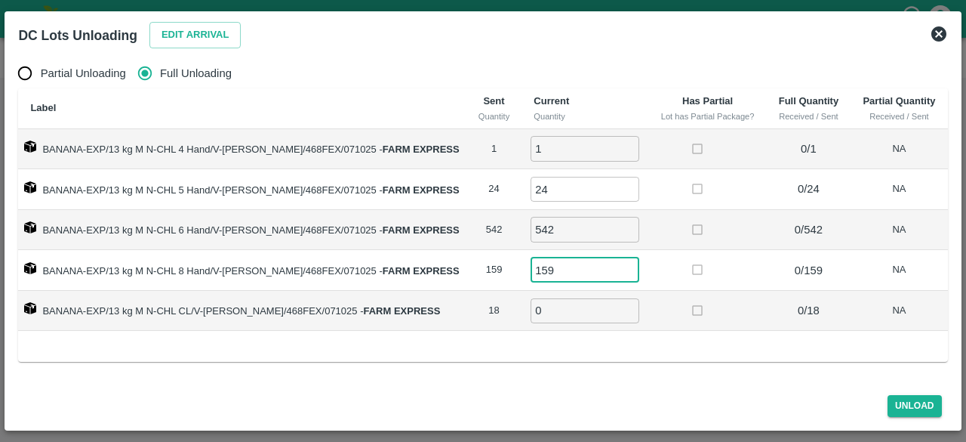
type input "159"
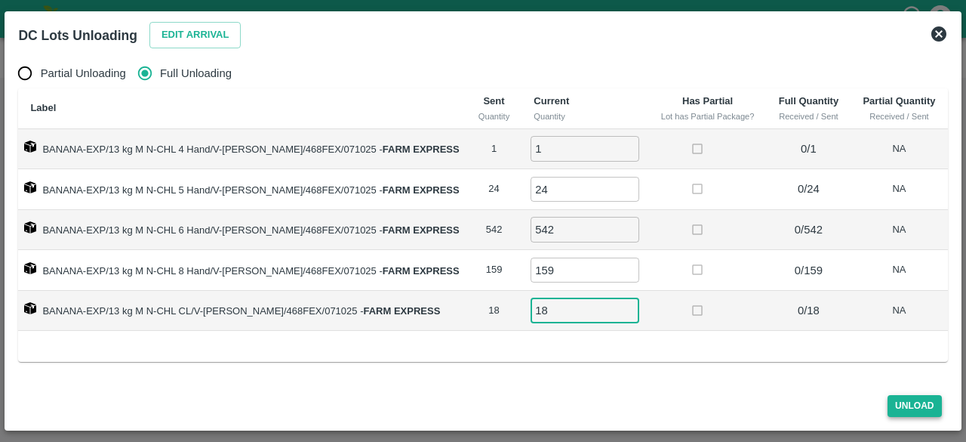
type input "18"
click at [918, 408] on button "Unload" at bounding box center [915, 406] width 54 height 22
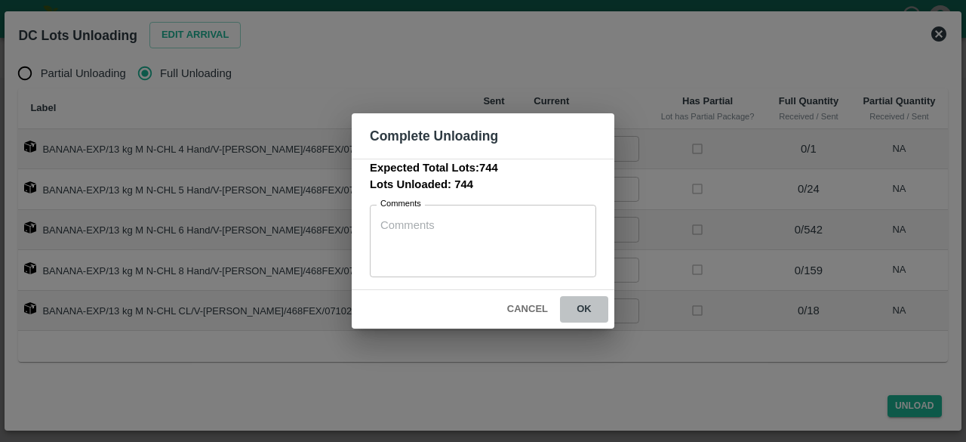
click at [581, 304] on button "ok" at bounding box center [584, 309] width 48 height 26
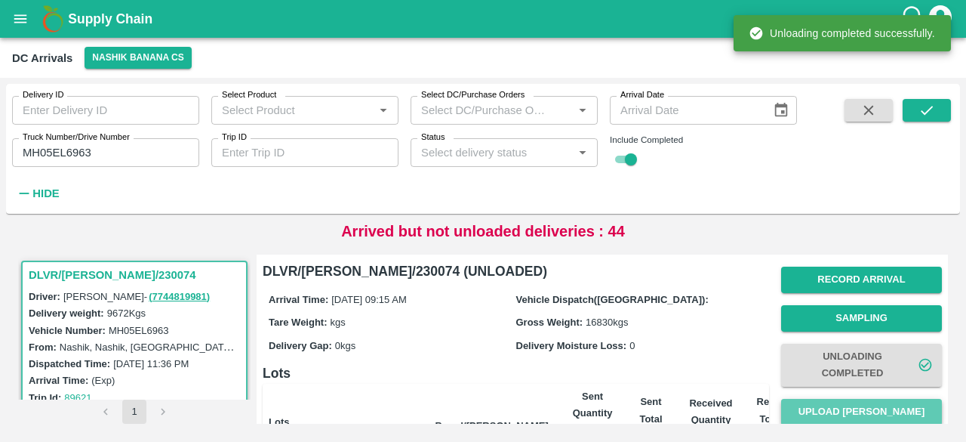
click at [860, 414] on button "Upload Tare Weight" at bounding box center [861, 412] width 161 height 26
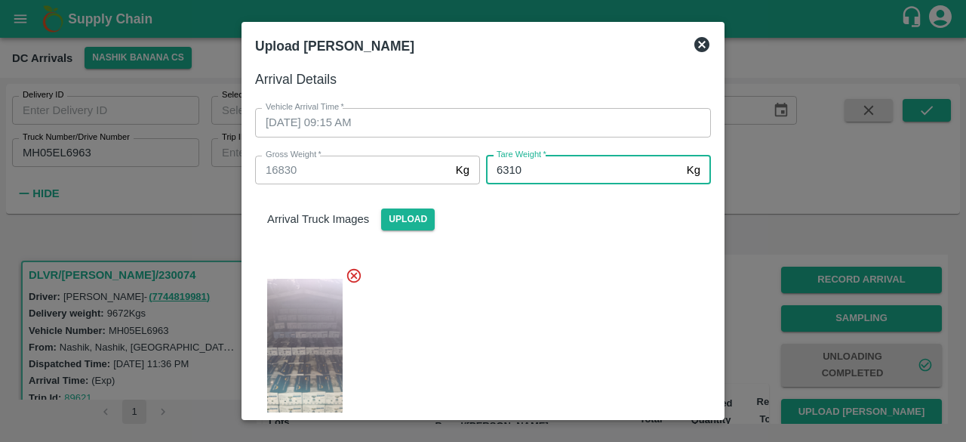
type input "6310"
click at [567, 297] on div at bounding box center [477, 357] width 468 height 207
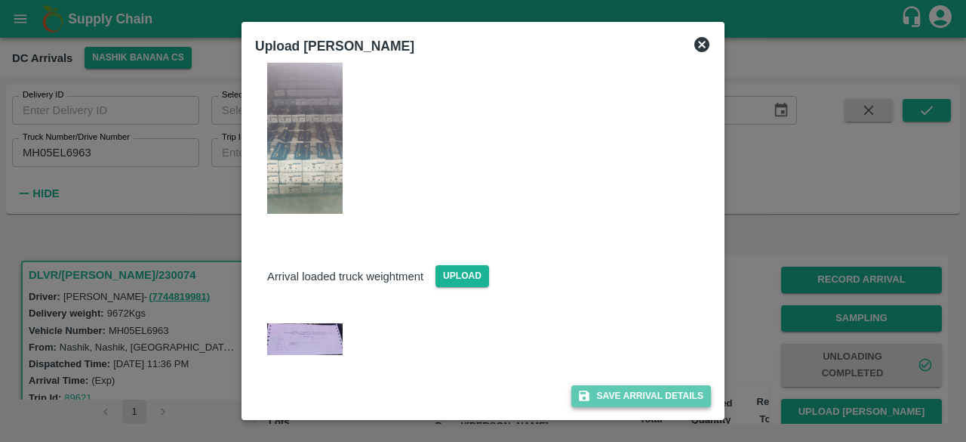
click at [614, 391] on button "Save Arrival Details" at bounding box center [641, 396] width 140 height 22
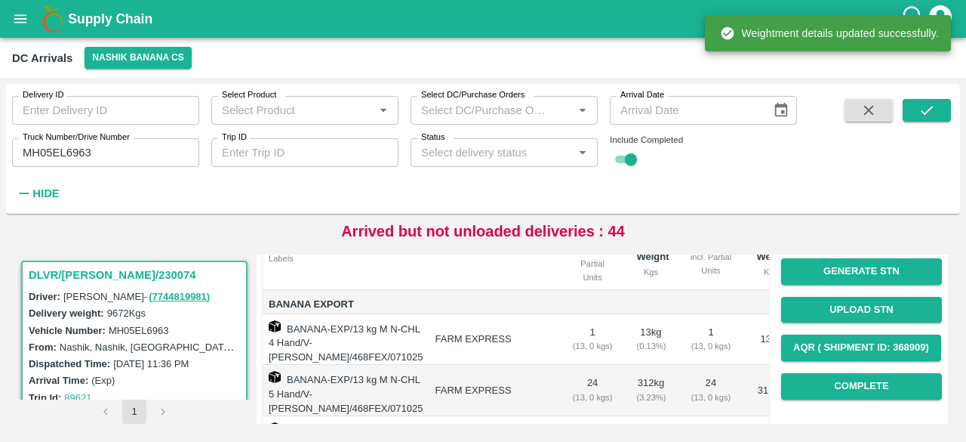
scroll to position [189, 0]
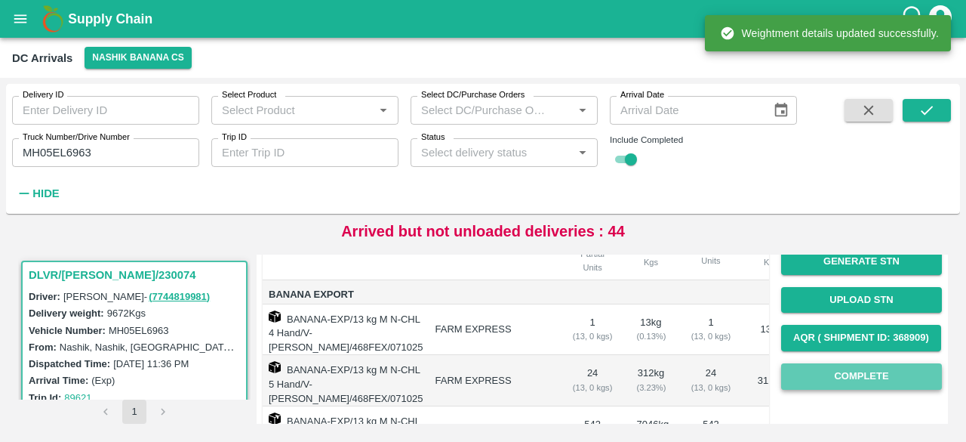
click at [864, 378] on button "Complete" at bounding box center [861, 376] width 161 height 26
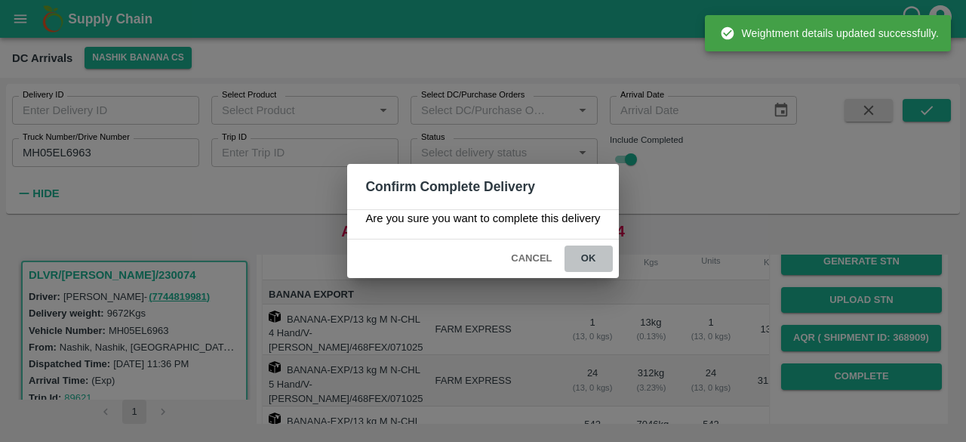
click at [587, 255] on button "ok" at bounding box center [589, 258] width 48 height 26
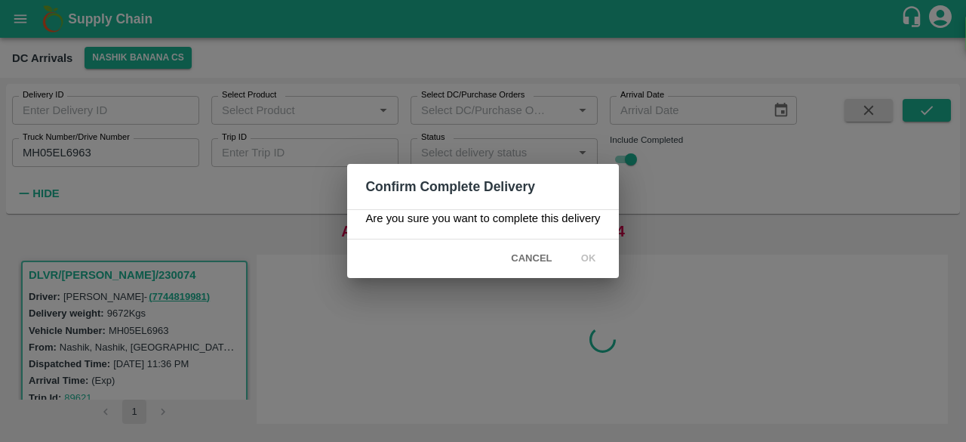
scroll to position [0, 0]
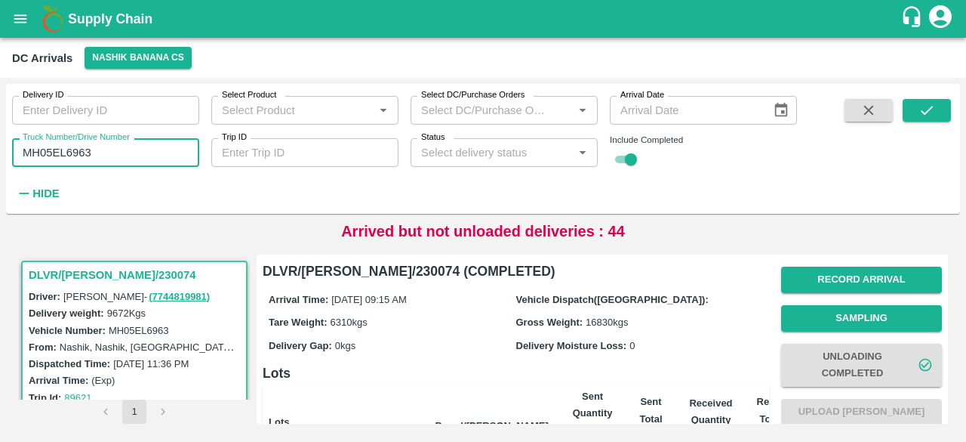
click at [65, 155] on input "MH05EL6963" at bounding box center [105, 152] width 187 height 29
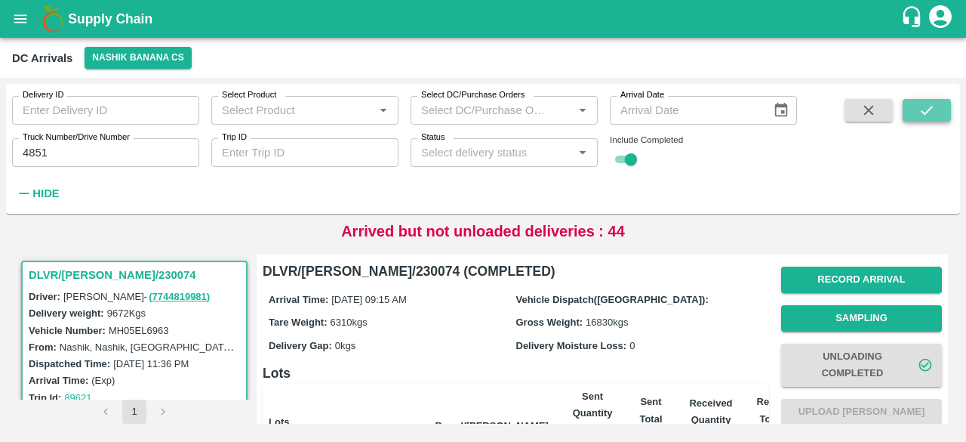
click at [917, 109] on button "submit" at bounding box center [927, 110] width 48 height 23
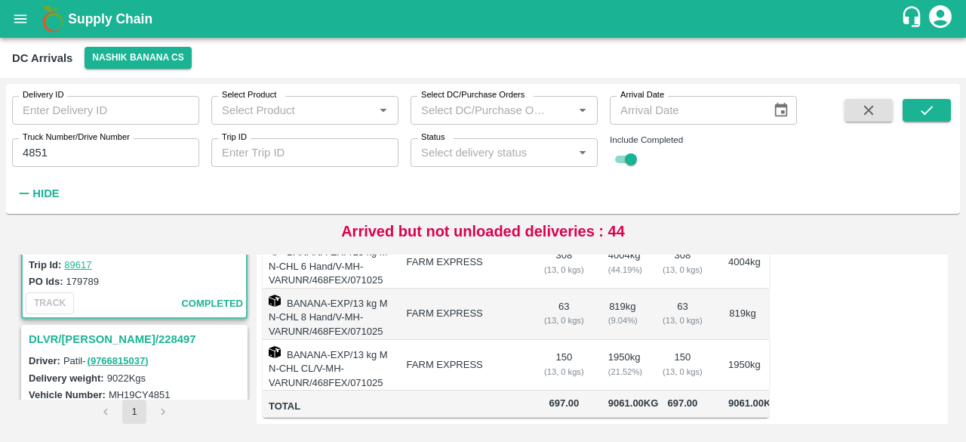
scroll to position [133, 0]
click at [29, 153] on input "4851" at bounding box center [105, 152] width 187 height 29
type input "6"
click at [930, 114] on icon "submit" at bounding box center [927, 110] width 17 height 17
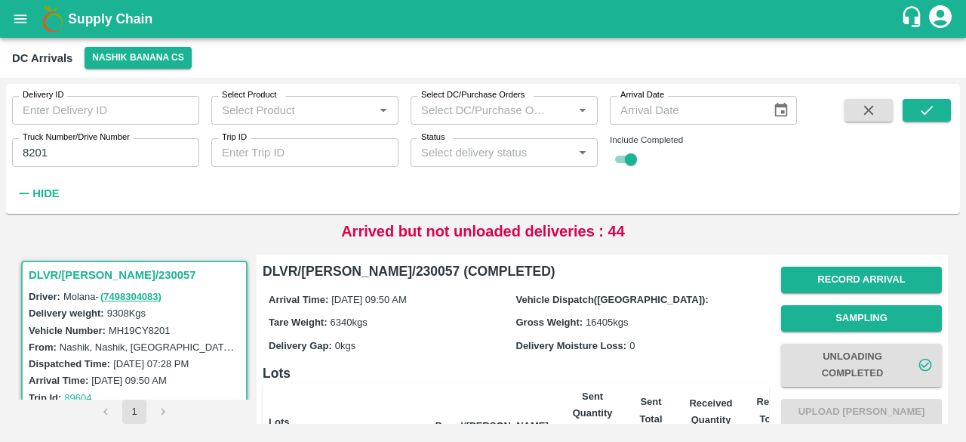
scroll to position [368, 0]
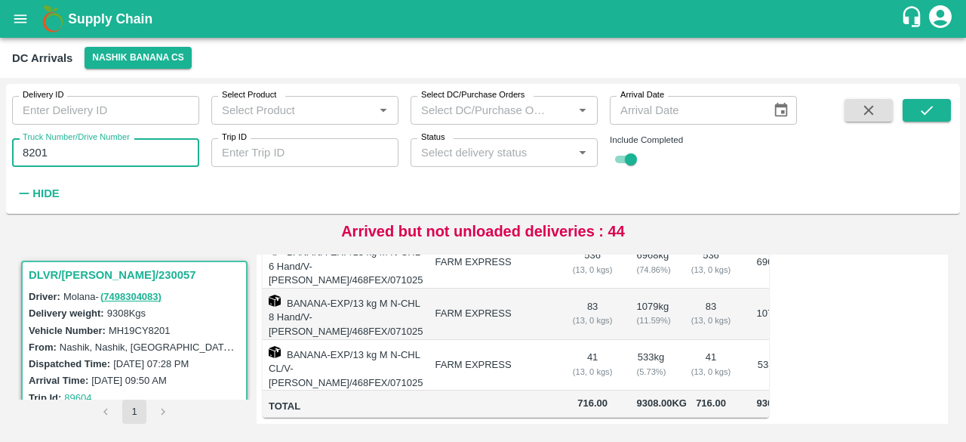
click at [32, 150] on input "8201" at bounding box center [105, 152] width 187 height 29
type input "9601"
click at [915, 111] on button "submit" at bounding box center [927, 110] width 48 height 23
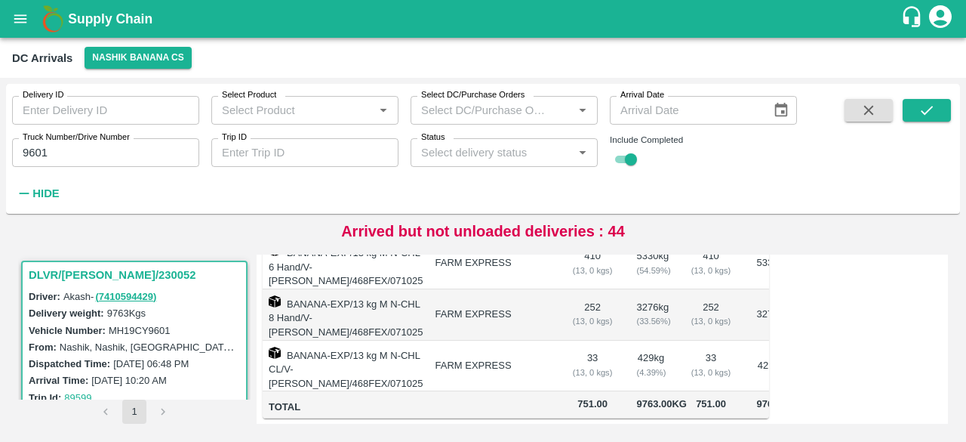
click at [14, 25] on icon "open drawer" at bounding box center [20, 19] width 17 height 17
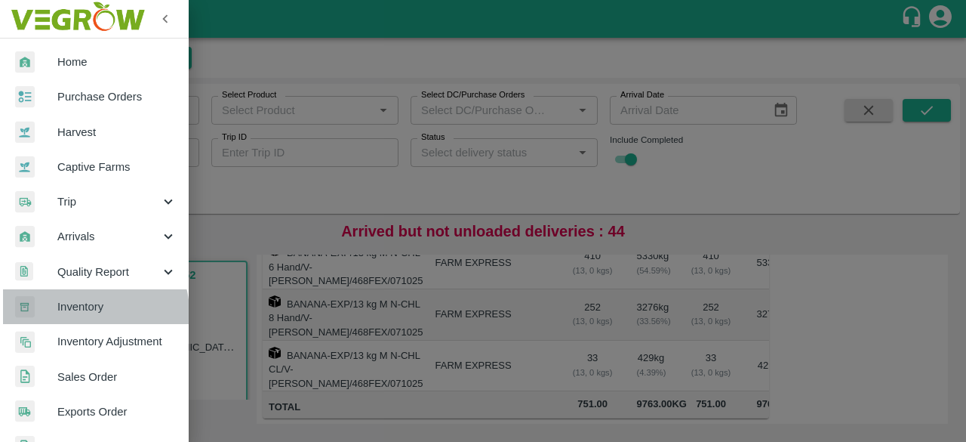
click at [94, 312] on span "Inventory" at bounding box center [116, 306] width 119 height 17
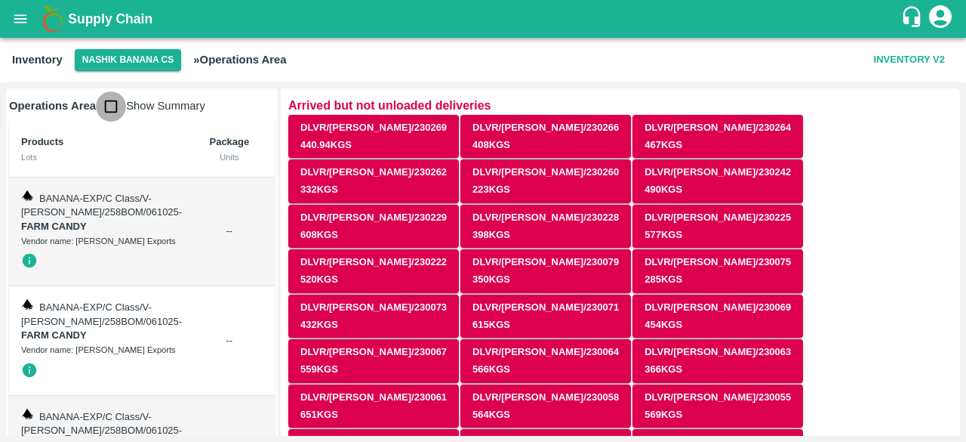
click at [110, 108] on input "checkbox" at bounding box center [111, 106] width 30 height 30
checkbox input "true"
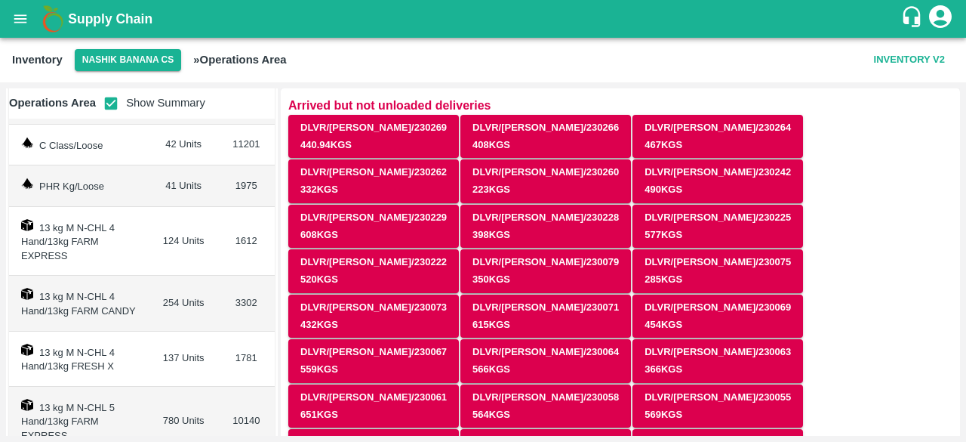
scroll to position [89, 0]
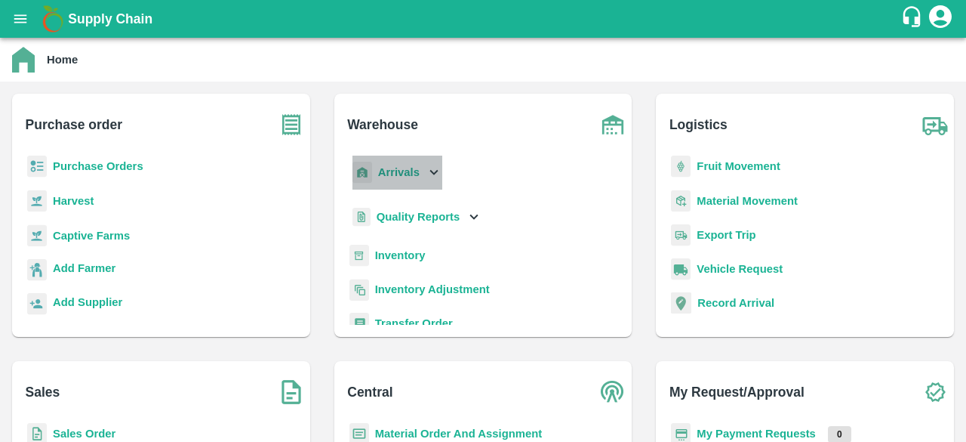
click at [433, 171] on icon at bounding box center [434, 172] width 17 height 17
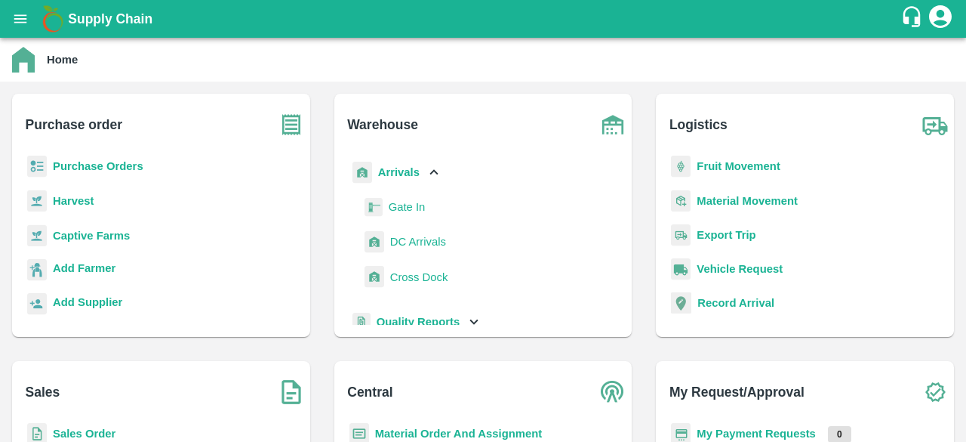
click at [410, 239] on span "DC Arrivals" at bounding box center [418, 241] width 56 height 17
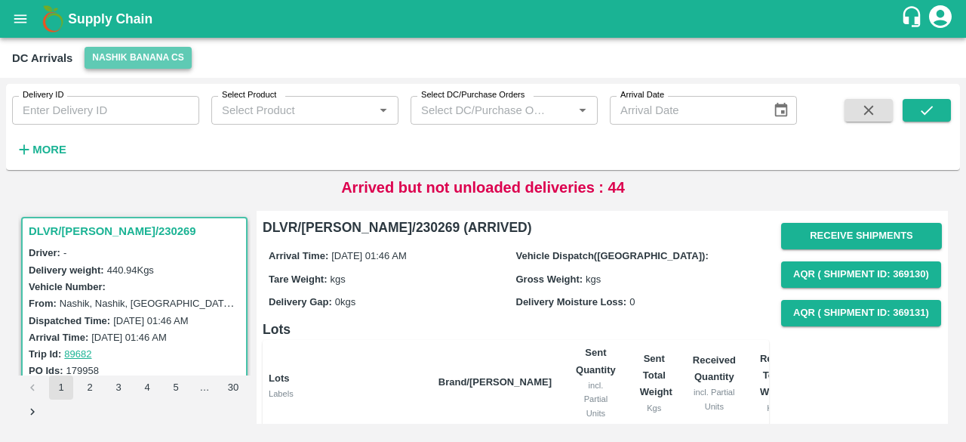
click at [133, 51] on button "Nashik Banana CS" at bounding box center [138, 58] width 107 height 22
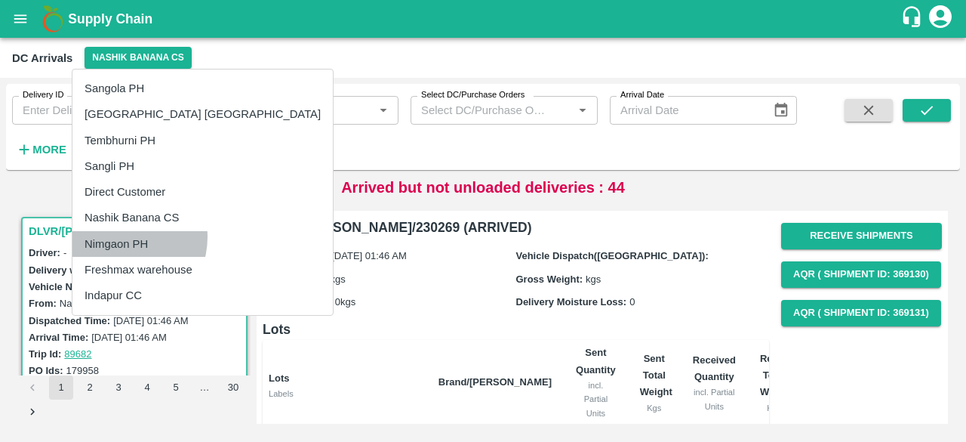
click at [122, 236] on li "Nimgaon PH" at bounding box center [202, 244] width 260 height 26
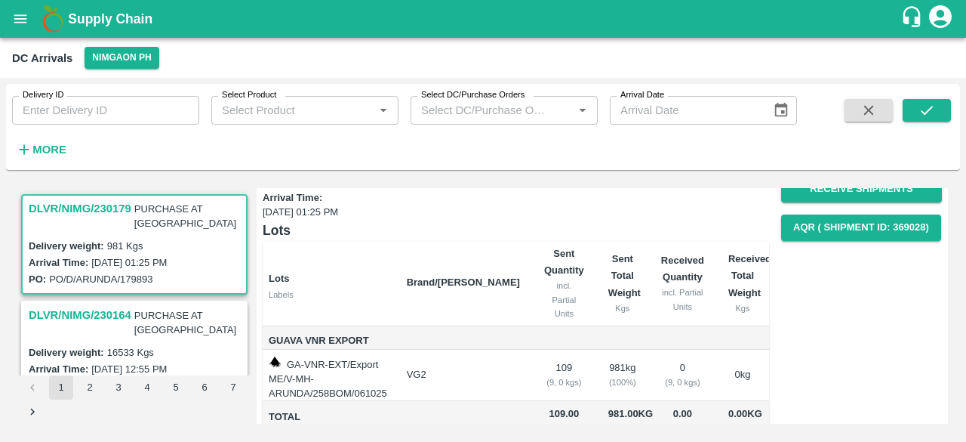
scroll to position [23, 0]
click at [119, 305] on h3 "DLVR/NIMG/230164" at bounding box center [80, 315] width 103 height 20
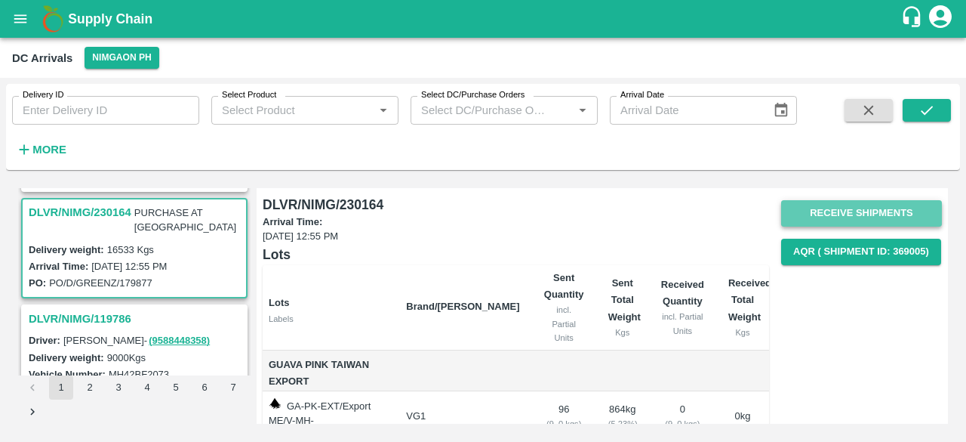
click at [867, 211] on button "Receive Shipments" at bounding box center [861, 213] width 161 height 26
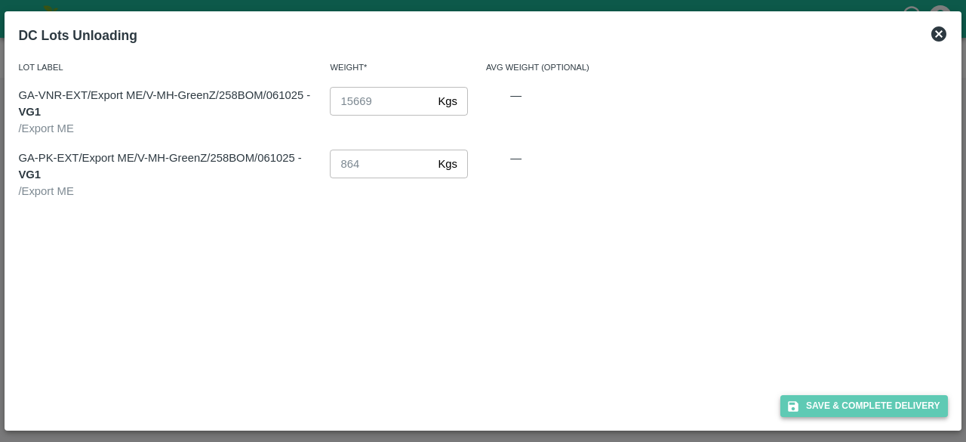
click at [849, 403] on button "Save & Complete Delivery" at bounding box center [865, 406] width 168 height 22
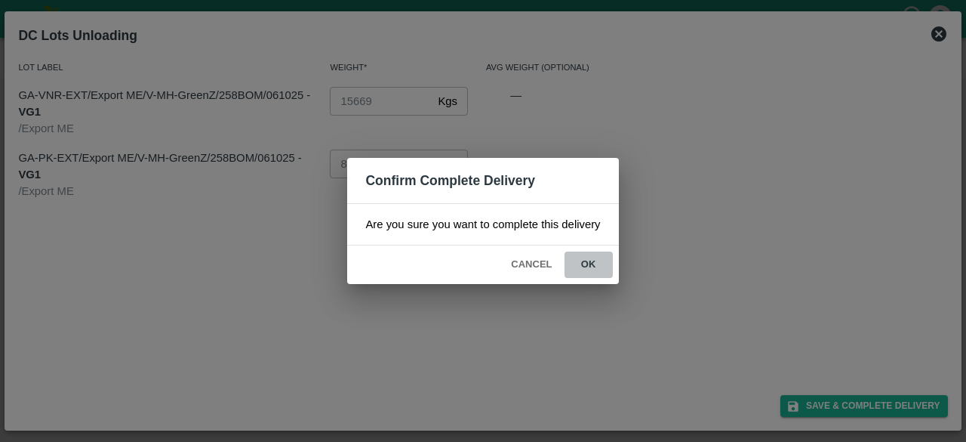
click at [588, 266] on button "ok" at bounding box center [589, 264] width 48 height 26
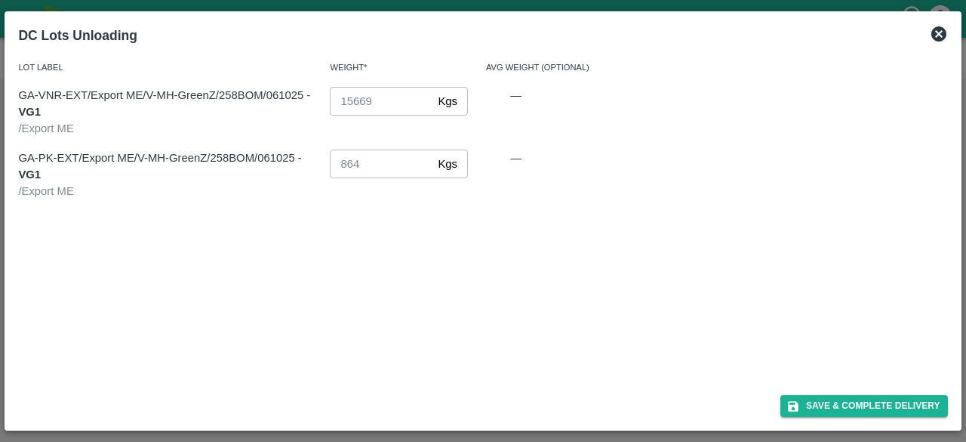
click at [936, 34] on icon at bounding box center [938, 33] width 15 height 15
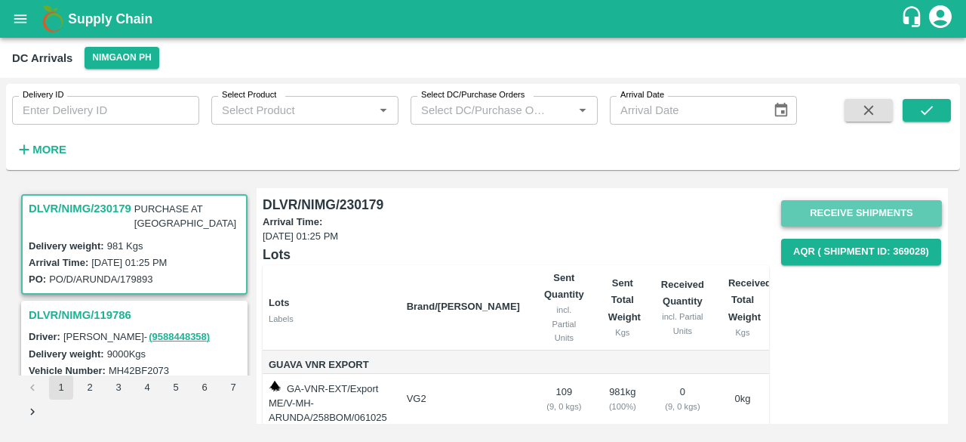
click at [848, 207] on button "Receive Shipments" at bounding box center [861, 213] width 161 height 26
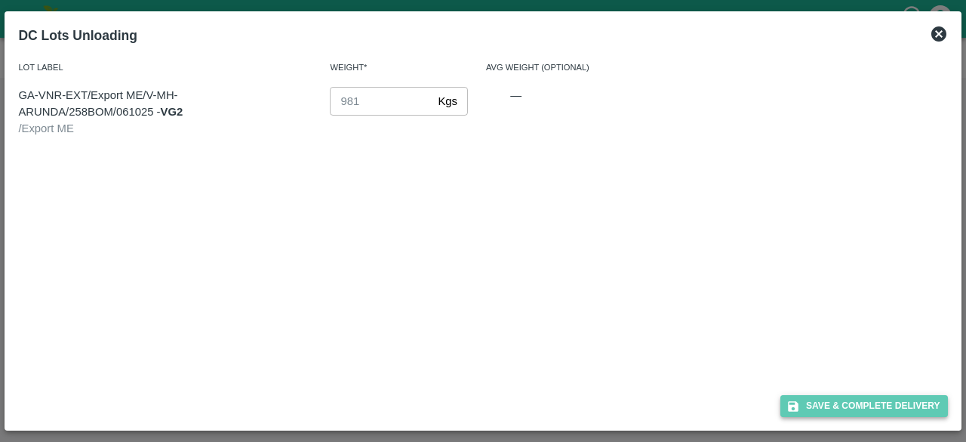
click at [877, 410] on button "Save & Complete Delivery" at bounding box center [865, 406] width 168 height 22
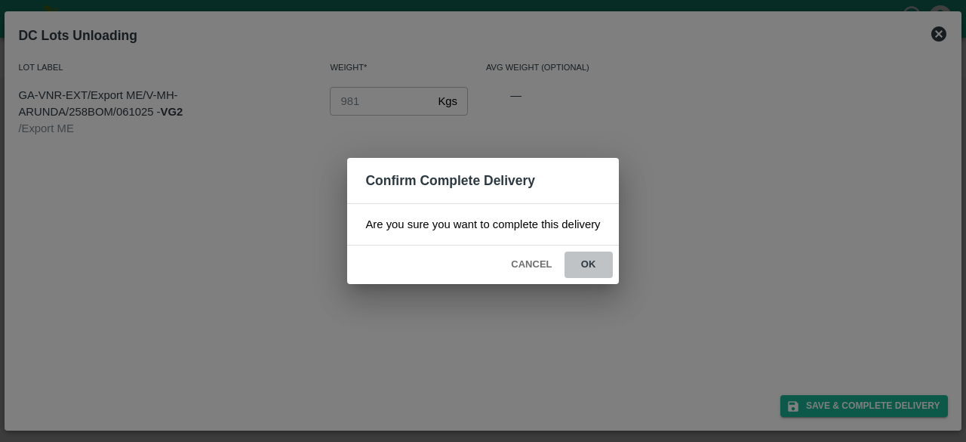
click at [592, 265] on button "ok" at bounding box center [589, 264] width 48 height 26
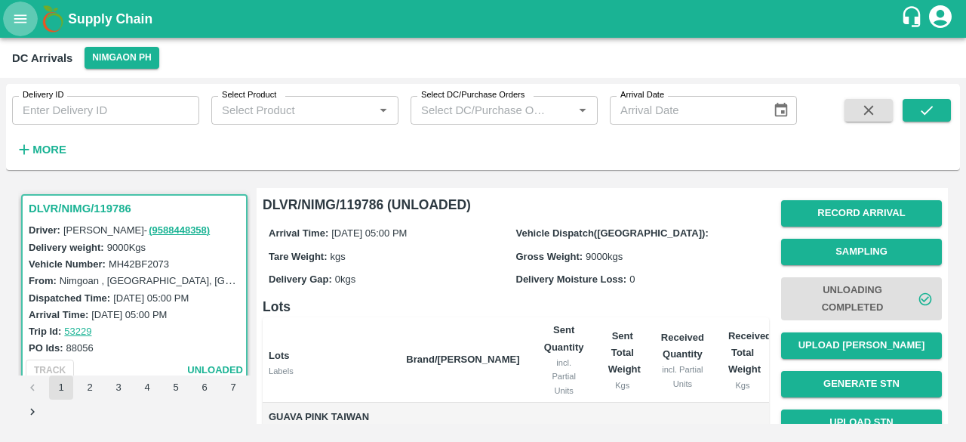
click at [13, 22] on icon "open drawer" at bounding box center [20, 19] width 17 height 17
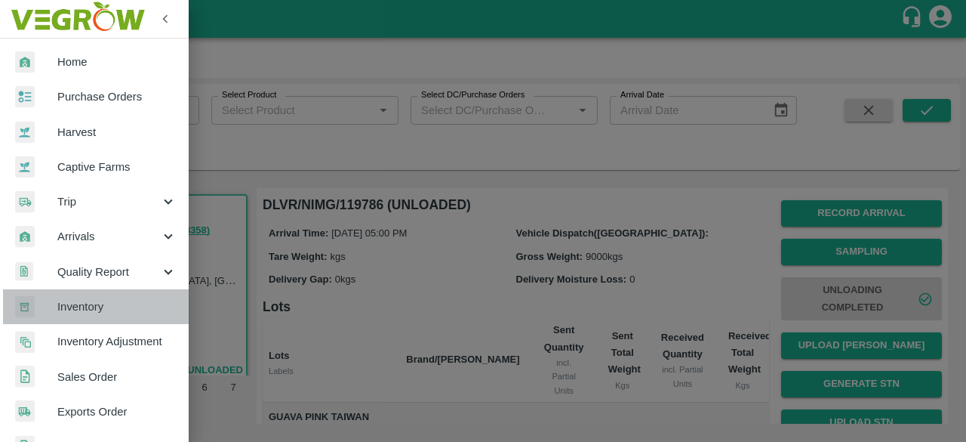
click at [97, 312] on span "Inventory" at bounding box center [116, 306] width 119 height 17
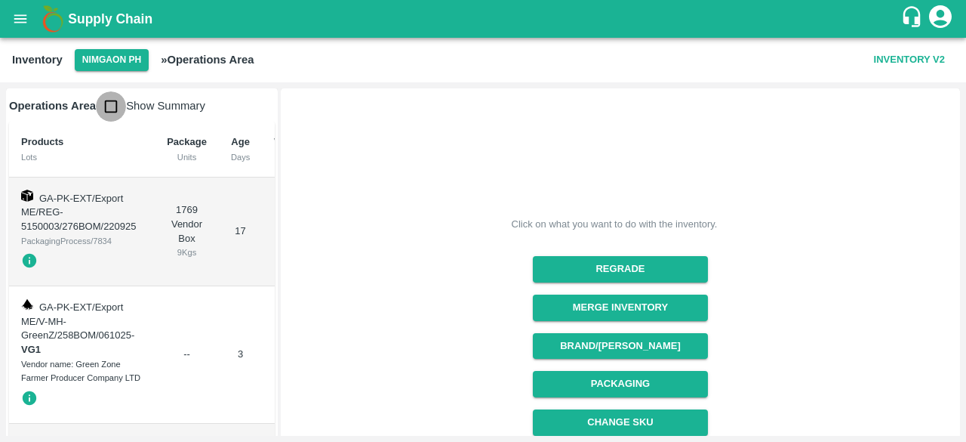
click at [102, 108] on input "checkbox" at bounding box center [111, 106] width 30 height 30
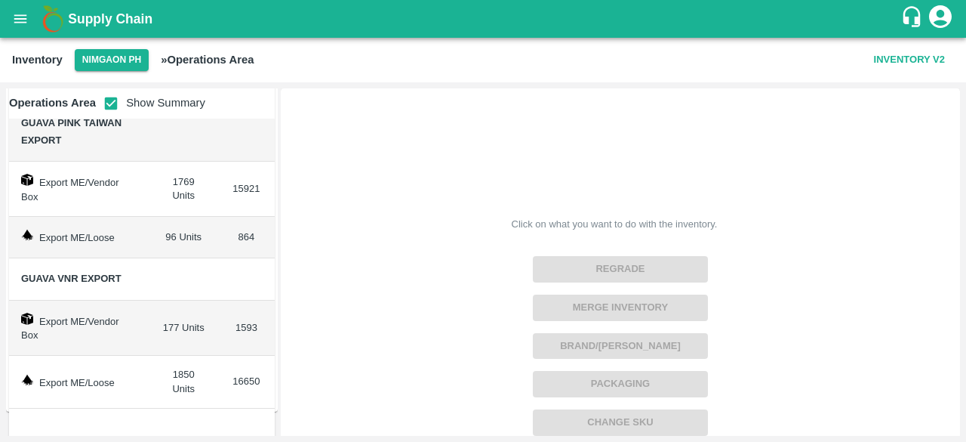
scroll to position [75, 0]
click at [107, 101] on input "checkbox" at bounding box center [111, 103] width 30 height 30
checkbox input "false"
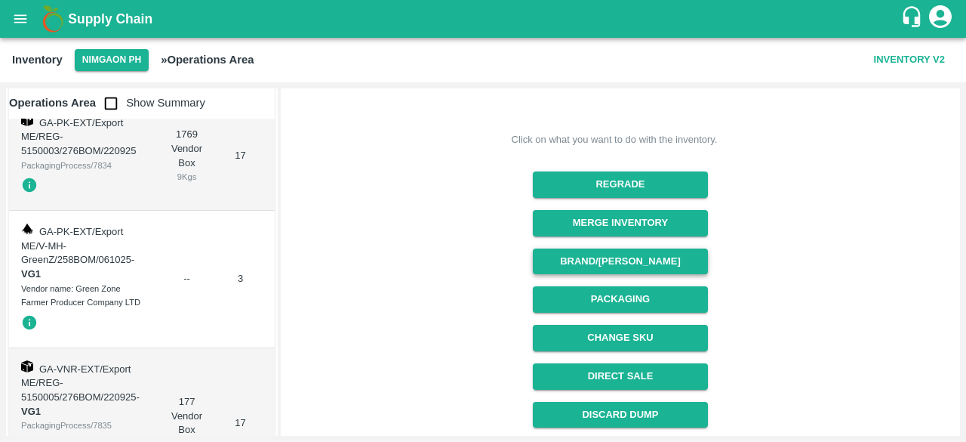
scroll to position [85, 0]
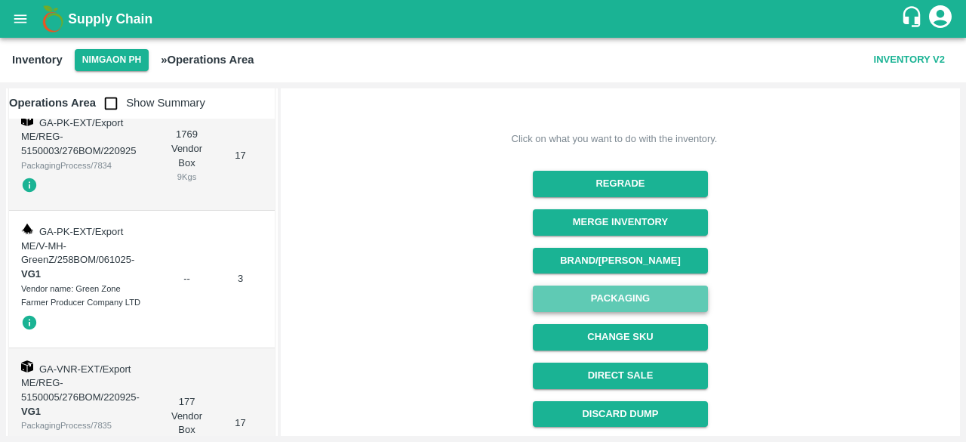
click at [617, 303] on button "Packaging" at bounding box center [620, 298] width 174 height 26
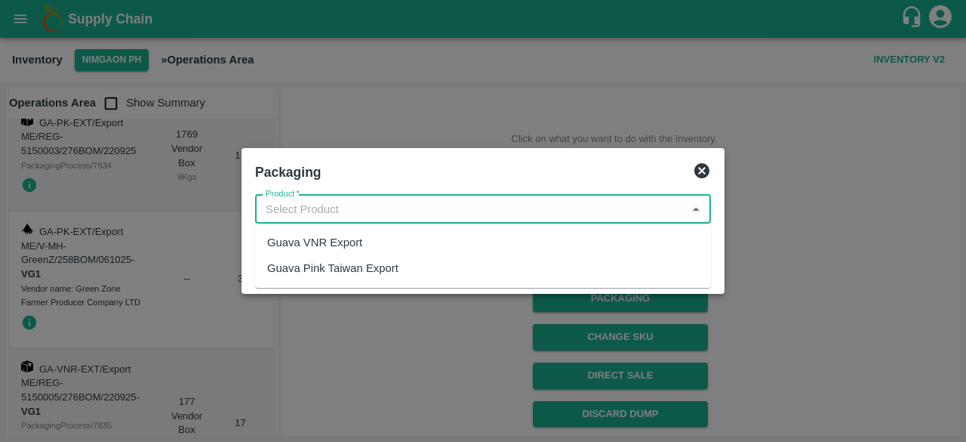
click at [396, 209] on input "Product   *" at bounding box center [471, 209] width 422 height 20
click at [386, 242] on div "Guava VNR Export" at bounding box center [483, 242] width 456 height 26
type input "Guava VNR Export"
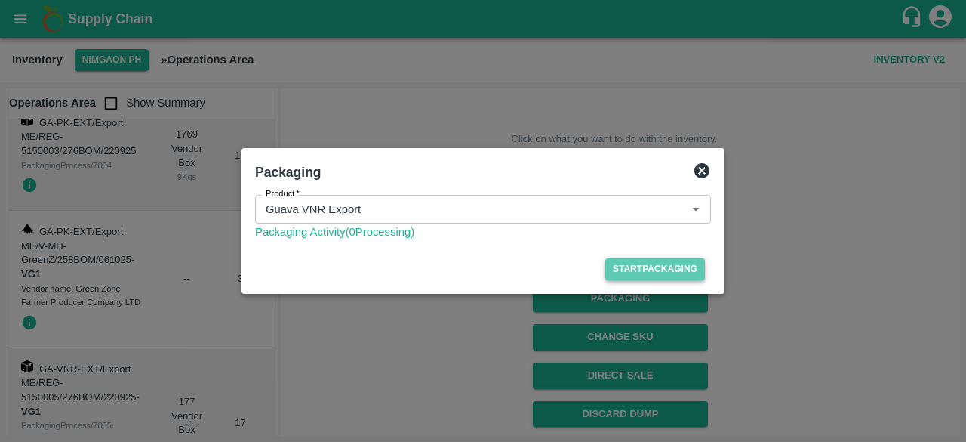
click at [658, 266] on button "Start Packaging" at bounding box center [655, 269] width 100 height 22
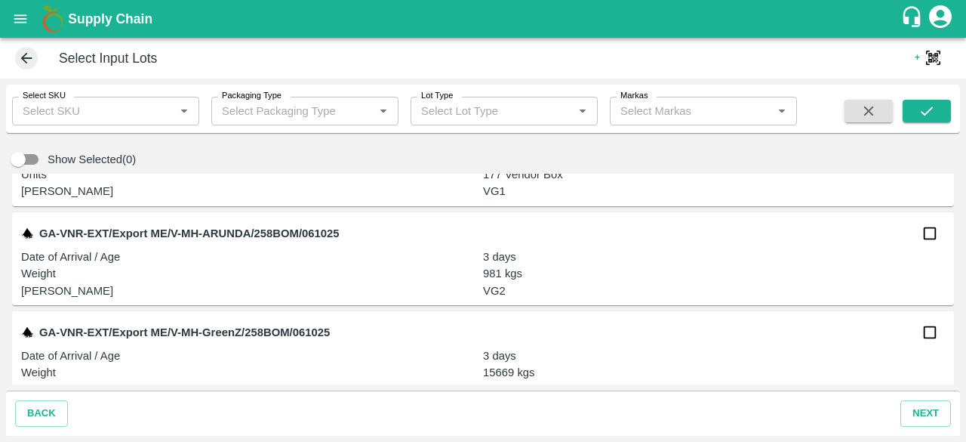
scroll to position [90, 0]
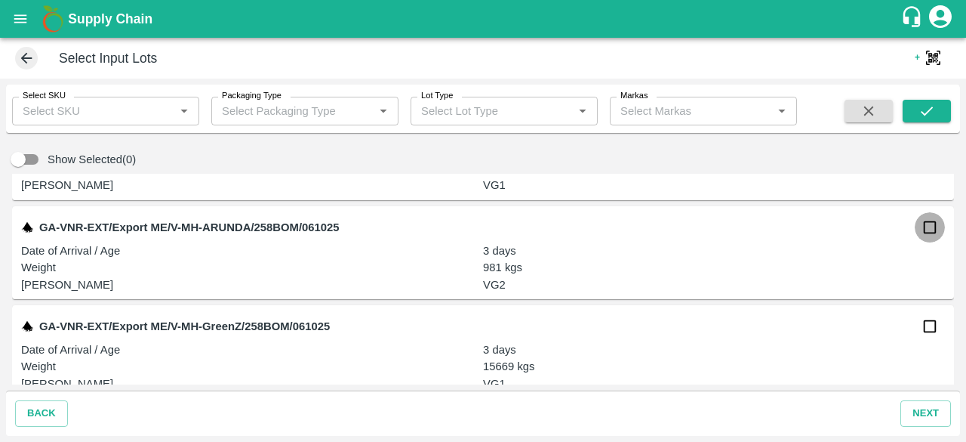
click at [932, 233] on input "checkbox" at bounding box center [930, 227] width 30 height 30
checkbox input "true"
click at [931, 332] on input "checkbox" at bounding box center [930, 326] width 30 height 30
checkbox input "true"
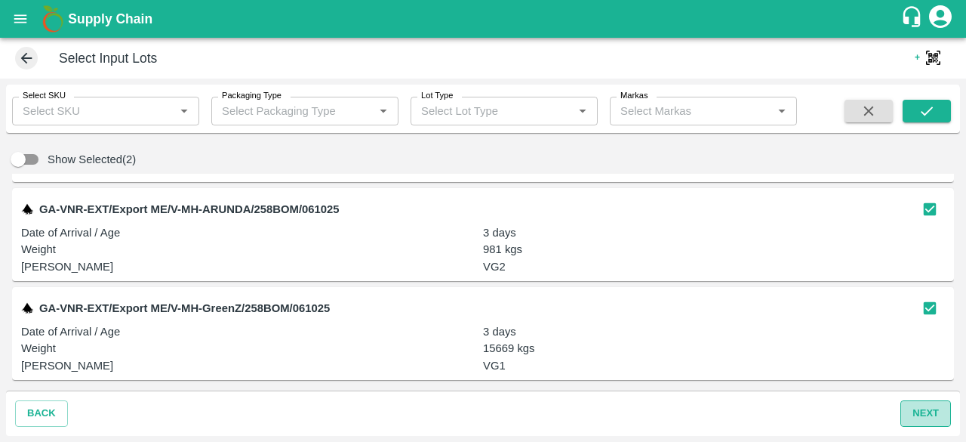
click at [925, 412] on button "next" at bounding box center [926, 413] width 51 height 26
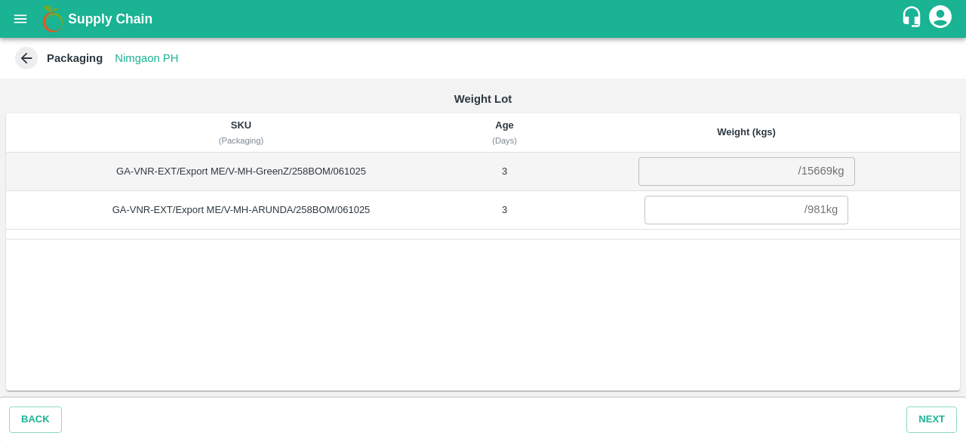
click at [19, 55] on icon at bounding box center [26, 58] width 17 height 17
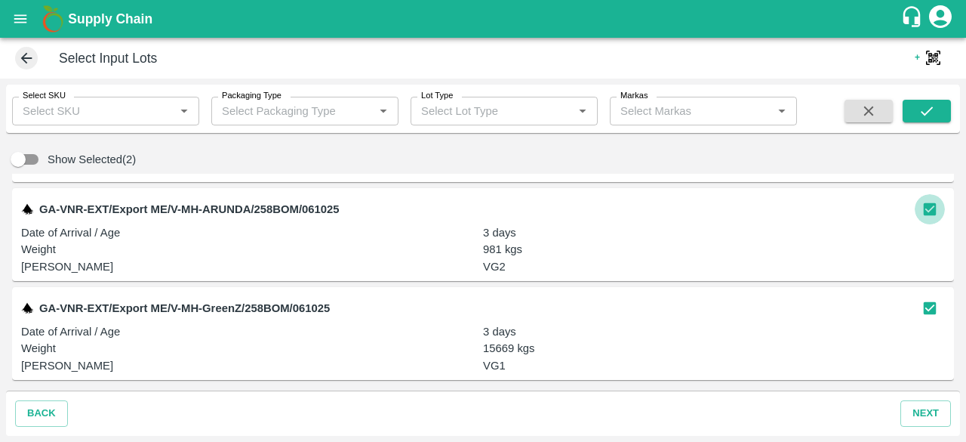
click at [923, 206] on input "checkbox" at bounding box center [930, 209] width 30 height 30
checkbox input "false"
click at [20, 57] on icon at bounding box center [26, 58] width 17 height 17
